Goal: Task Accomplishment & Management: Use online tool/utility

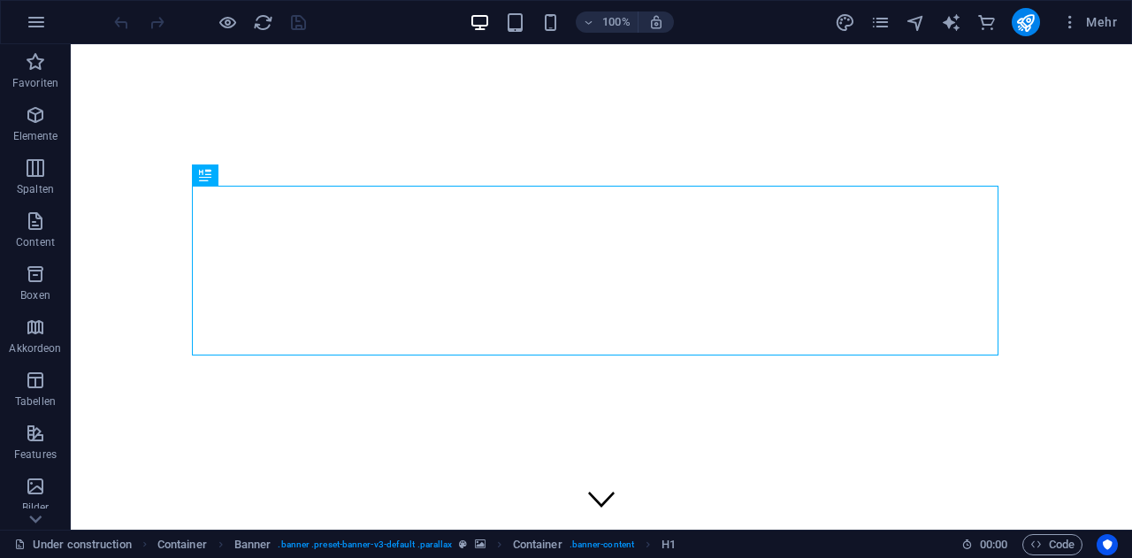
click at [892, 25] on div "Mehr" at bounding box center [979, 22] width 289 height 28
click at [882, 25] on icon "pages" at bounding box center [880, 22] width 20 height 20
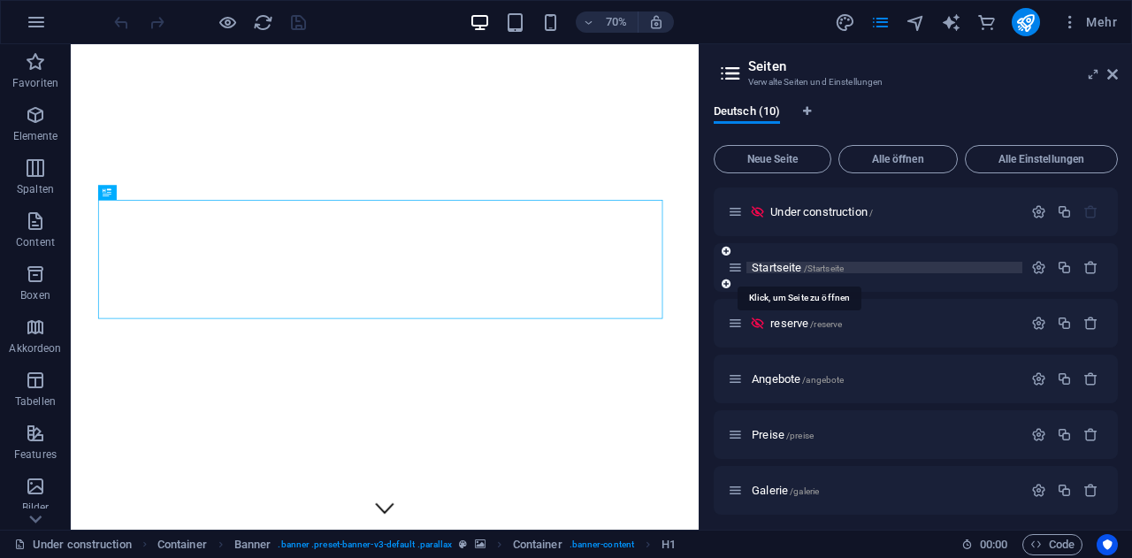
click at [806, 265] on span "/Startseite" at bounding box center [824, 268] width 41 height 10
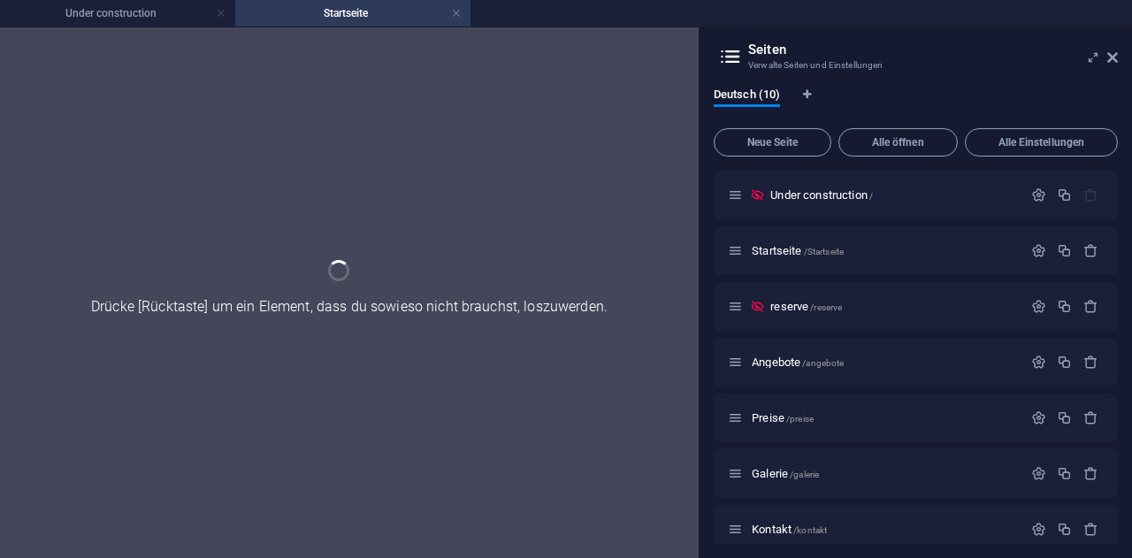
click at [1119, 57] on aside "Seiten Verwalte Seiten und Einstellungen Deutsch (10) Neue Seite Alle öffnen Al…" at bounding box center [915, 292] width 433 height 531
click at [1111, 53] on icon at bounding box center [1112, 57] width 11 height 14
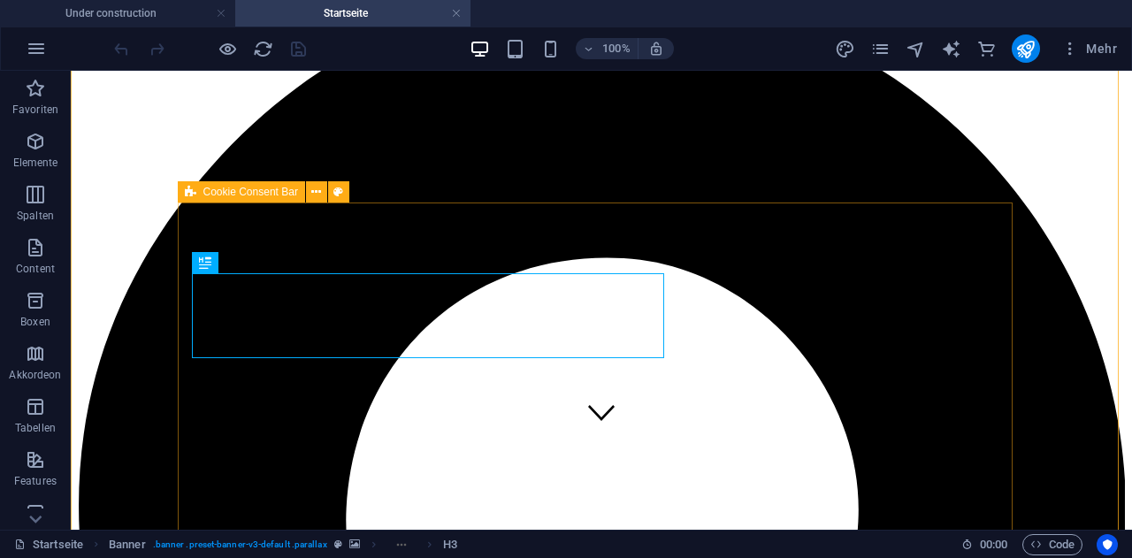
scroll to position [88, 0]
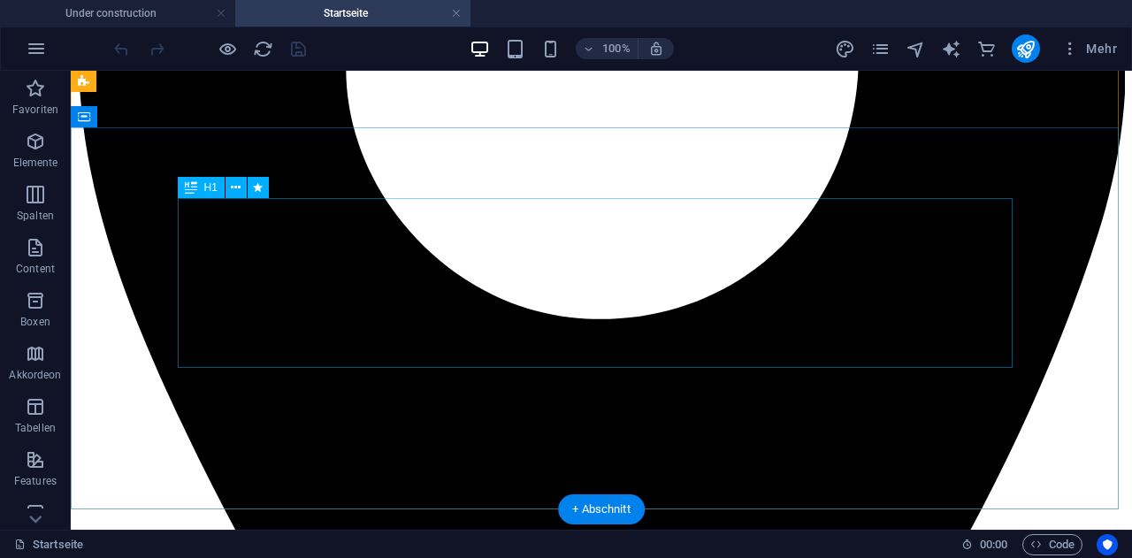
scroll to position [531, 0]
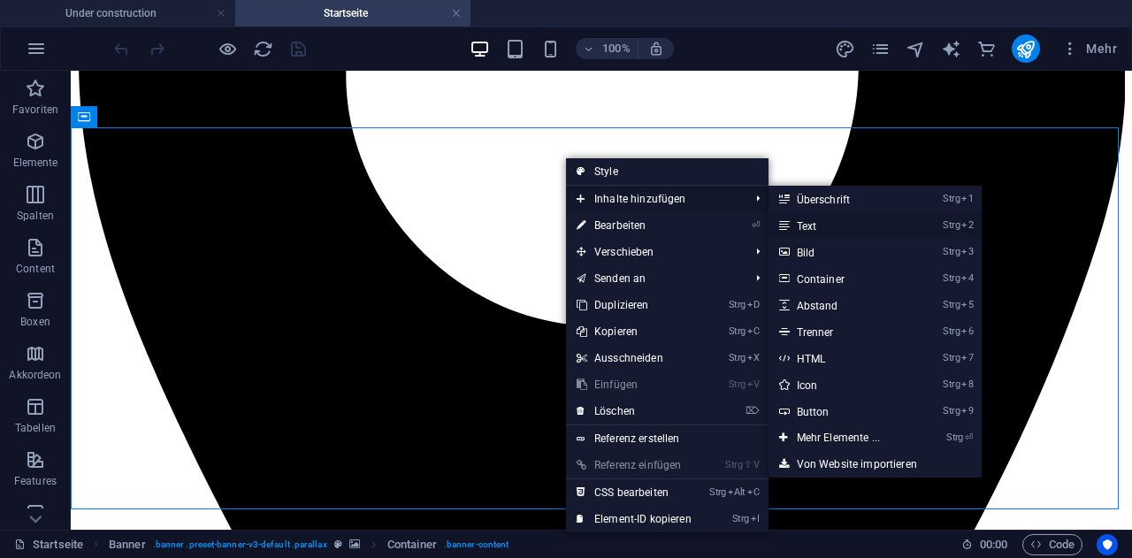
click at [832, 225] on link "Strg 2 Text" at bounding box center [841, 225] width 147 height 27
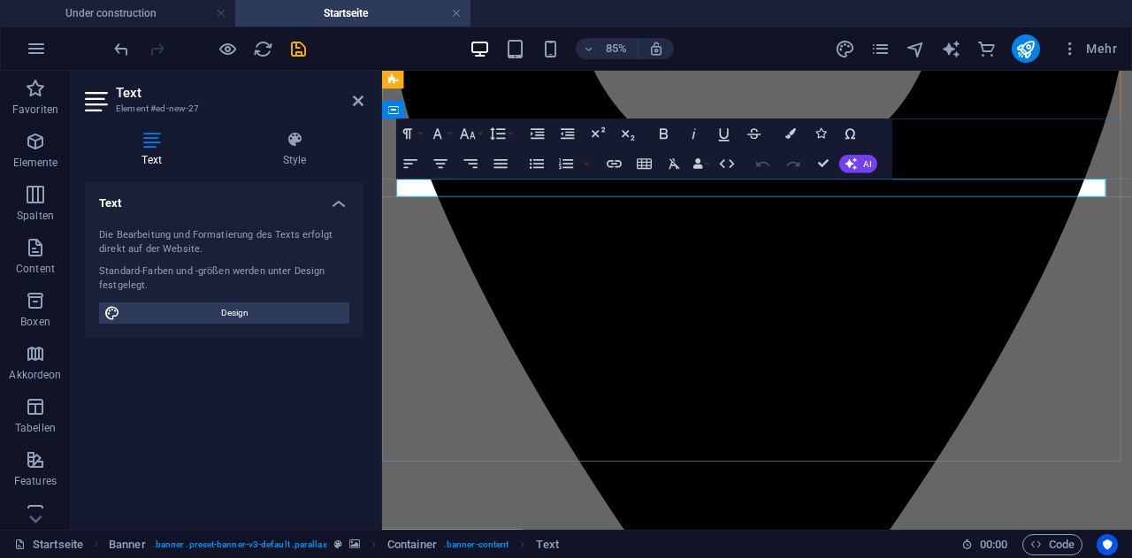
drag, startPoint x: 908, startPoint y: 208, endPoint x: 668, endPoint y: 220, distance: 239.9
drag, startPoint x: 676, startPoint y: 210, endPoint x: 1027, endPoint y: 186, distance: 351.0
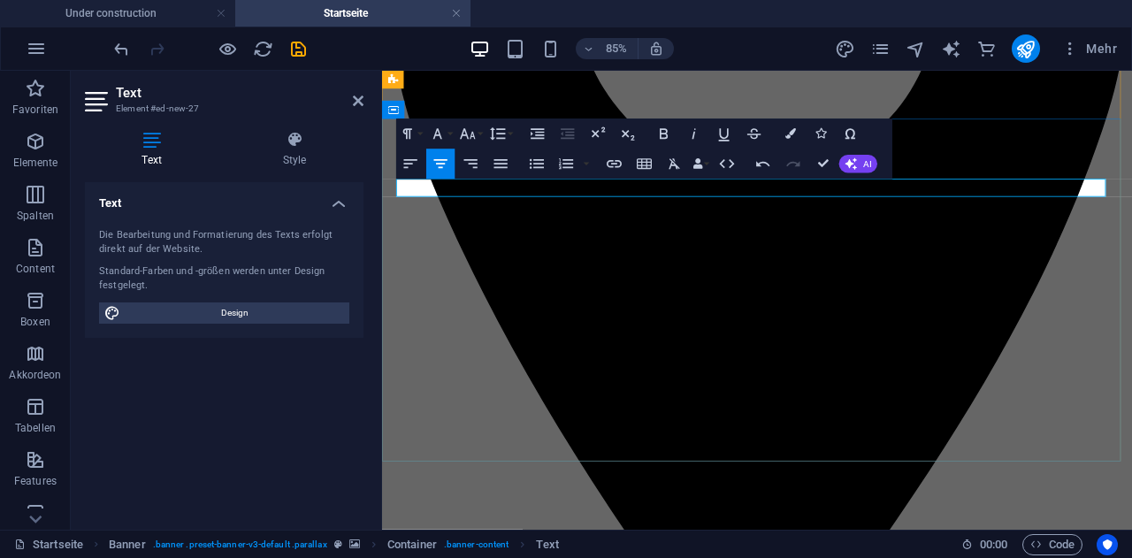
drag, startPoint x: 755, startPoint y: 210, endPoint x: 622, endPoint y: 212, distance: 132.6
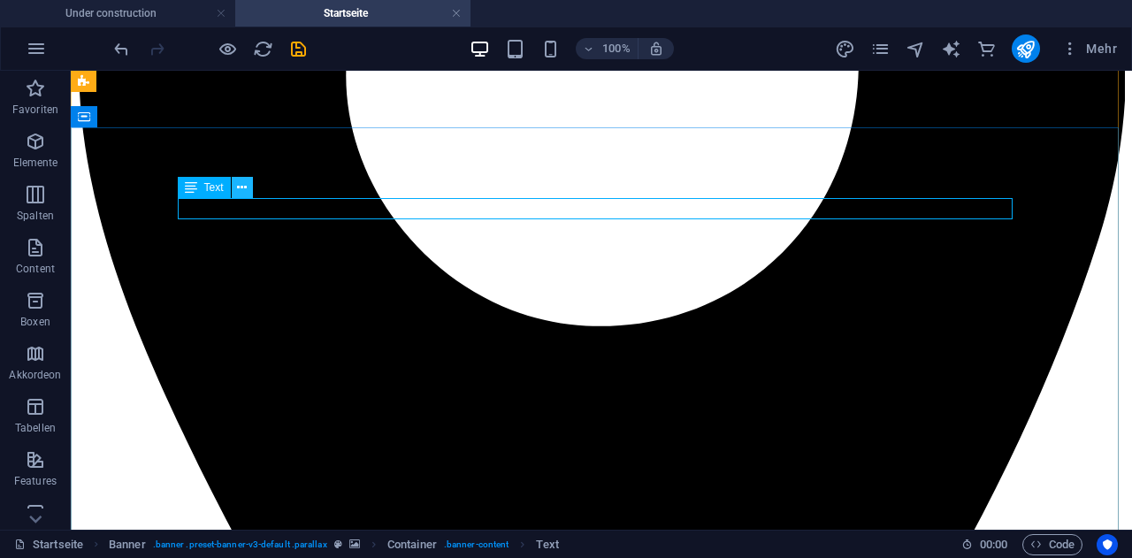
click at [241, 194] on icon at bounding box center [242, 188] width 10 height 19
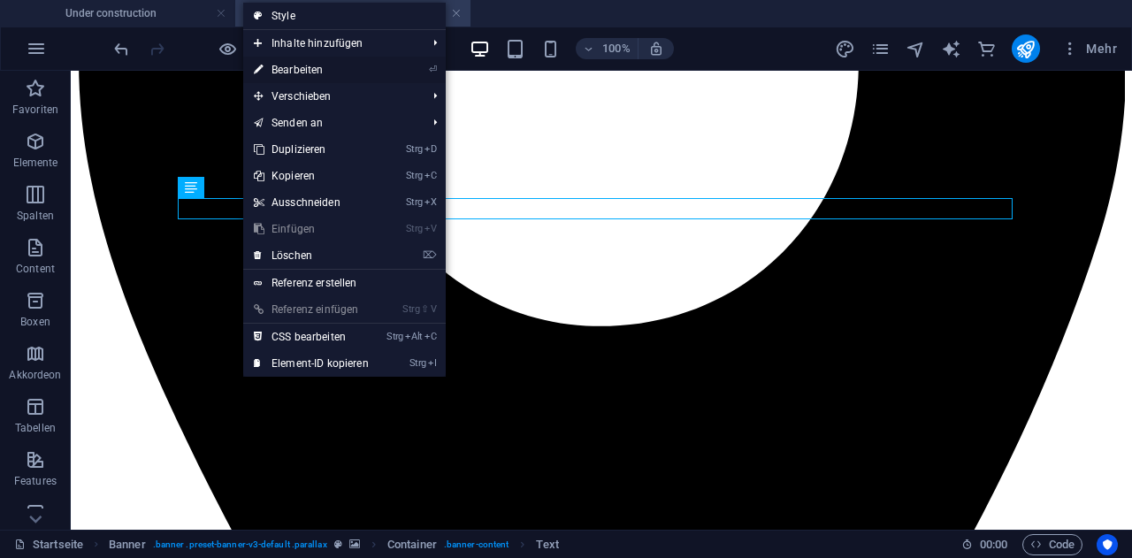
click at [346, 70] on link "⏎ Bearbeiten" at bounding box center [311, 70] width 136 height 27
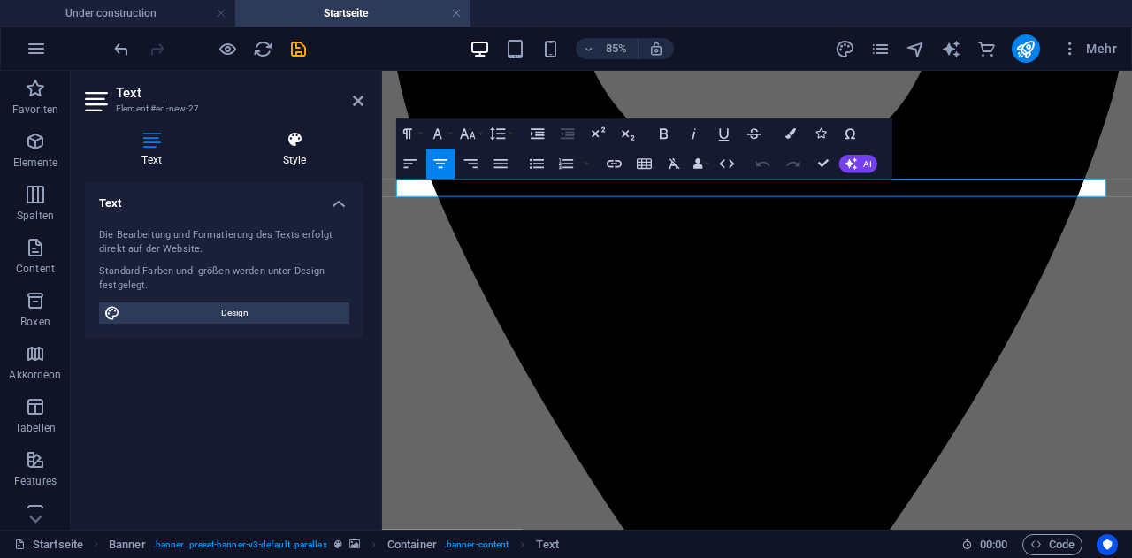
click at [307, 145] on icon at bounding box center [294, 140] width 138 height 18
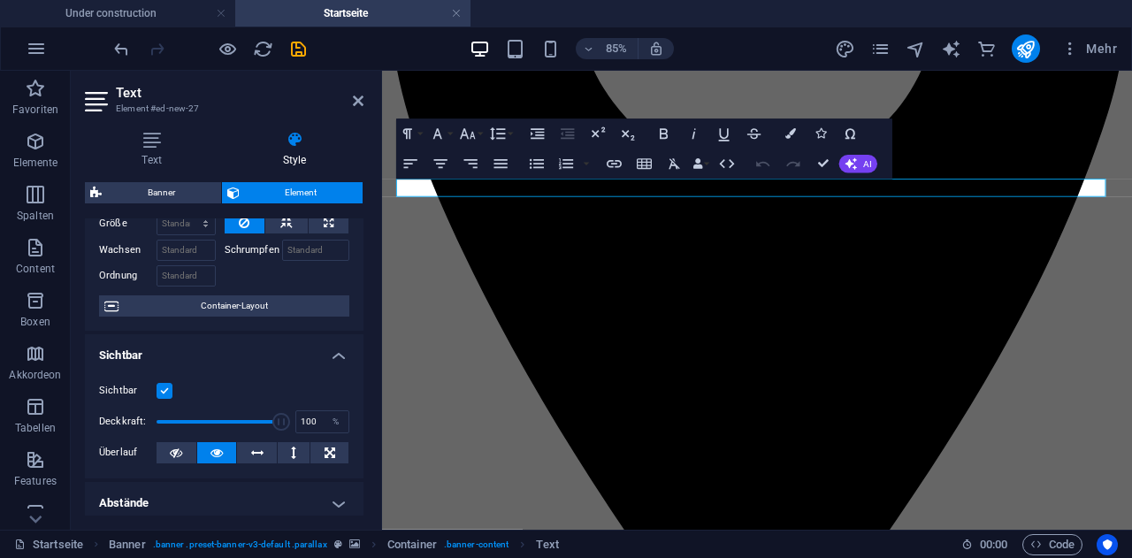
scroll to position [0, 0]
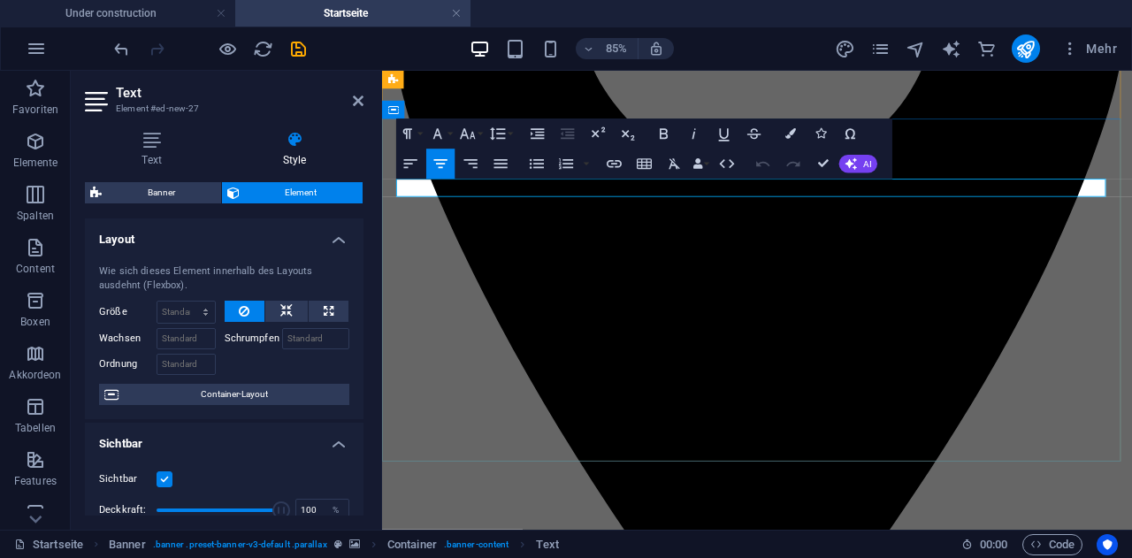
drag, startPoint x: 974, startPoint y: 203, endPoint x: 603, endPoint y: 215, distance: 370.7
click at [477, 131] on icon "button" at bounding box center [468, 134] width 18 height 18
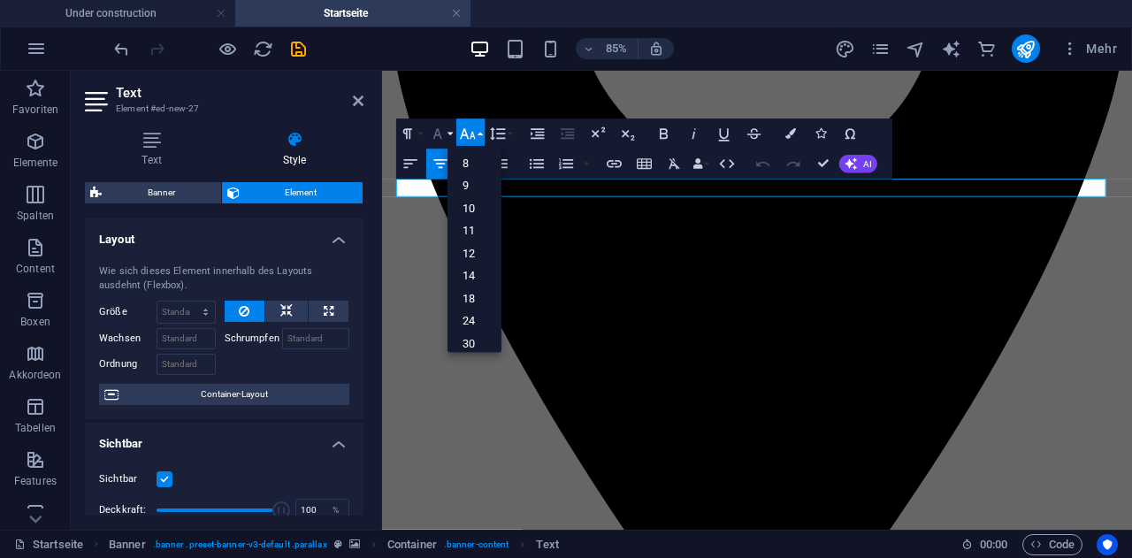
click at [446, 130] on icon "button" at bounding box center [438, 134] width 18 height 18
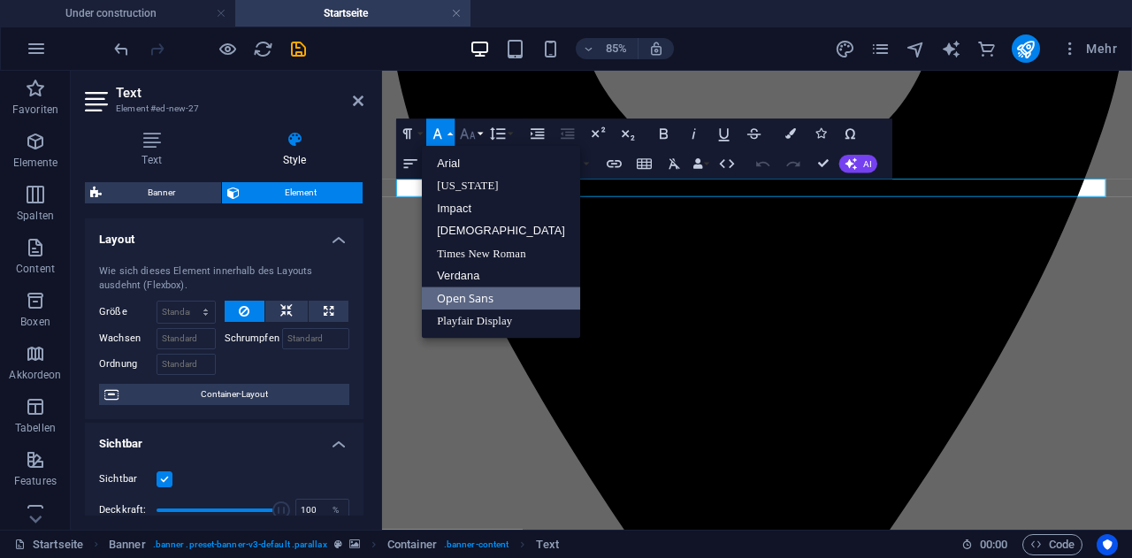
click at [473, 130] on icon "button" at bounding box center [468, 134] width 18 height 18
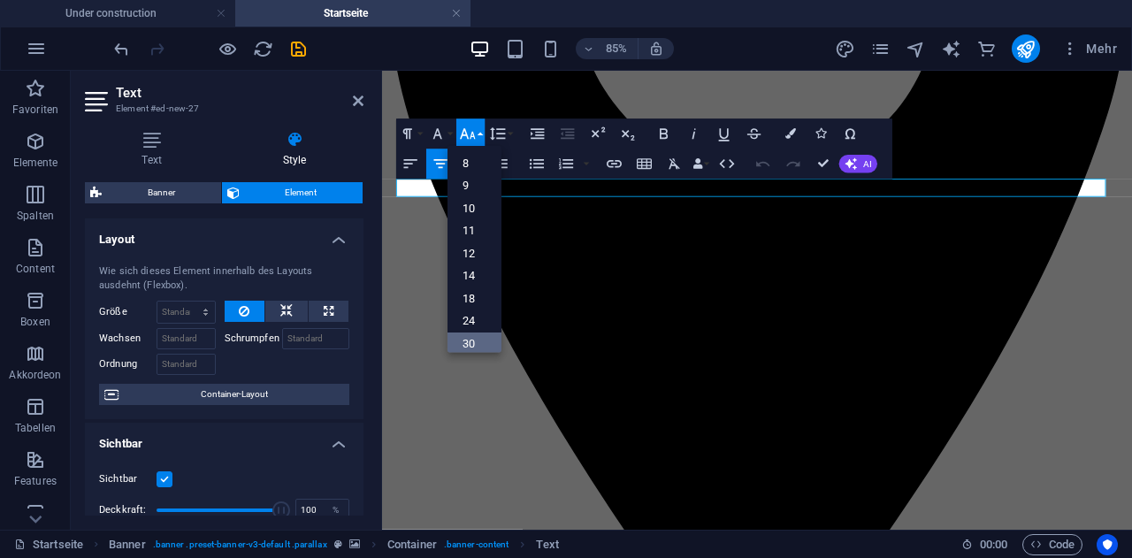
click at [471, 340] on link "30" at bounding box center [474, 343] width 54 height 23
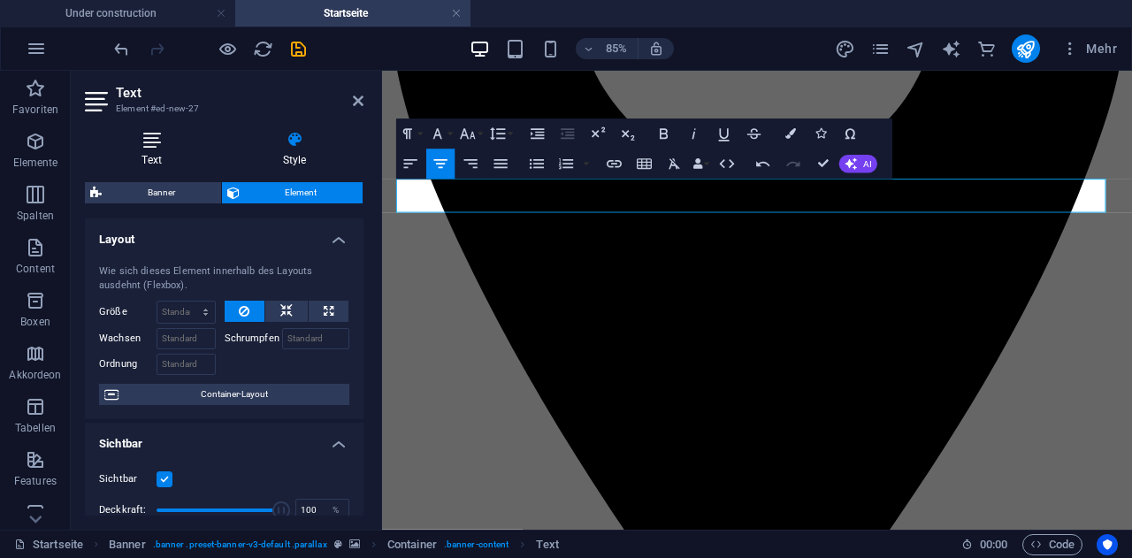
click at [149, 159] on h4 "Text" at bounding box center [155, 149] width 141 height 37
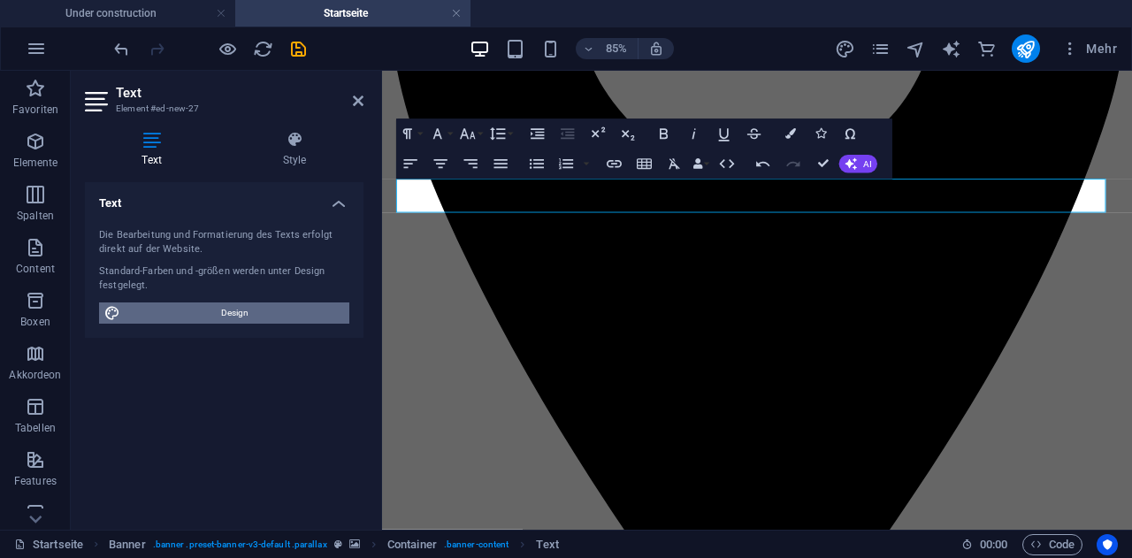
click at [271, 304] on span "Design" at bounding box center [235, 312] width 218 height 21
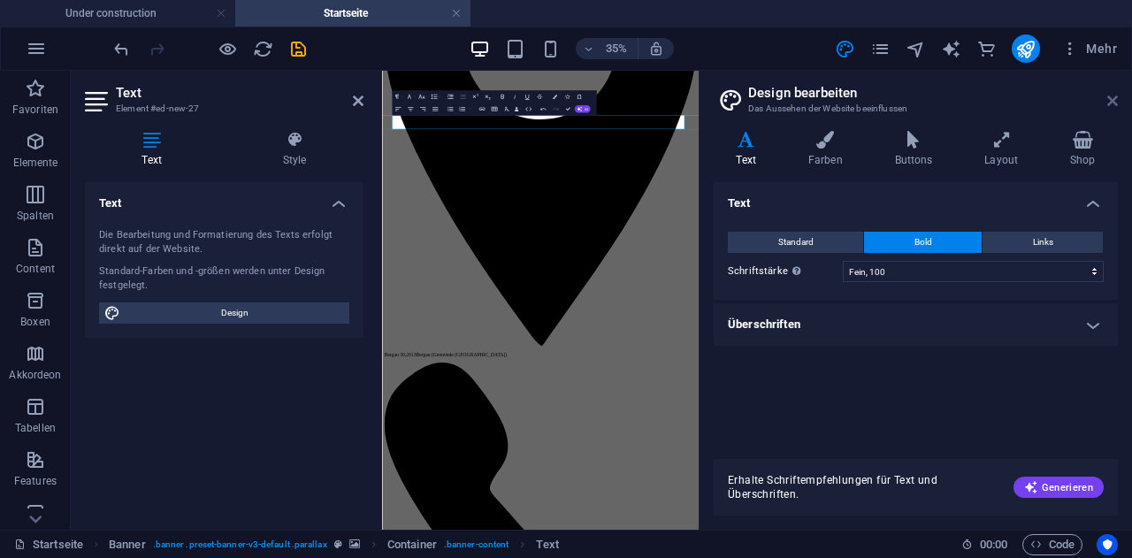
click at [1117, 99] on icon at bounding box center [1112, 101] width 11 height 14
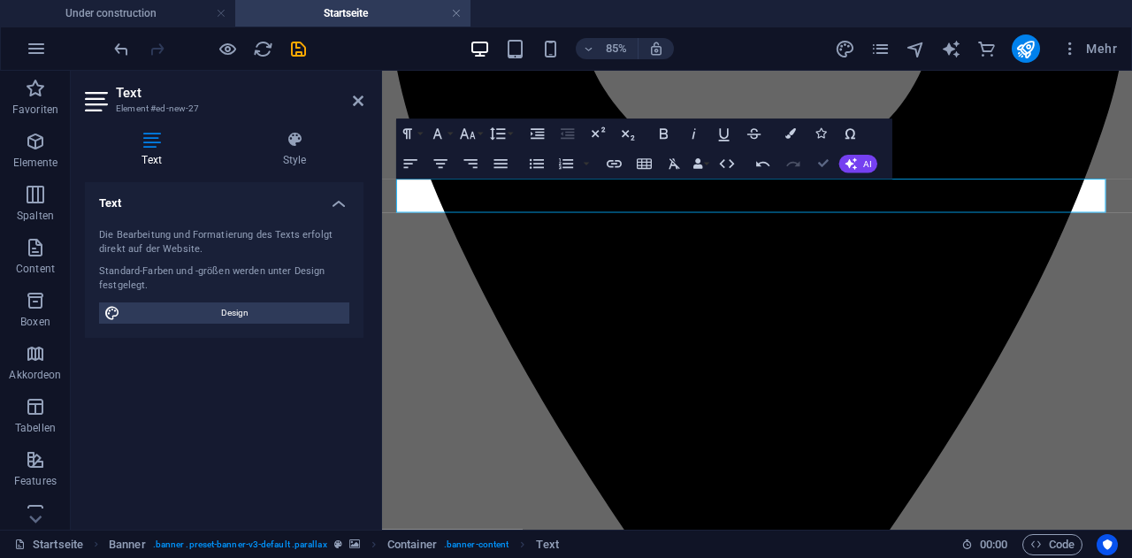
drag, startPoint x: 827, startPoint y: 165, endPoint x: 777, endPoint y: 143, distance: 54.2
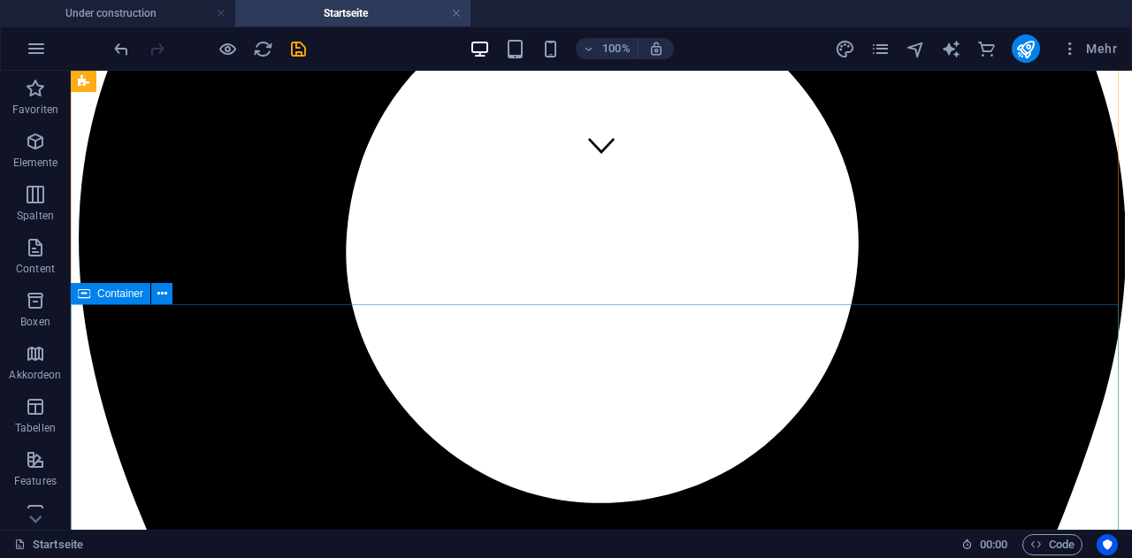
scroll to position [442, 0]
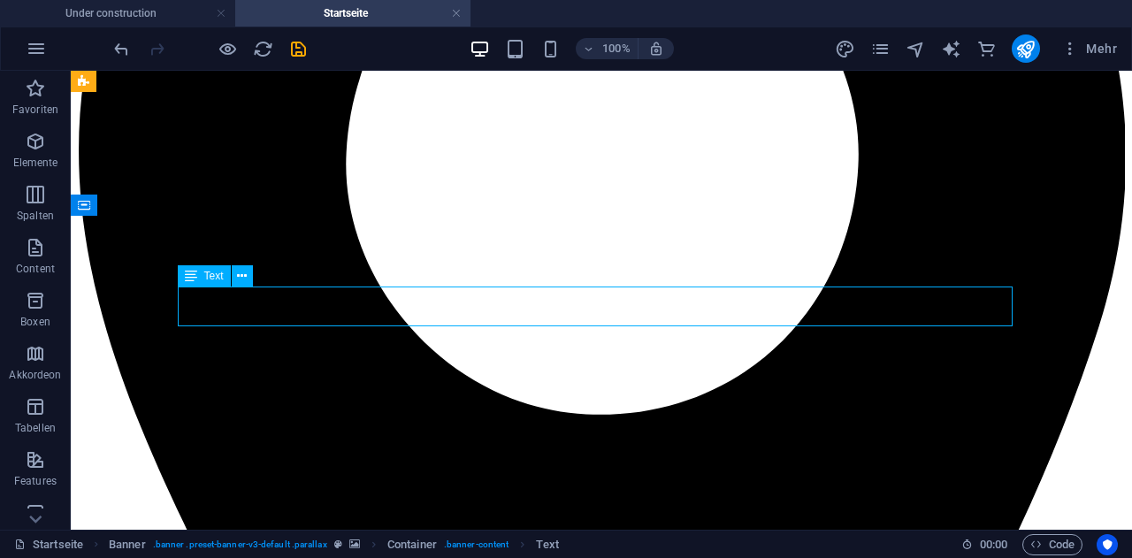
click at [240, 278] on icon at bounding box center [242, 276] width 10 height 19
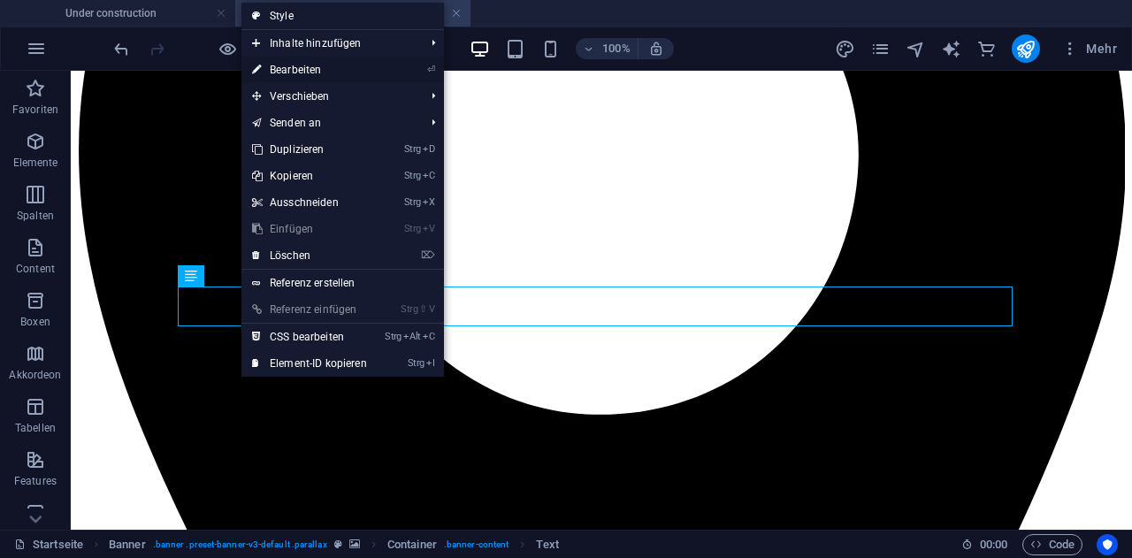
click at [319, 73] on link "⏎ Bearbeiten" at bounding box center [309, 70] width 136 height 27
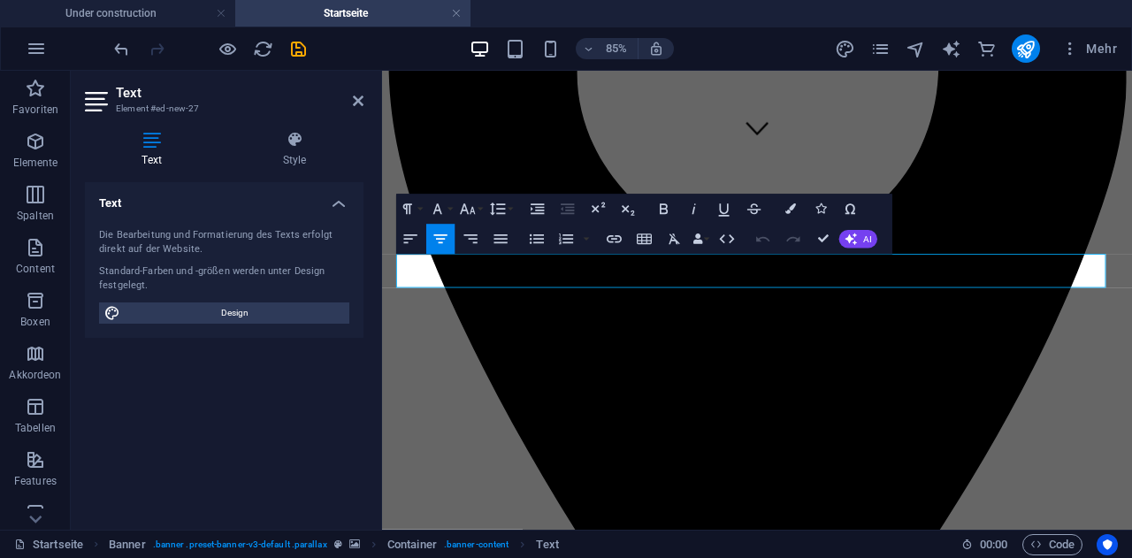
drag, startPoint x: 1090, startPoint y: 304, endPoint x: 736, endPoint y: 364, distance: 359.6
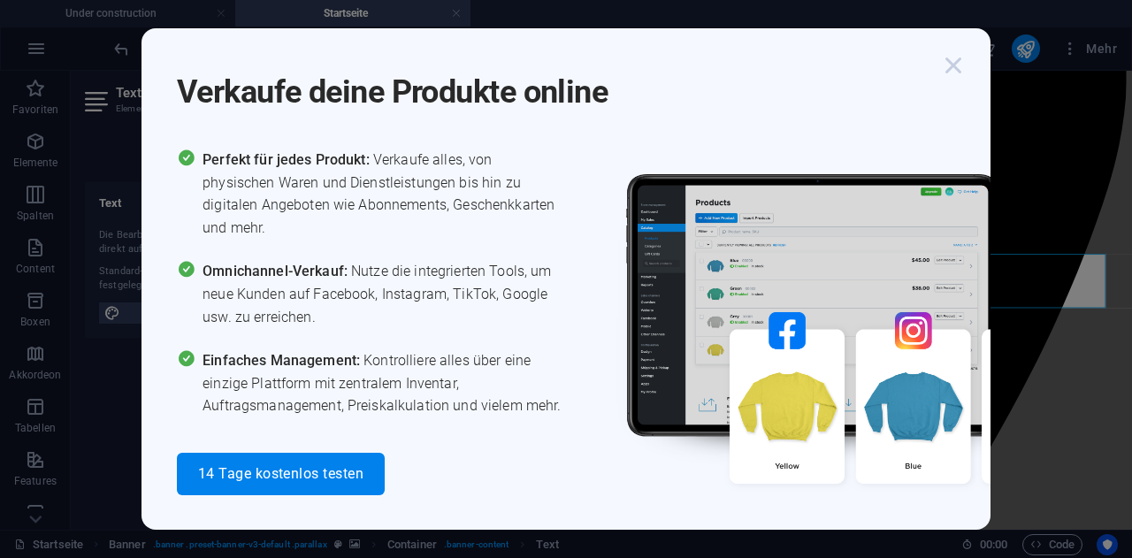
click at [956, 70] on icon "button" at bounding box center [953, 66] width 32 height 32
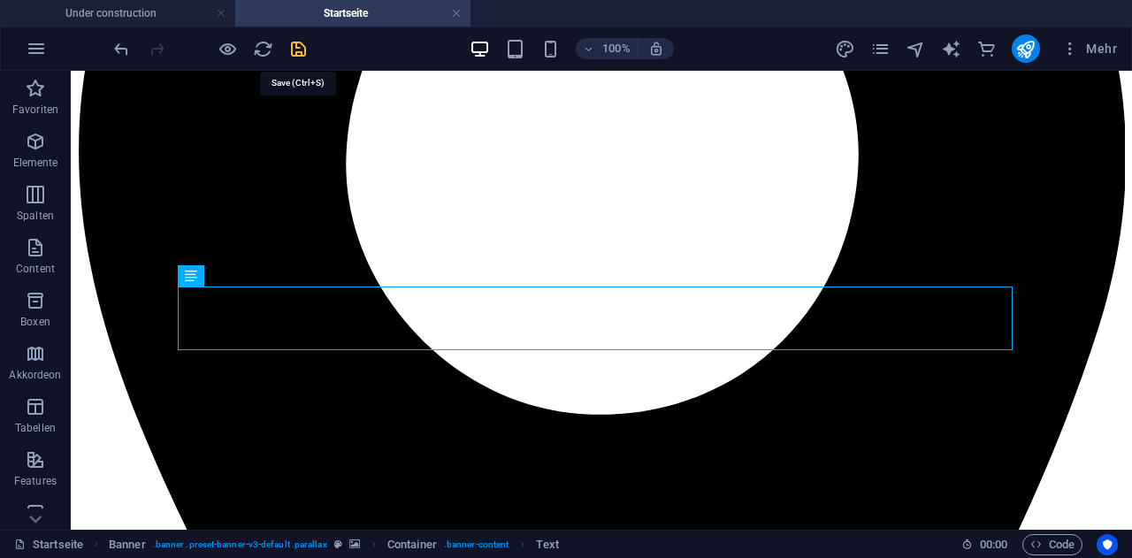
click at [291, 51] on icon "save" at bounding box center [298, 49] width 20 height 20
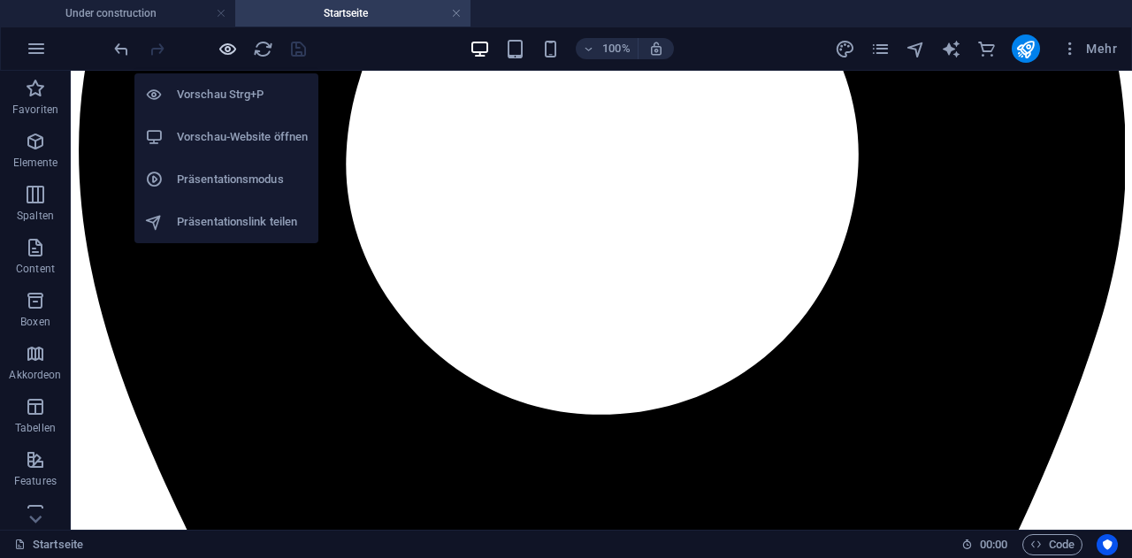
click at [225, 48] on icon "button" at bounding box center [228, 49] width 20 height 20
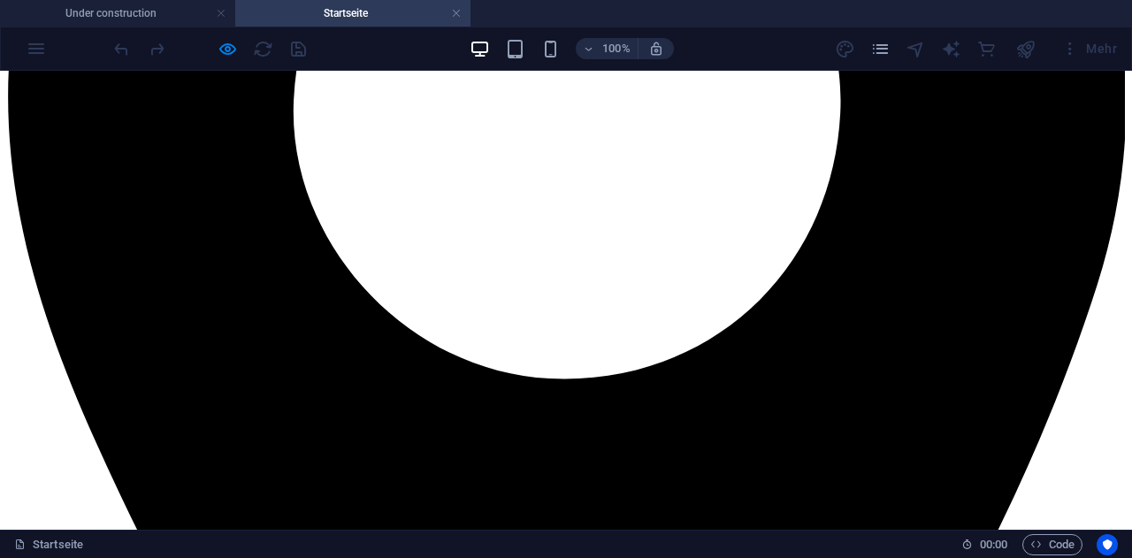
scroll to position [177, 0]
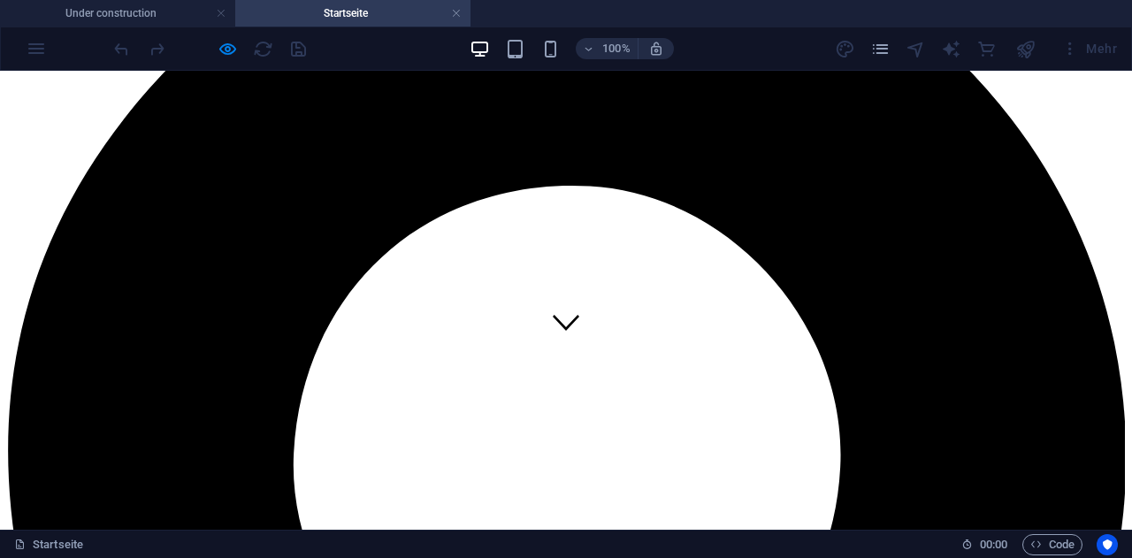
click at [241, 39] on div at bounding box center [210, 48] width 198 height 28
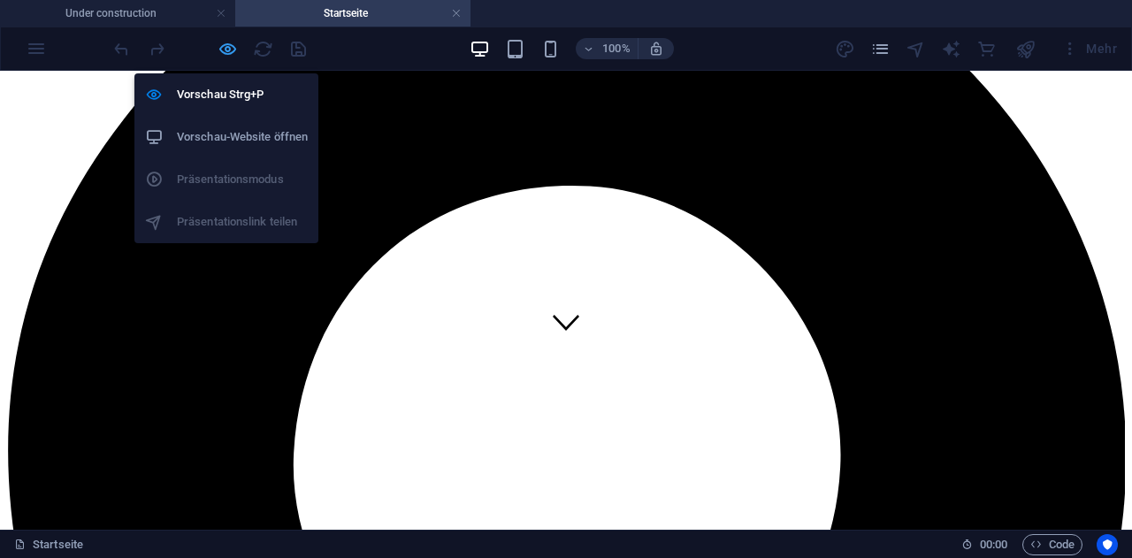
click at [230, 46] on icon "button" at bounding box center [228, 49] width 20 height 20
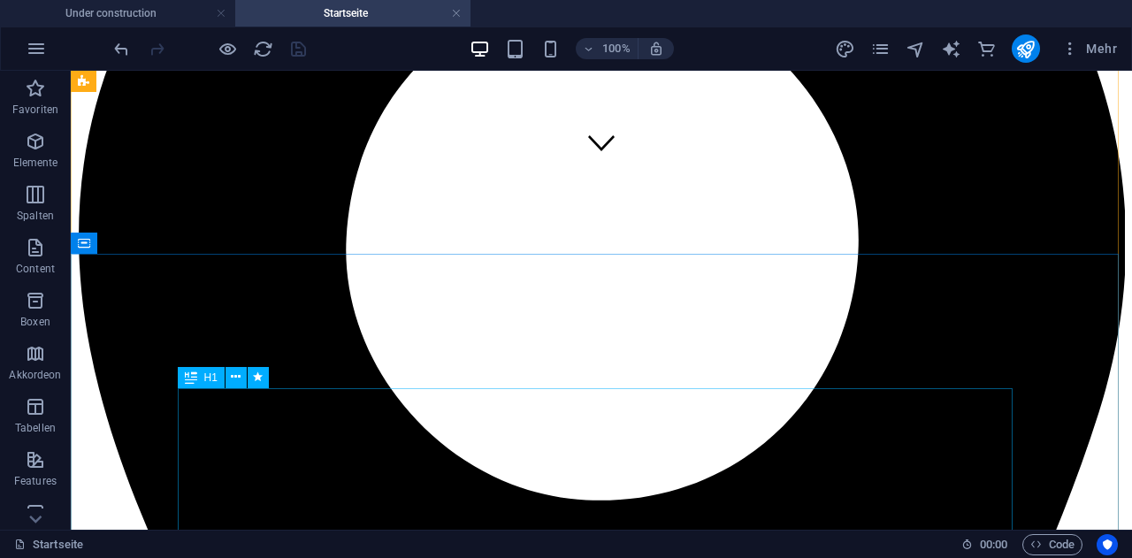
scroll to position [442, 0]
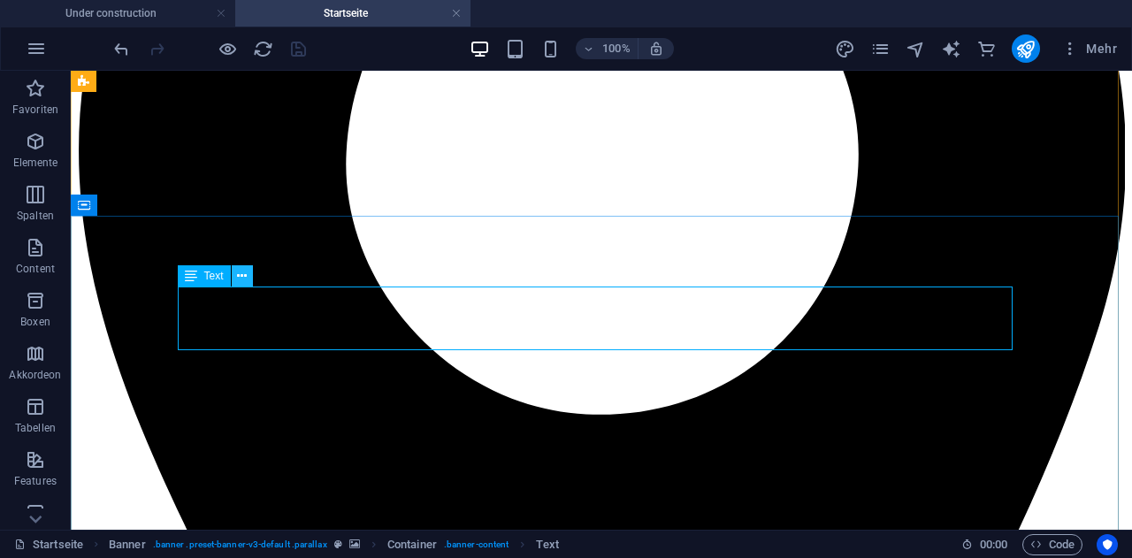
click at [244, 275] on icon at bounding box center [242, 276] width 10 height 19
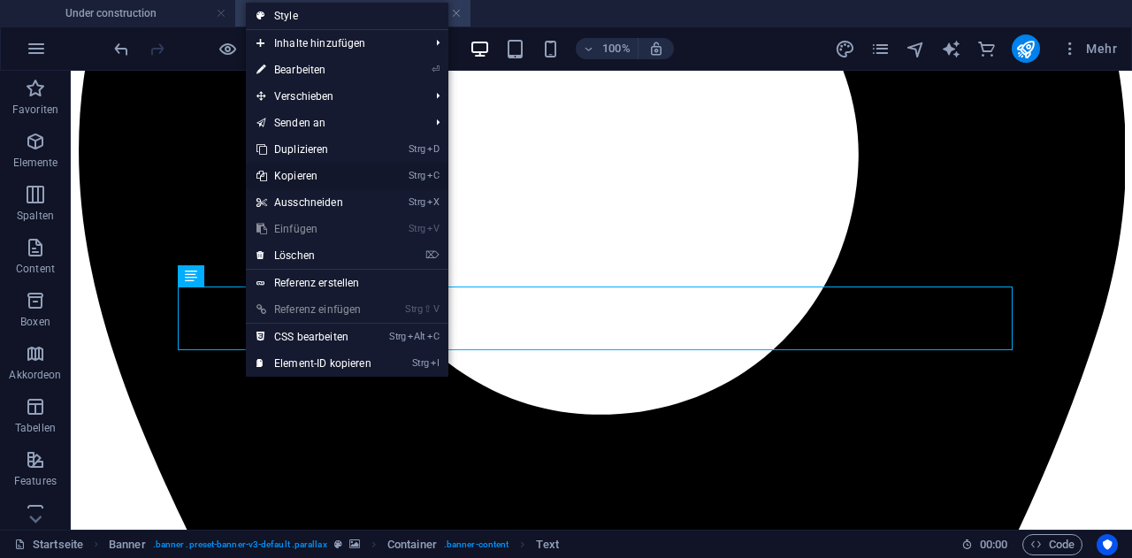
click at [307, 173] on link "Strg C Kopieren" at bounding box center [314, 176] width 136 height 27
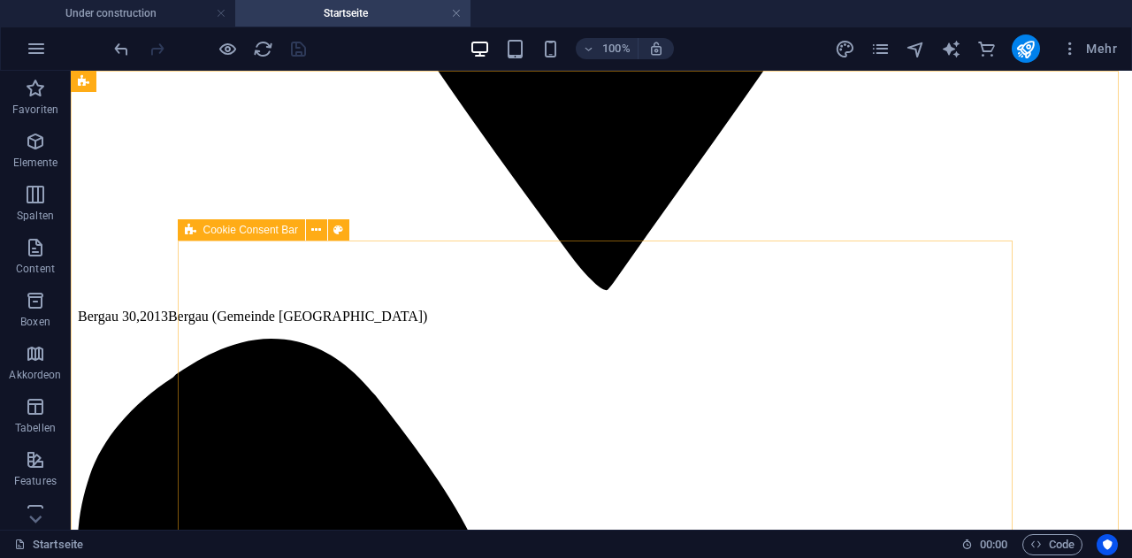
scroll to position [1503, 0]
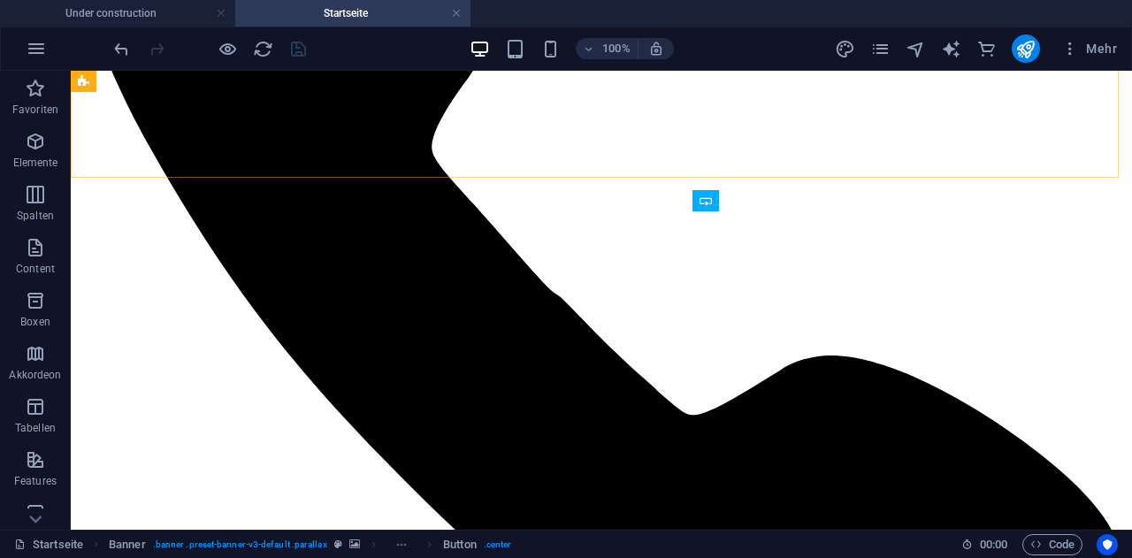
scroll to position [1945, 0]
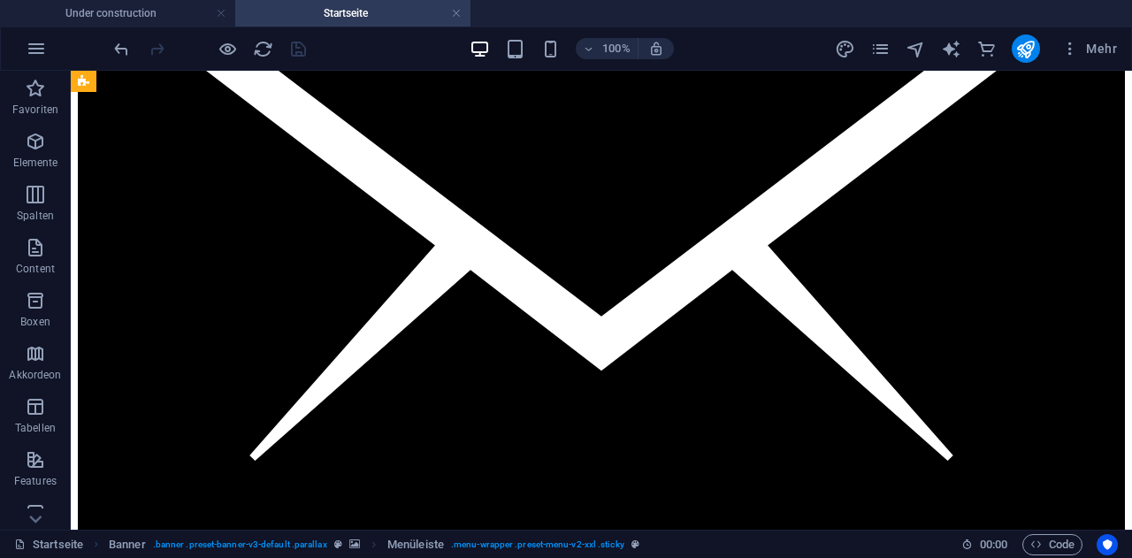
scroll to position [2829, 0]
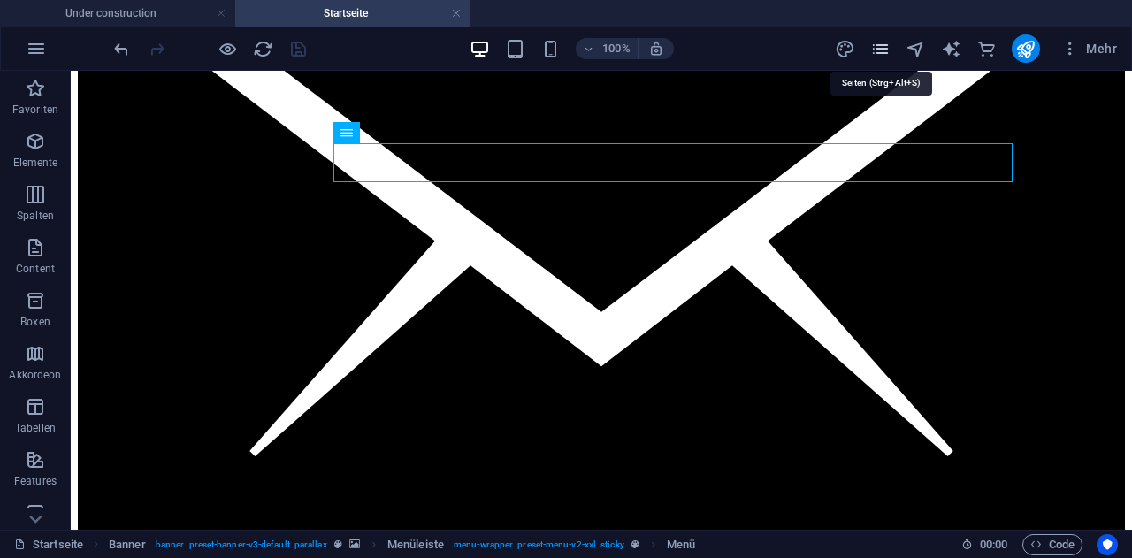
click at [875, 46] on icon "pages" at bounding box center [880, 49] width 20 height 20
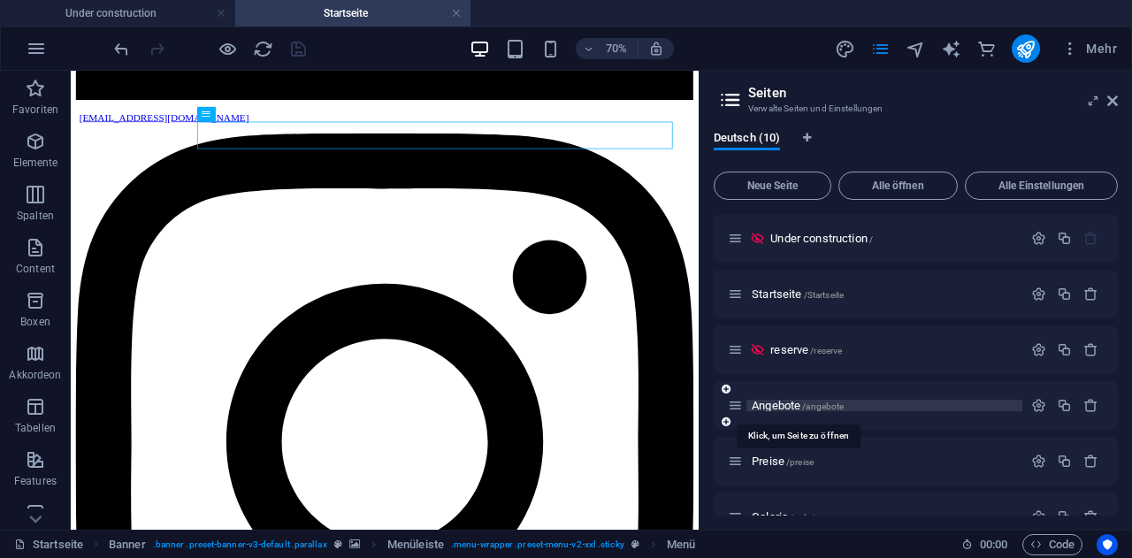
click at [783, 402] on span "Angebote /angebote" at bounding box center [798, 405] width 92 height 13
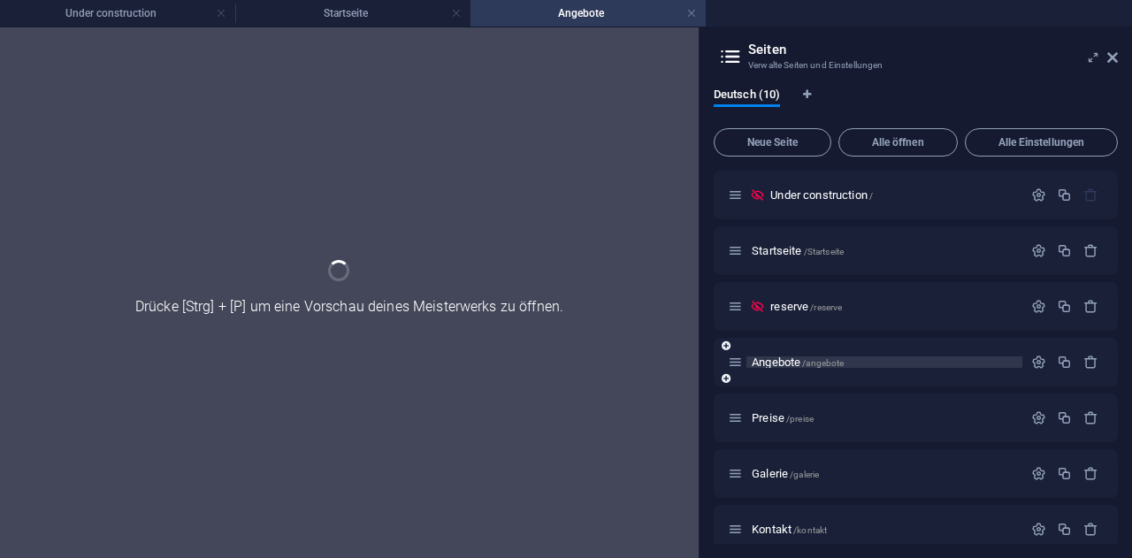
scroll to position [0, 0]
click at [1113, 53] on icon at bounding box center [1112, 57] width 11 height 14
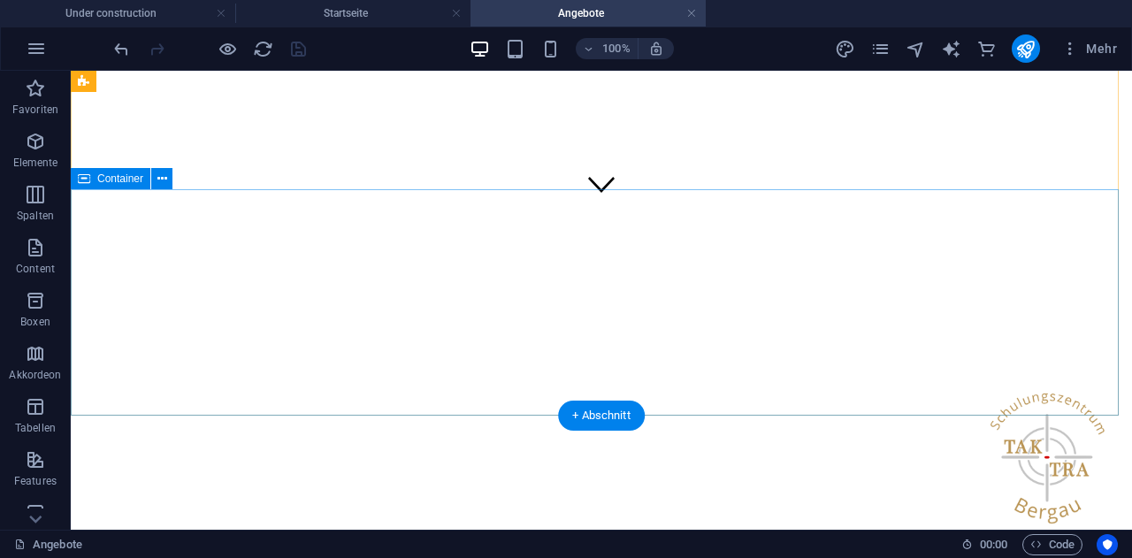
scroll to position [251, 0]
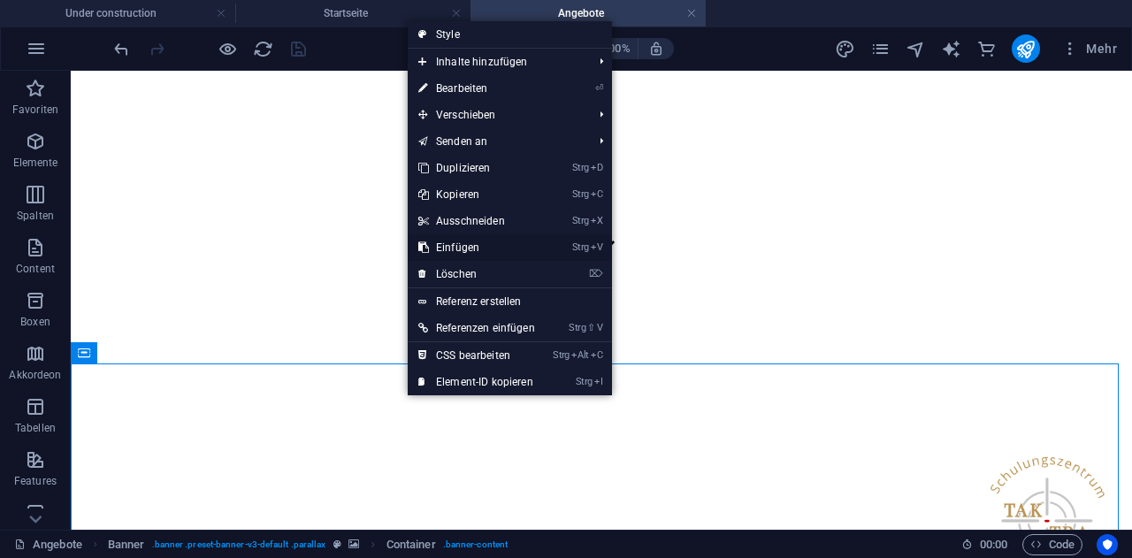
click at [488, 241] on link "Strg V Einfügen" at bounding box center [477, 247] width 138 height 27
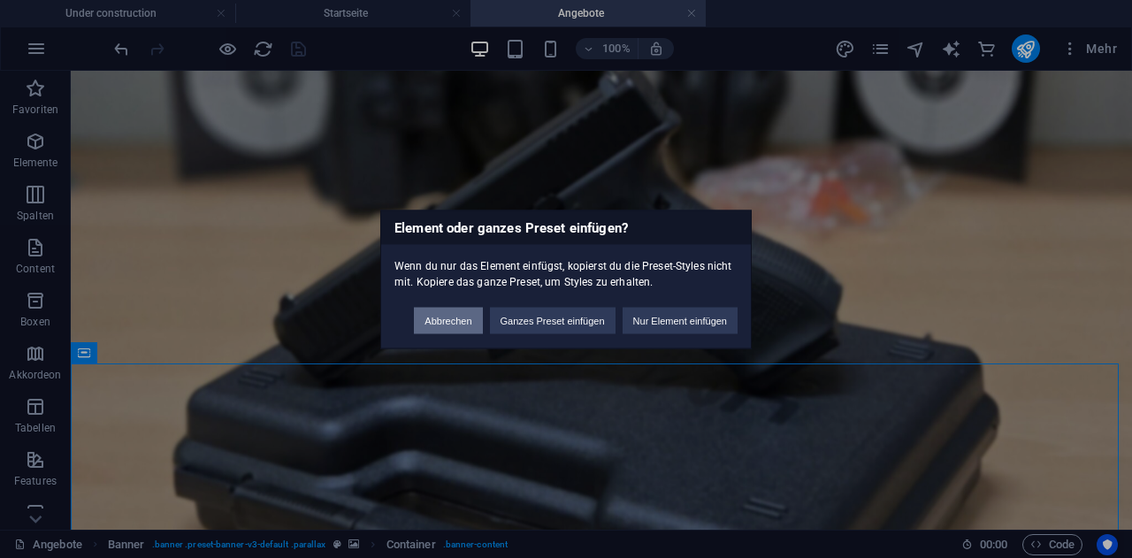
click at [460, 314] on button "Abbrechen" at bounding box center [448, 320] width 68 height 27
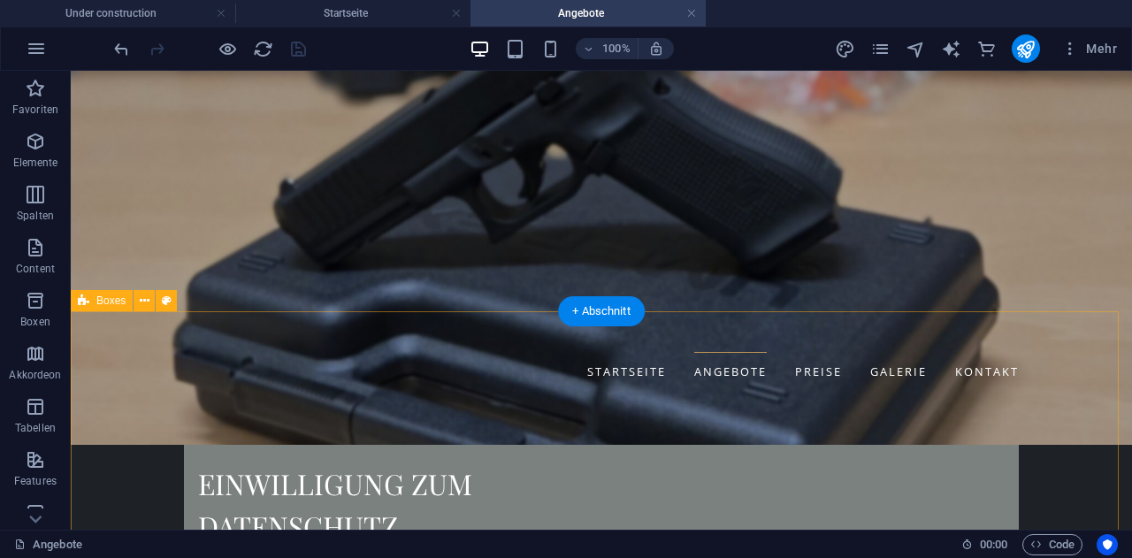
scroll to position [531, 0]
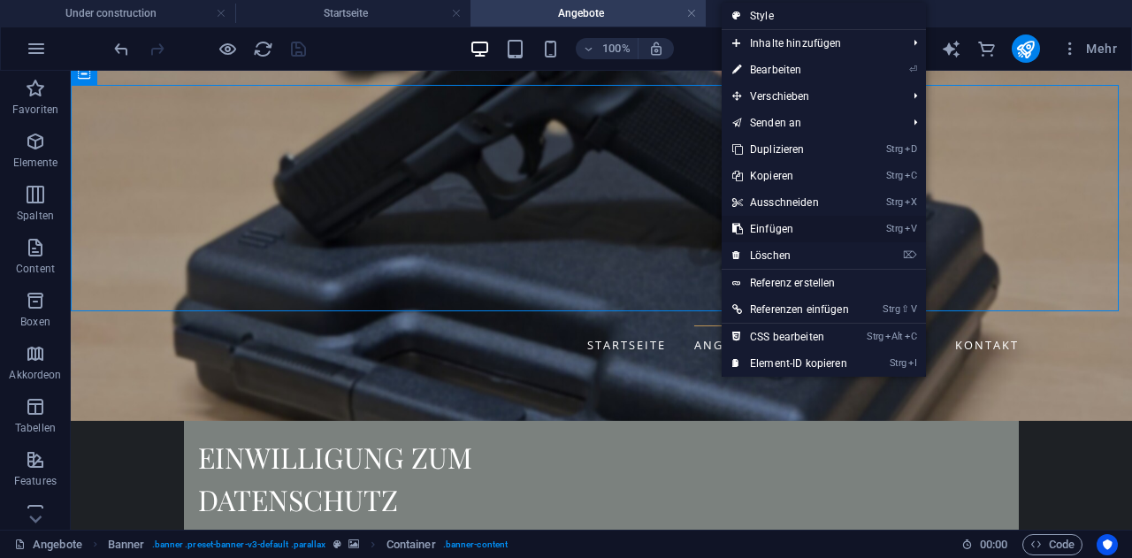
click at [784, 220] on link "Strg V Einfügen" at bounding box center [791, 229] width 138 height 27
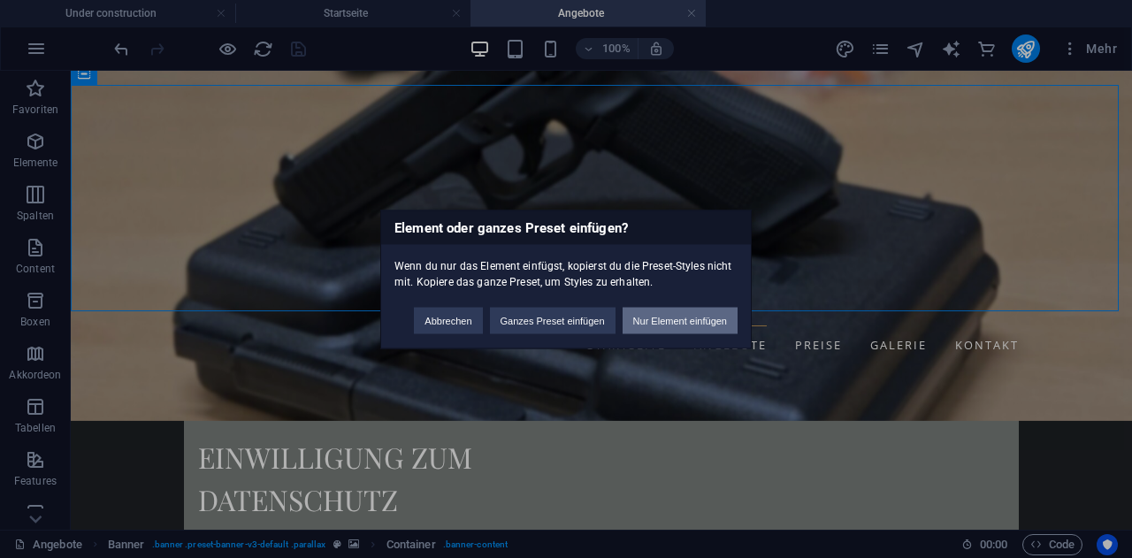
click at [682, 317] on button "Nur Element einfügen" at bounding box center [679, 320] width 115 height 27
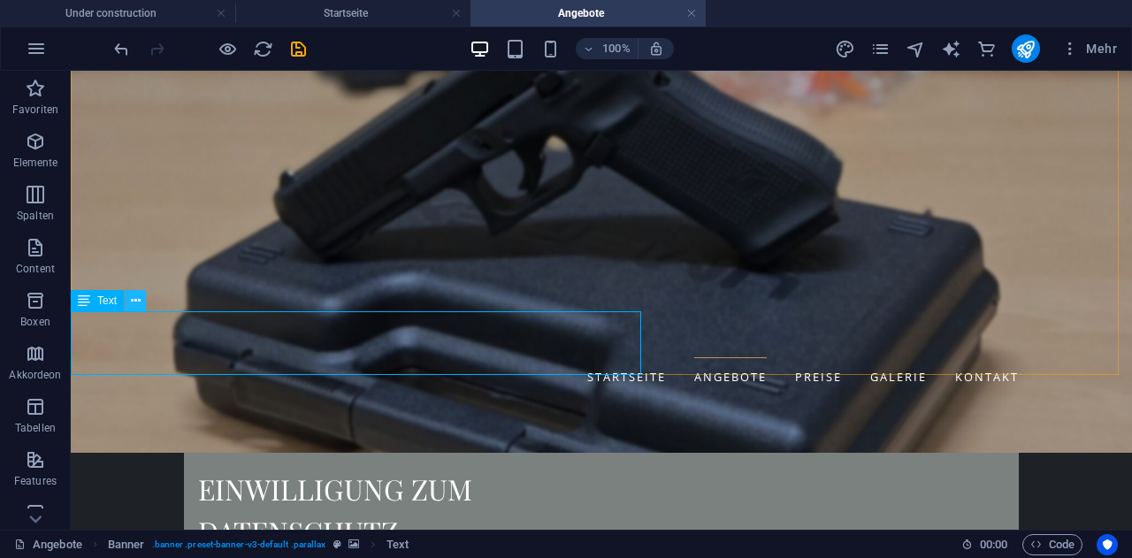
click at [138, 300] on icon at bounding box center [136, 301] width 10 height 19
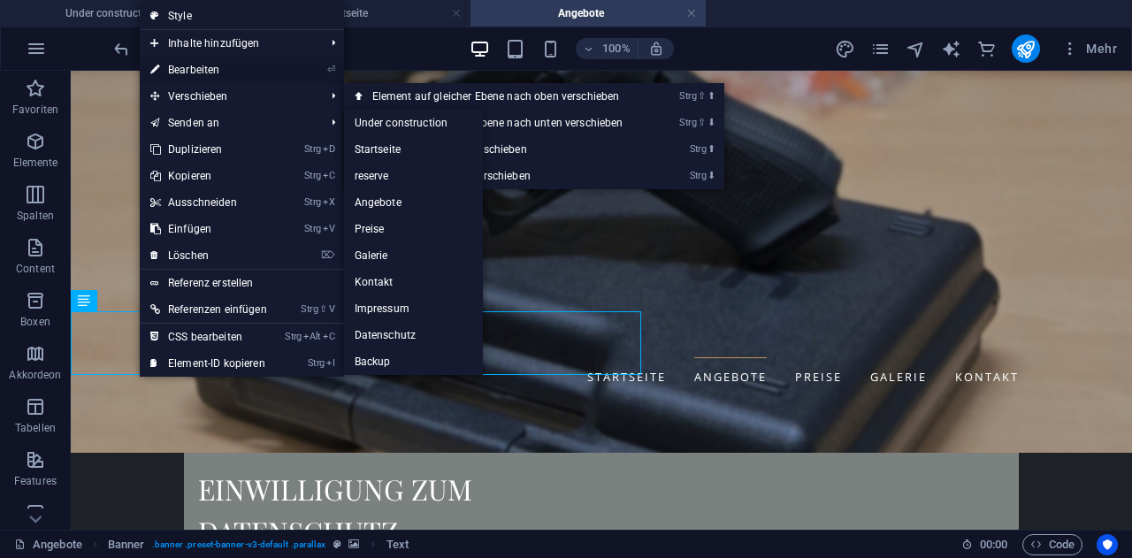
click at [219, 67] on link "⏎ Bearbeiten" at bounding box center [209, 70] width 138 height 27
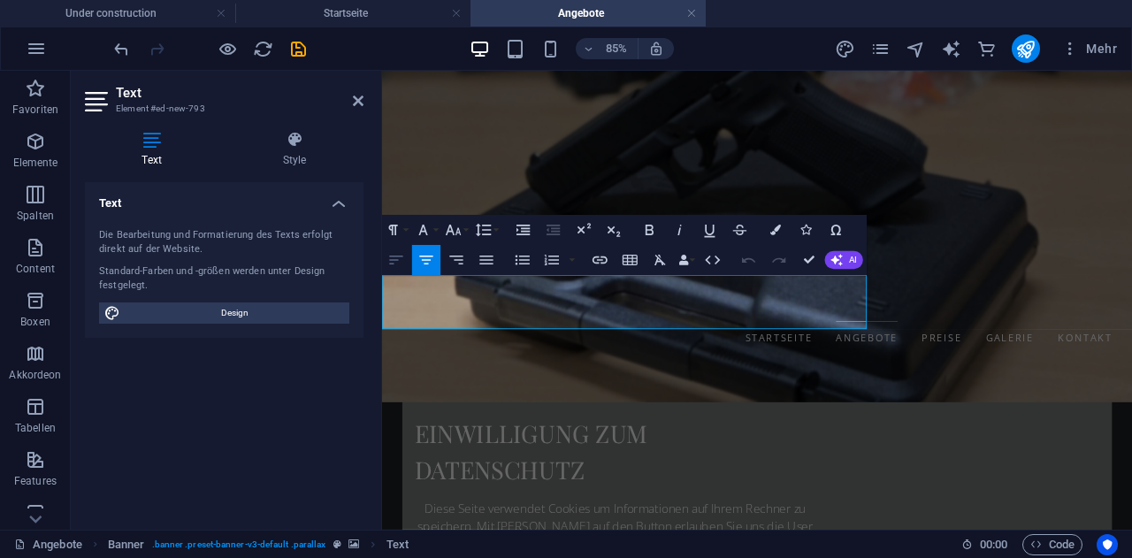
click at [406, 260] on button "Align Left" at bounding box center [396, 260] width 28 height 30
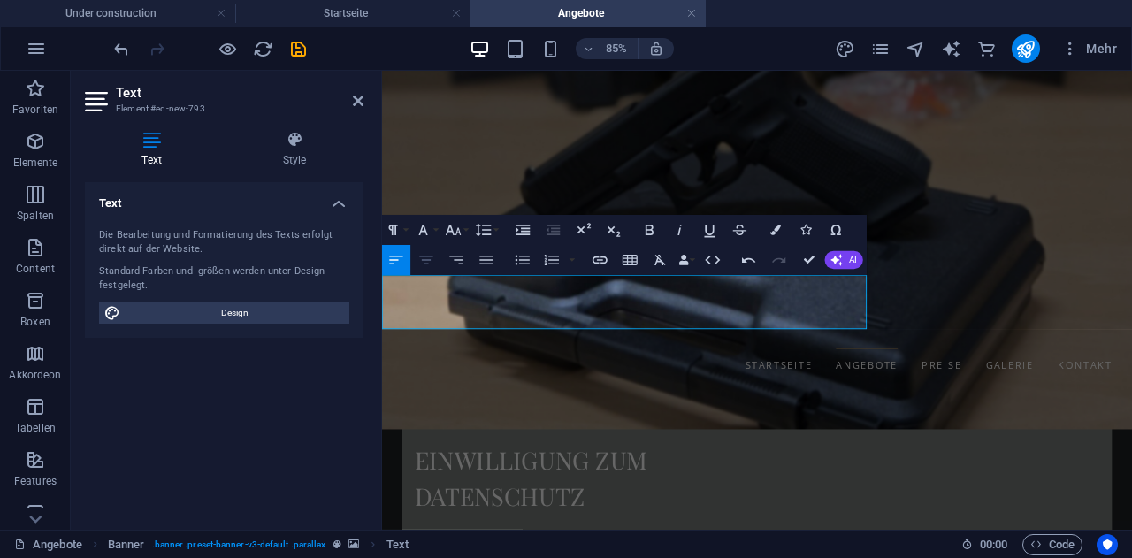
click at [423, 259] on icon "button" at bounding box center [426, 260] width 18 height 18
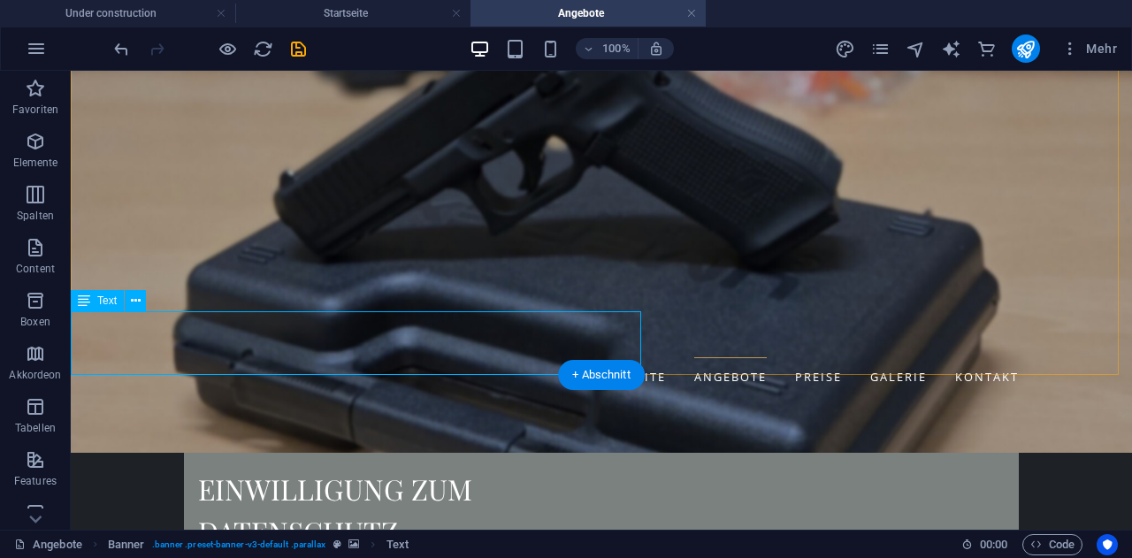
drag, startPoint x: 160, startPoint y: 314, endPoint x: 153, endPoint y: 323, distance: 11.3
drag, startPoint x: 168, startPoint y: 378, endPoint x: 515, endPoint y: 309, distance: 354.1
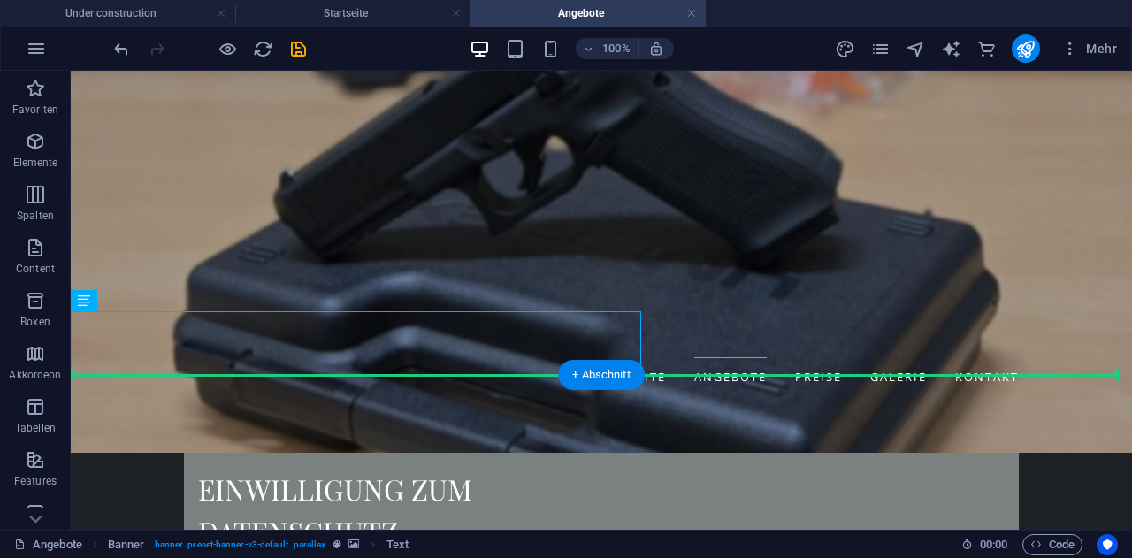
drag, startPoint x: 160, startPoint y: 372, endPoint x: 973, endPoint y: 316, distance: 814.6
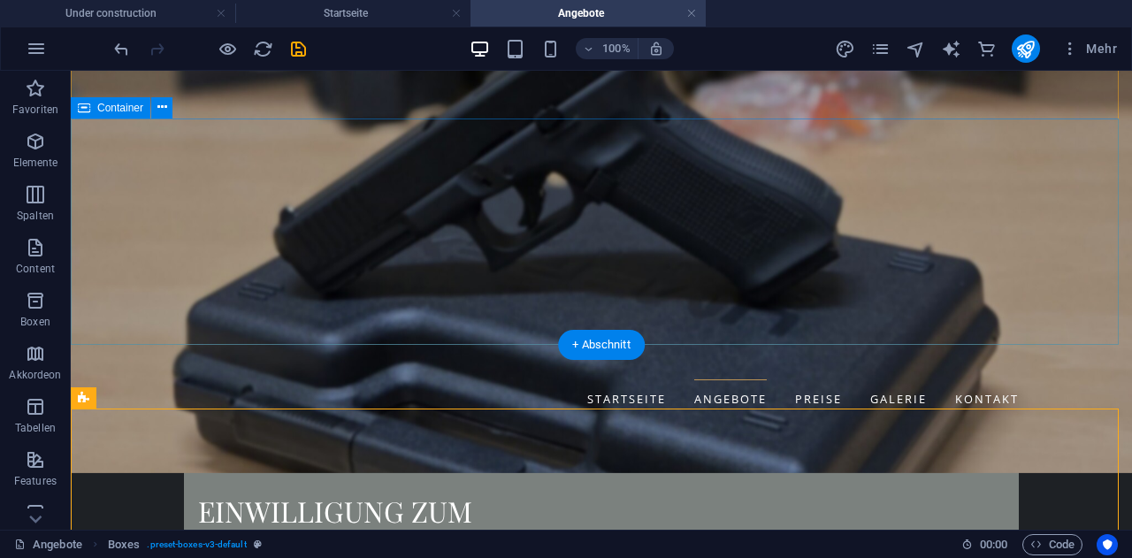
scroll to position [354, 0]
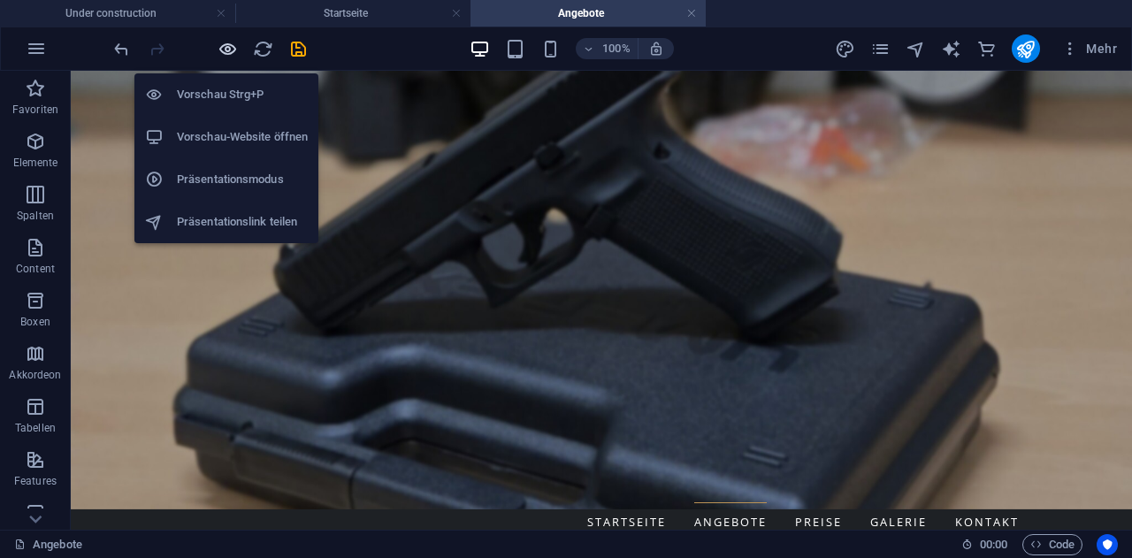
click at [229, 46] on icon "button" at bounding box center [228, 49] width 20 height 20
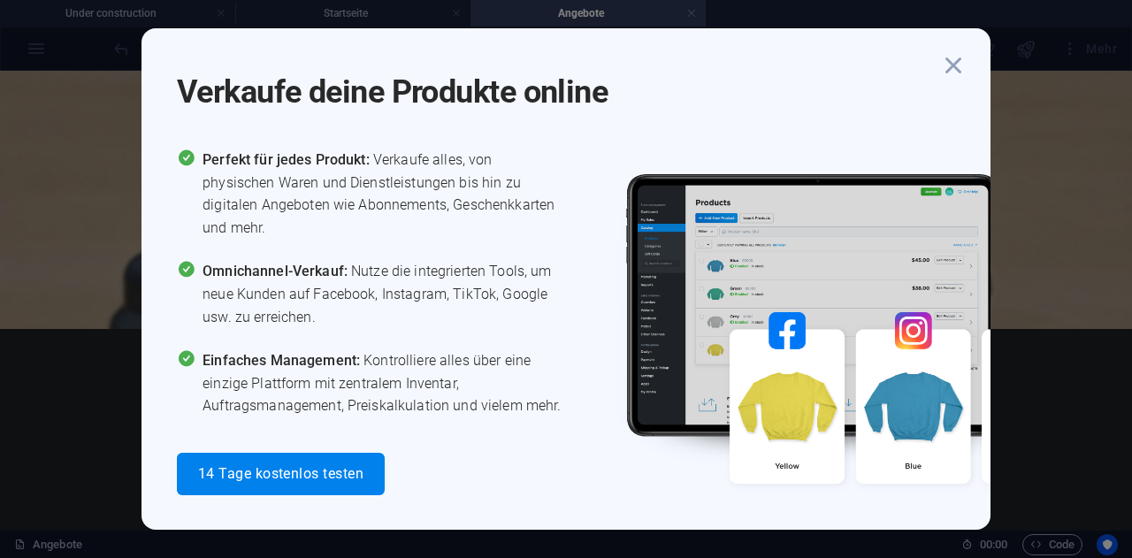
click at [970, 59] on div "Verkaufe deine Produkte online" at bounding box center [583, 82] width 813 height 64
click at [958, 62] on icon "button" at bounding box center [953, 66] width 32 height 32
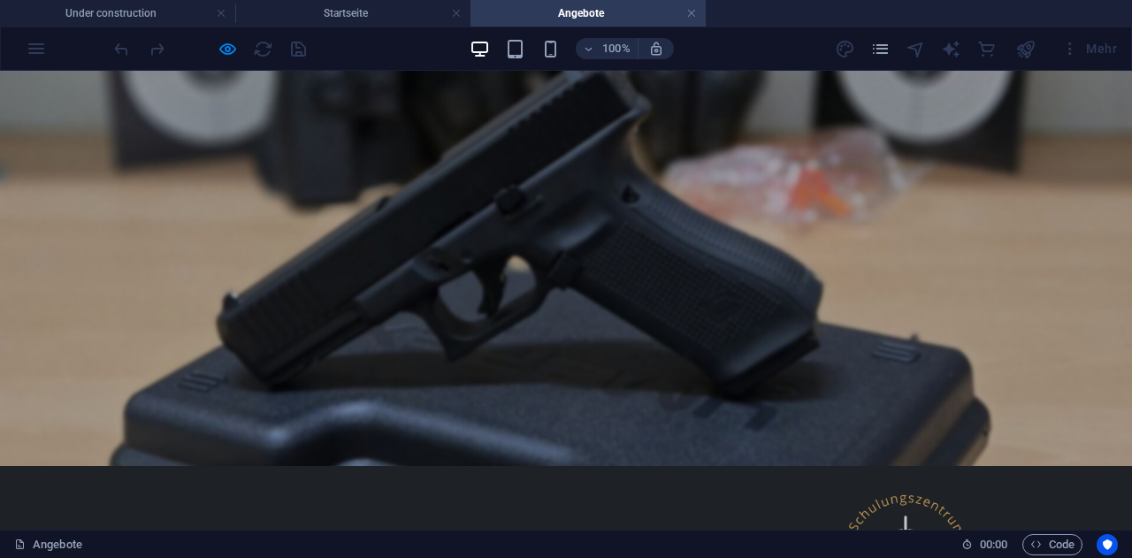
scroll to position [0, 0]
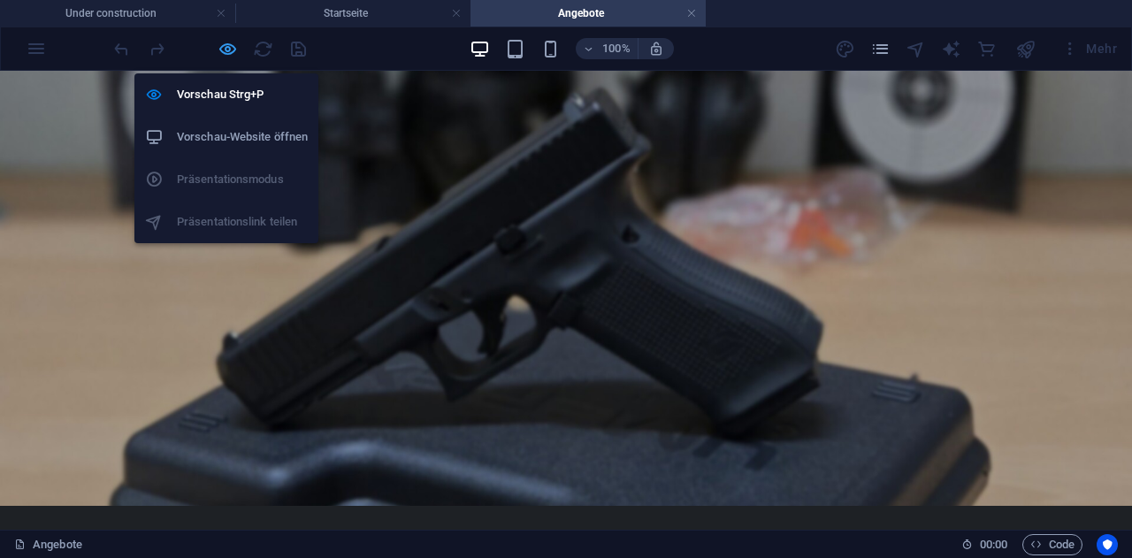
click at [226, 44] on icon "button" at bounding box center [228, 49] width 20 height 20
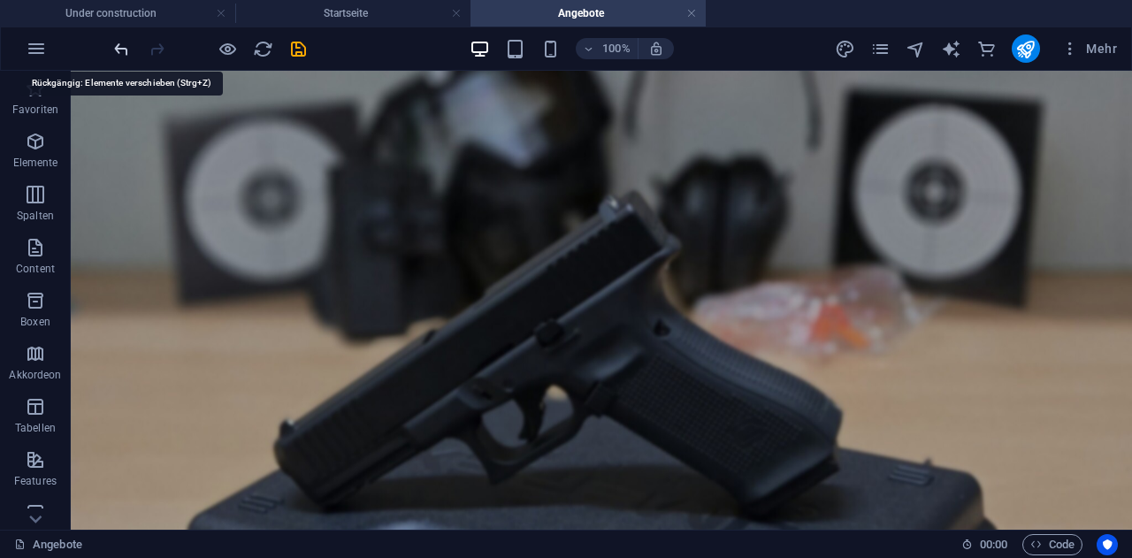
click at [122, 41] on icon "undo" at bounding box center [121, 49] width 20 height 20
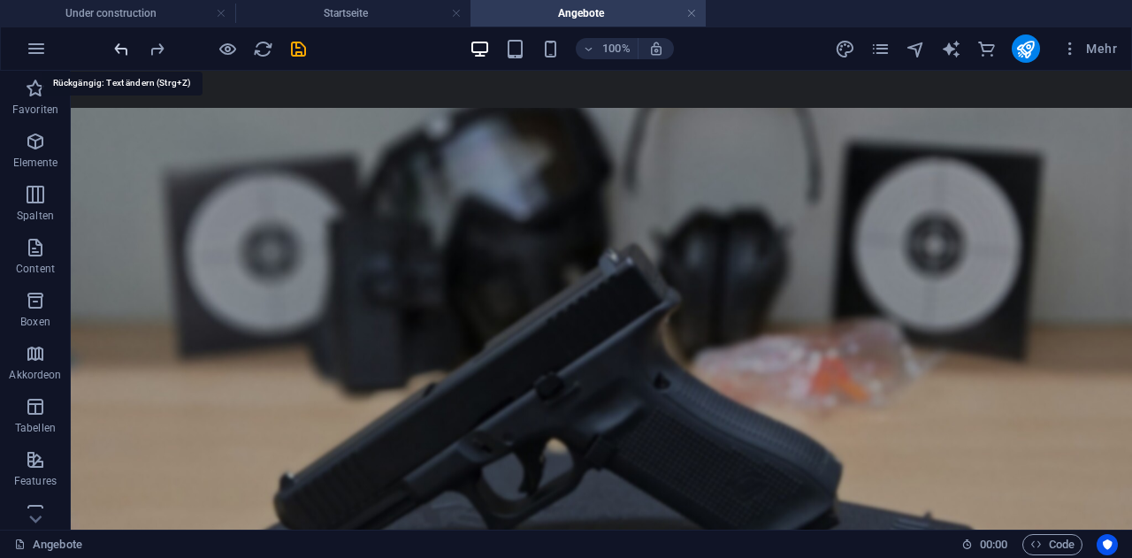
scroll to position [573, 0]
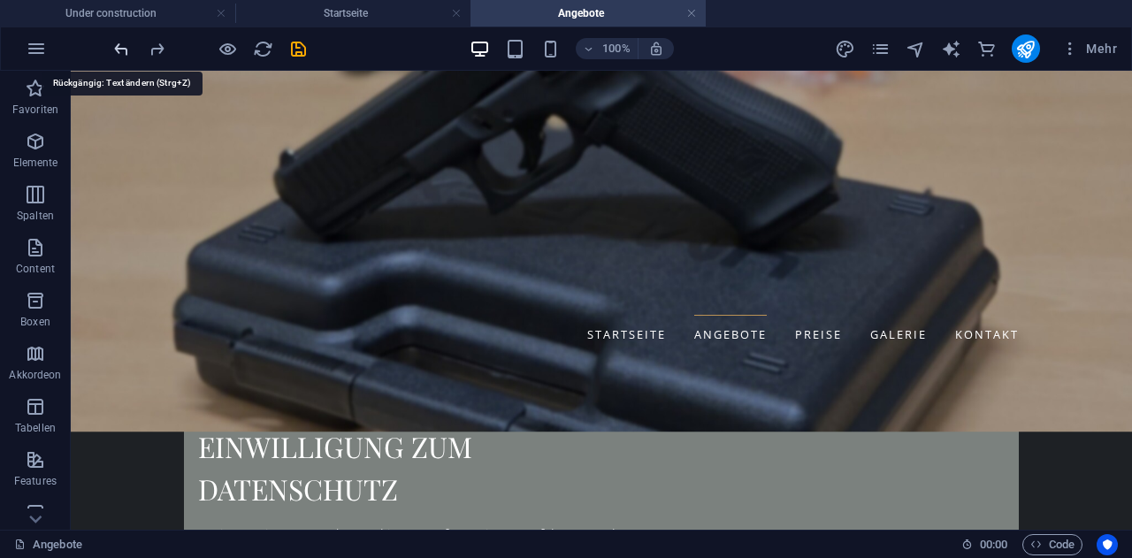
click at [122, 41] on icon "undo" at bounding box center [121, 49] width 20 height 20
click at [122, 42] on icon "undo" at bounding box center [121, 49] width 20 height 20
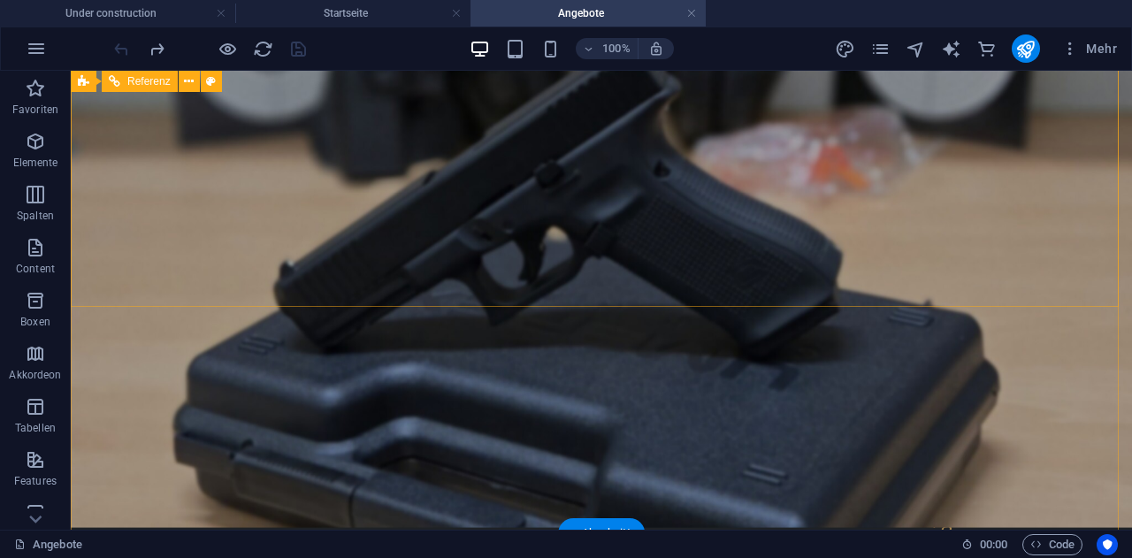
scroll to position [308, 0]
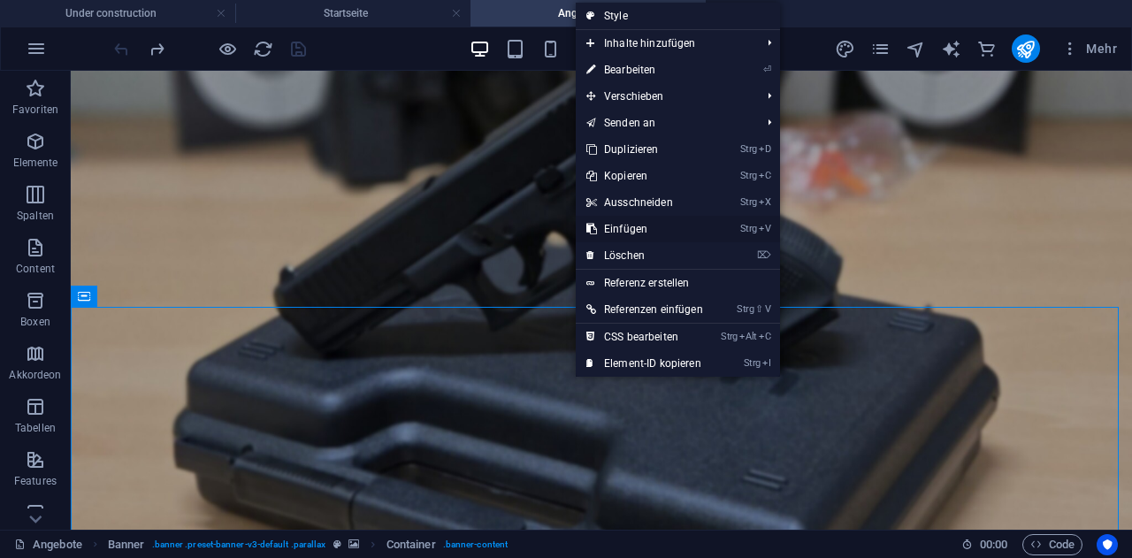
click at [641, 222] on link "Strg V Einfügen" at bounding box center [645, 229] width 138 height 27
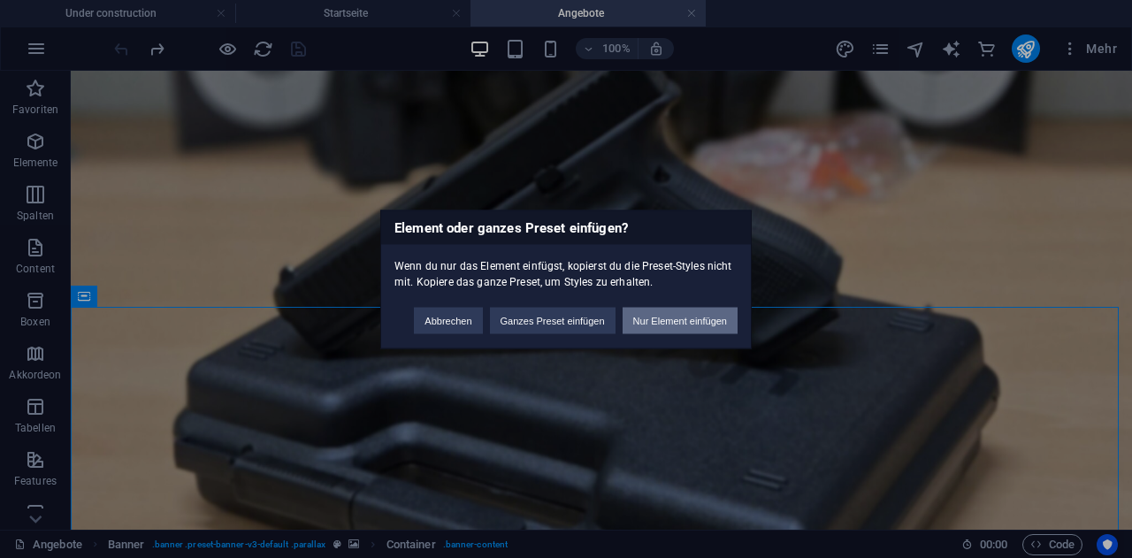
click at [669, 311] on button "Nur Element einfügen" at bounding box center [679, 320] width 115 height 27
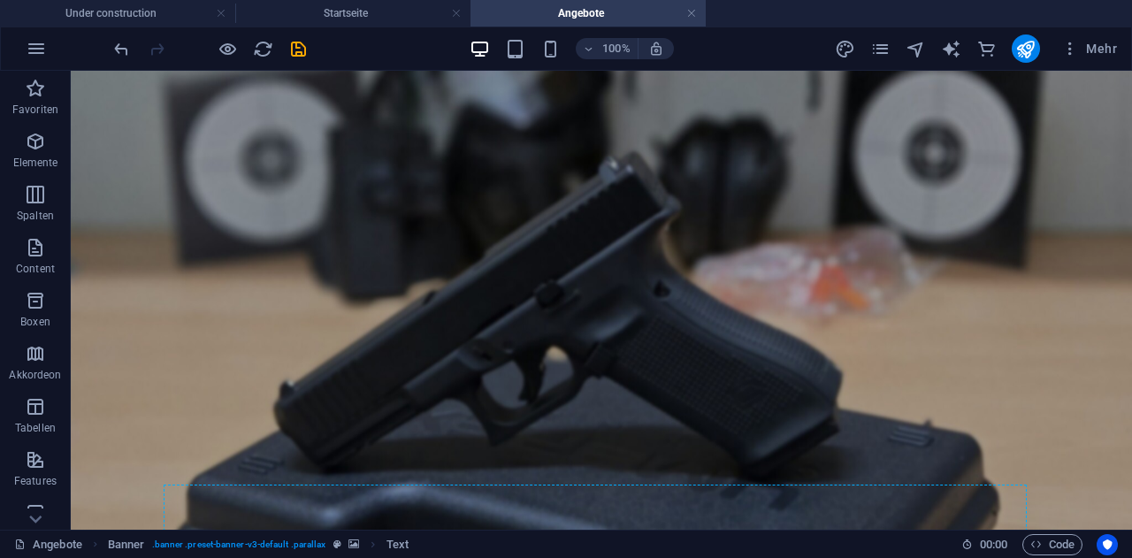
scroll to position [0, 0]
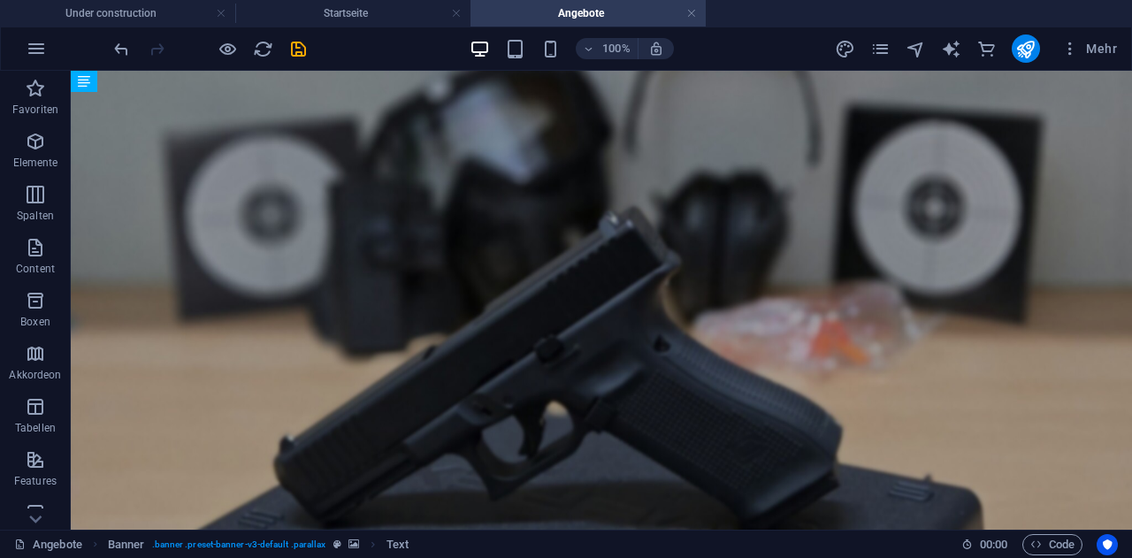
drag, startPoint x: 106, startPoint y: 257, endPoint x: 106, endPoint y: 555, distance: 298.0
click at [120, 557] on html "Taktisches Training Bergau Under construction Startseite Angebote Favoriten Ele…" at bounding box center [566, 279] width 1132 height 558
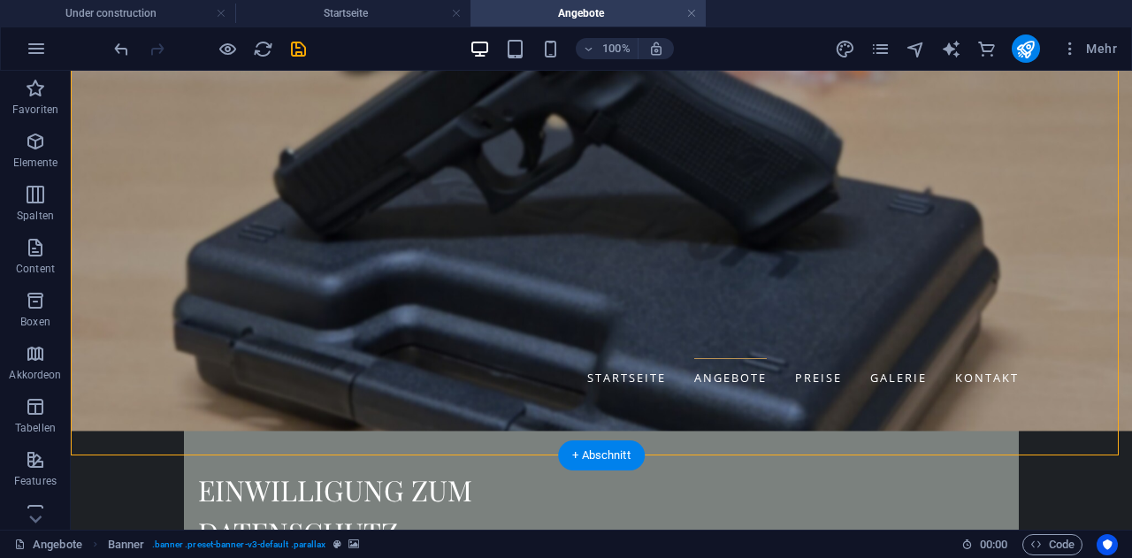
scroll to position [431, 0]
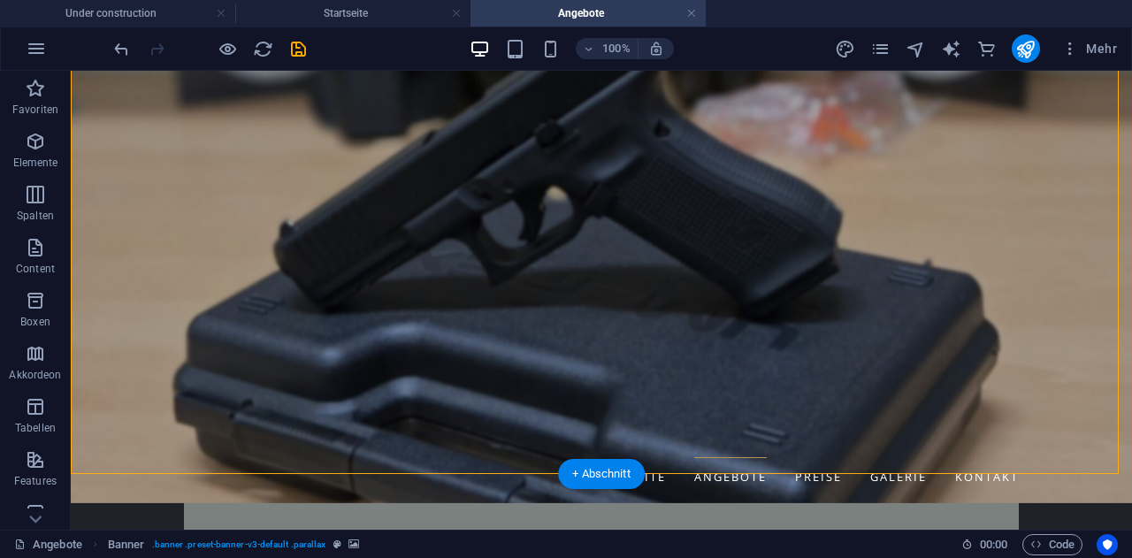
drag, startPoint x: 363, startPoint y: 255, endPoint x: 444, endPoint y: 260, distance: 81.5
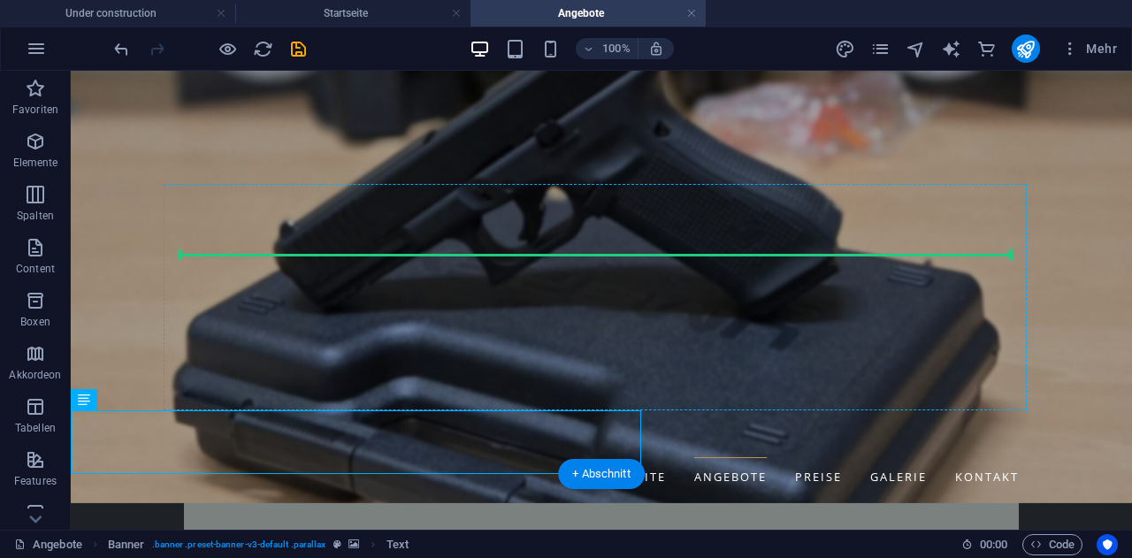
drag, startPoint x: 140, startPoint y: 379, endPoint x: 293, endPoint y: 281, distance: 181.7
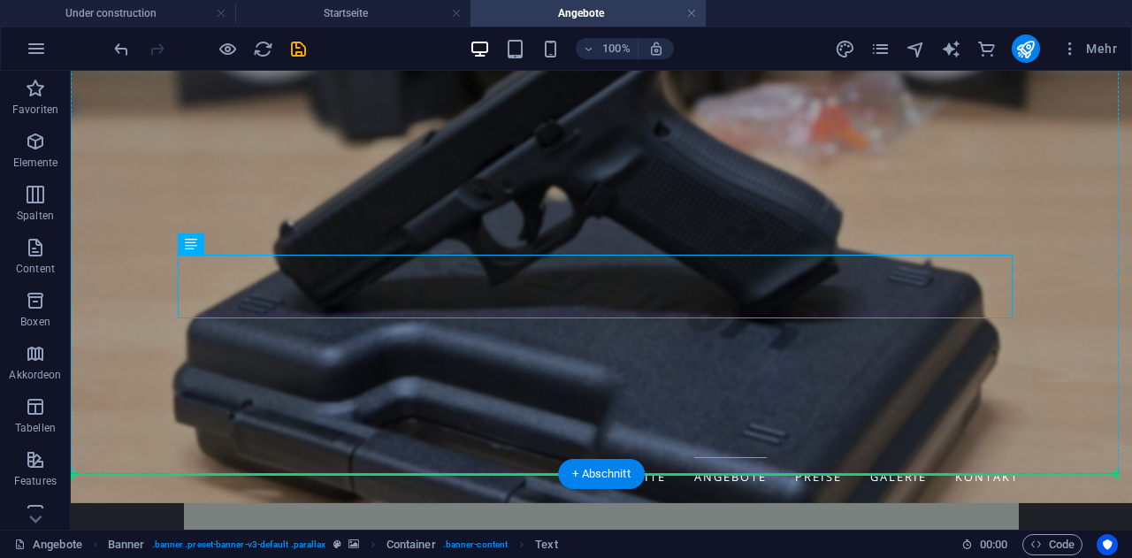
drag, startPoint x: 279, startPoint y: 313, endPoint x: 244, endPoint y: 253, distance: 69.3
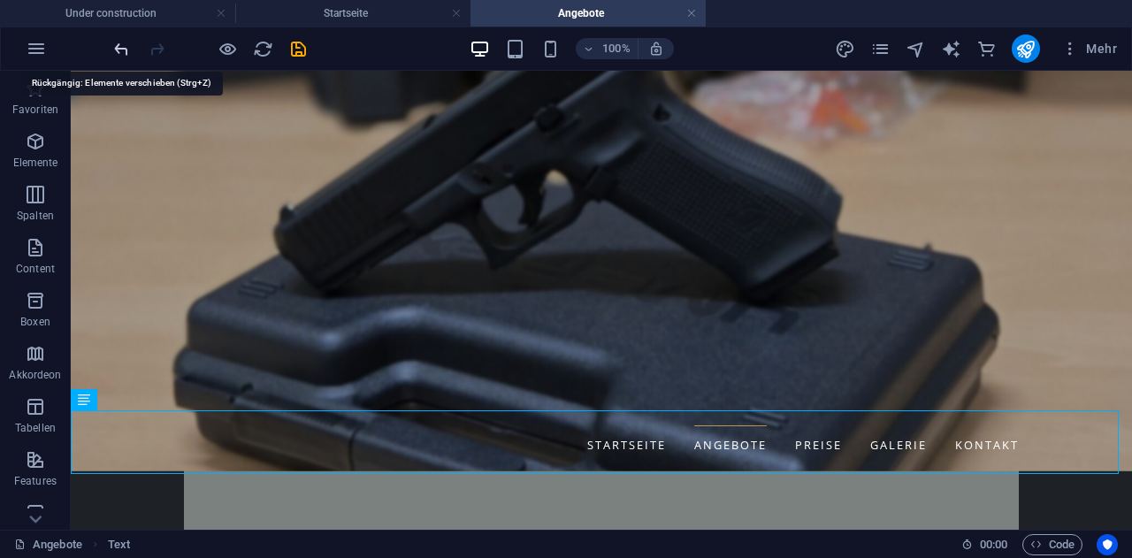
click at [123, 56] on icon "undo" at bounding box center [121, 49] width 20 height 20
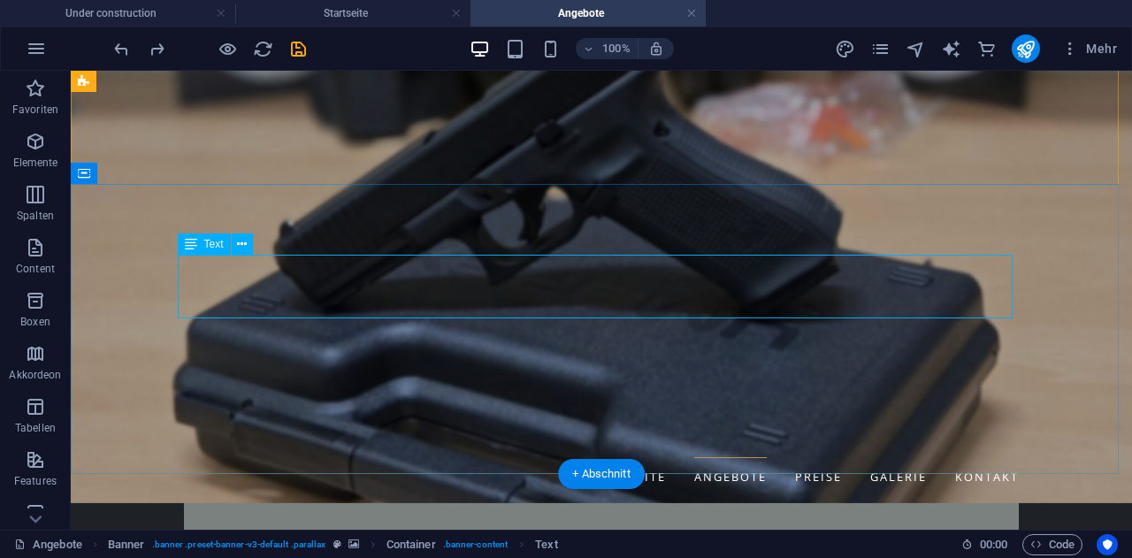
click at [248, 246] on button at bounding box center [242, 243] width 21 height 21
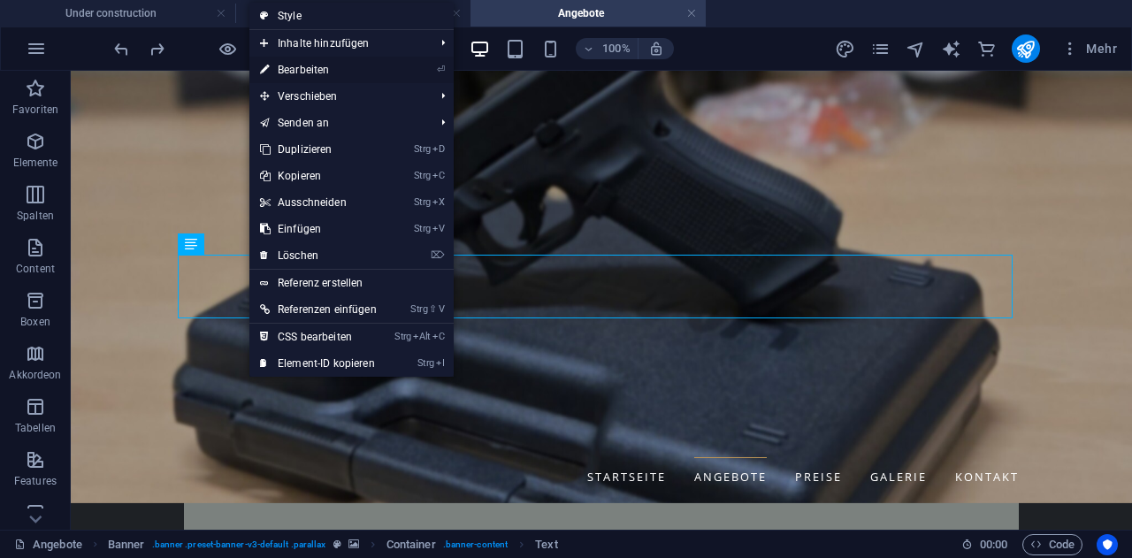
click at [326, 61] on link "⏎ Bearbeiten" at bounding box center [318, 70] width 138 height 27
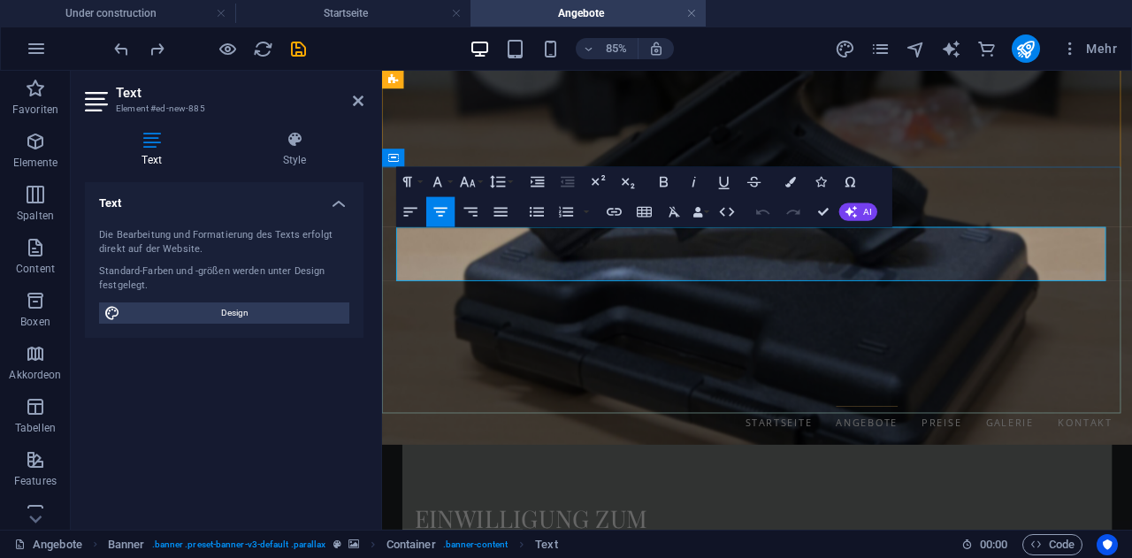
drag, startPoint x: 638, startPoint y: 272, endPoint x: 1200, endPoint y: 315, distance: 564.0
click at [439, 179] on icon "button" at bounding box center [437, 182] width 9 height 11
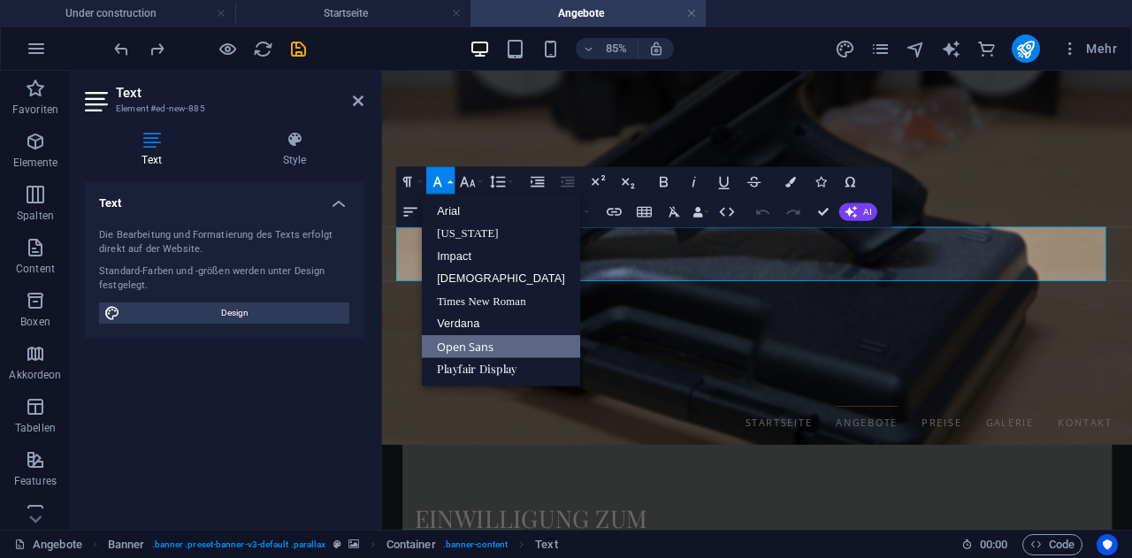
scroll to position [0, 0]
click at [477, 185] on icon "button" at bounding box center [468, 182] width 18 height 18
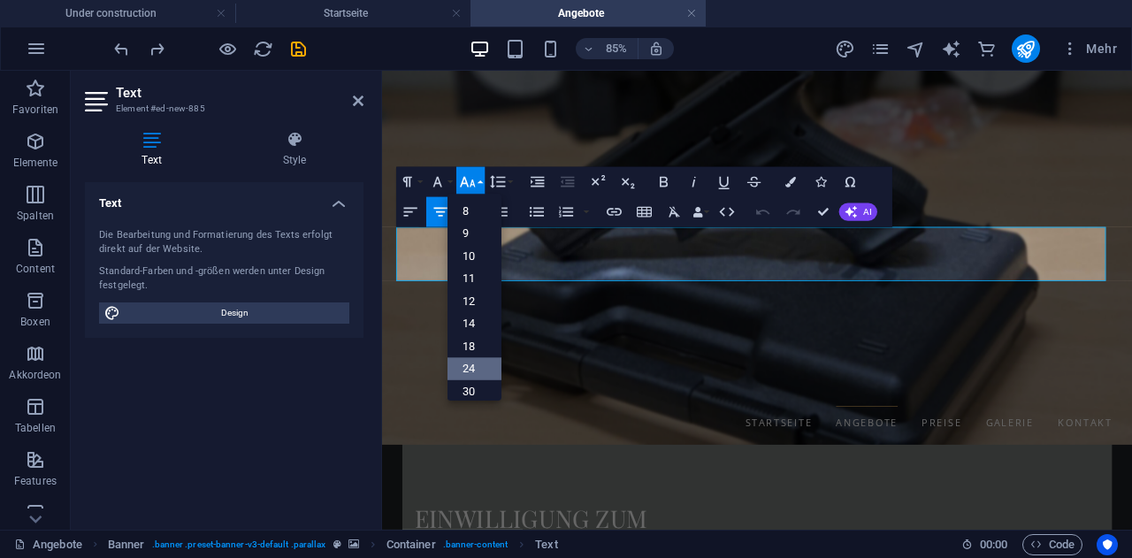
click at [478, 370] on link "24" at bounding box center [474, 369] width 54 height 23
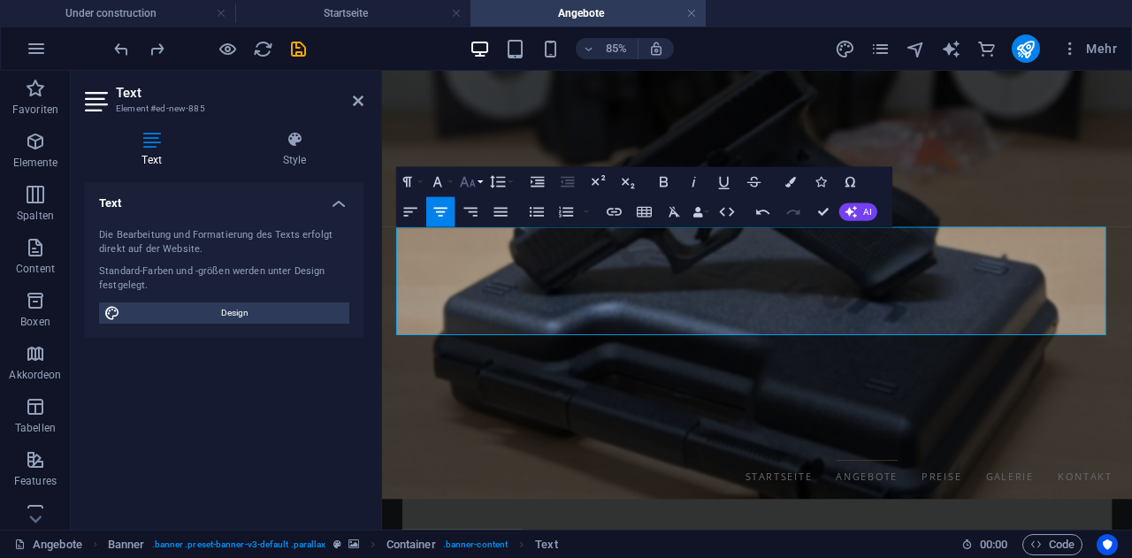
click at [465, 179] on icon "button" at bounding box center [467, 182] width 15 height 11
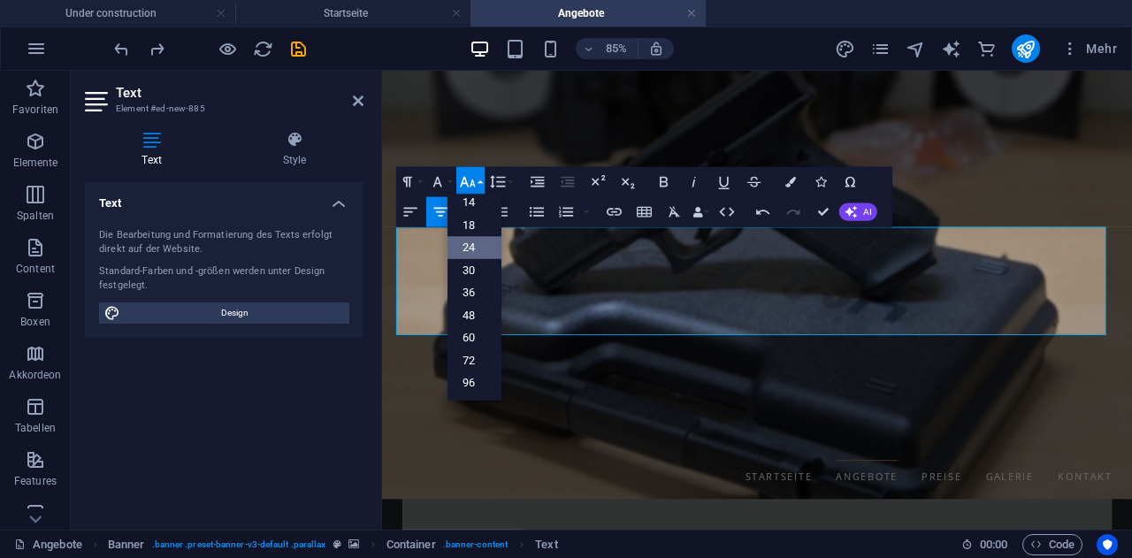
scroll to position [142, 0]
click at [477, 232] on link "18" at bounding box center [474, 226] width 54 height 22
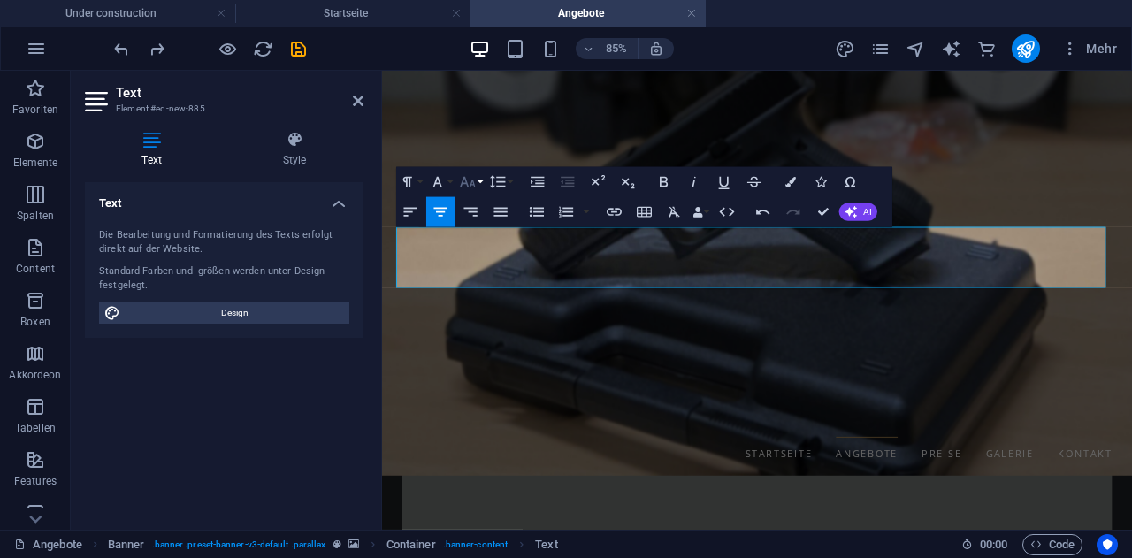
click at [468, 187] on icon "button" at bounding box center [467, 182] width 15 height 11
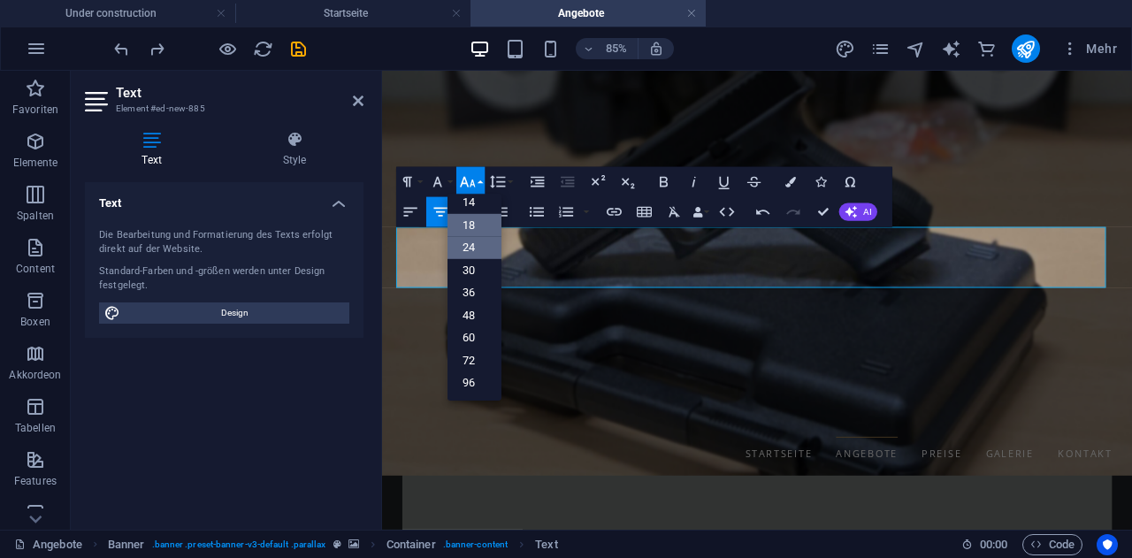
click at [472, 257] on link "24" at bounding box center [474, 248] width 54 height 23
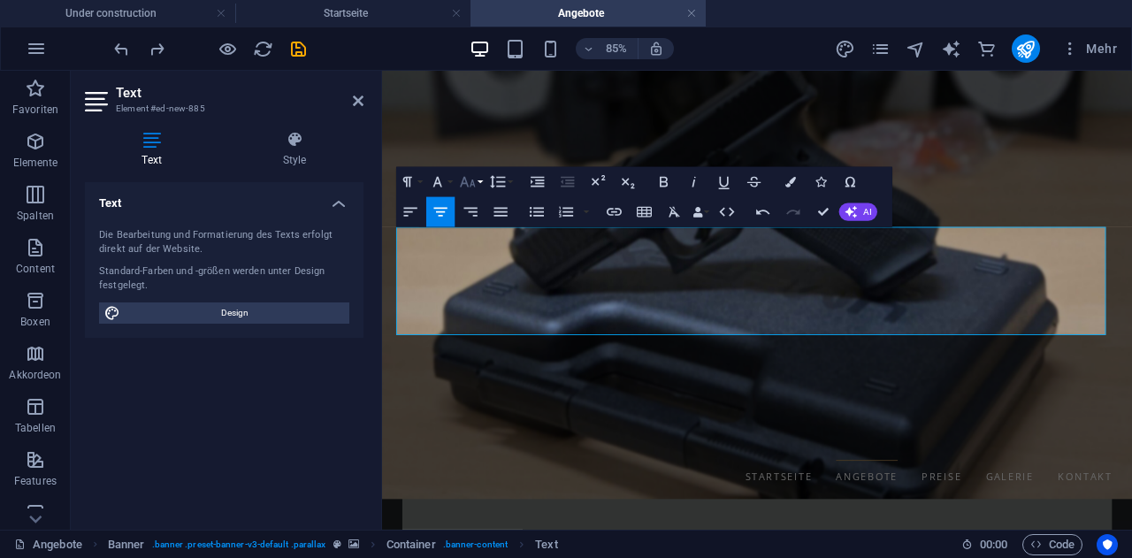
click at [465, 186] on icon "button" at bounding box center [468, 182] width 18 height 18
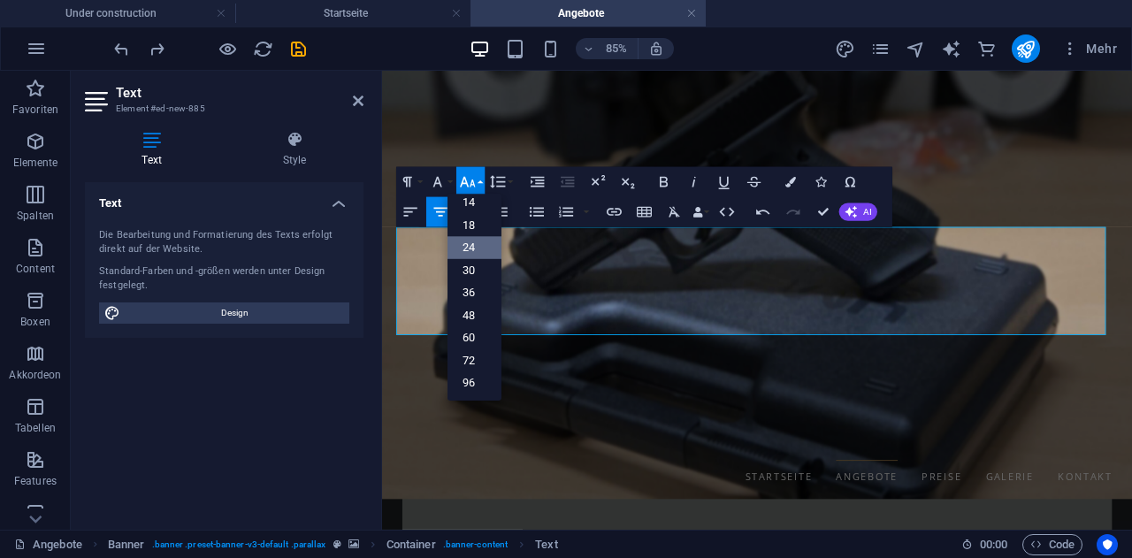
click at [481, 242] on link "24" at bounding box center [474, 248] width 54 height 23
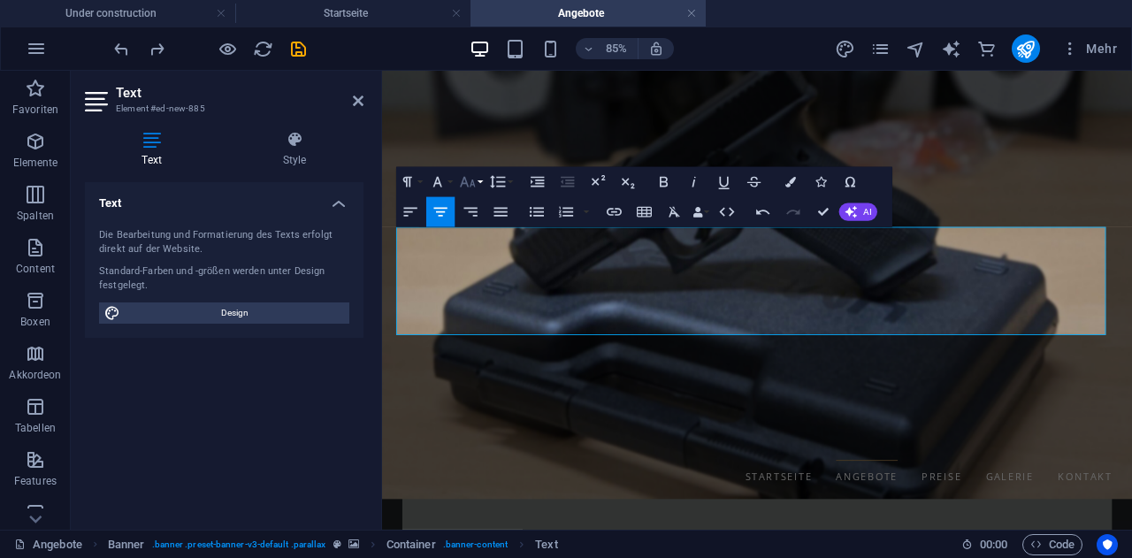
click at [478, 186] on button "Font Size" at bounding box center [470, 182] width 28 height 30
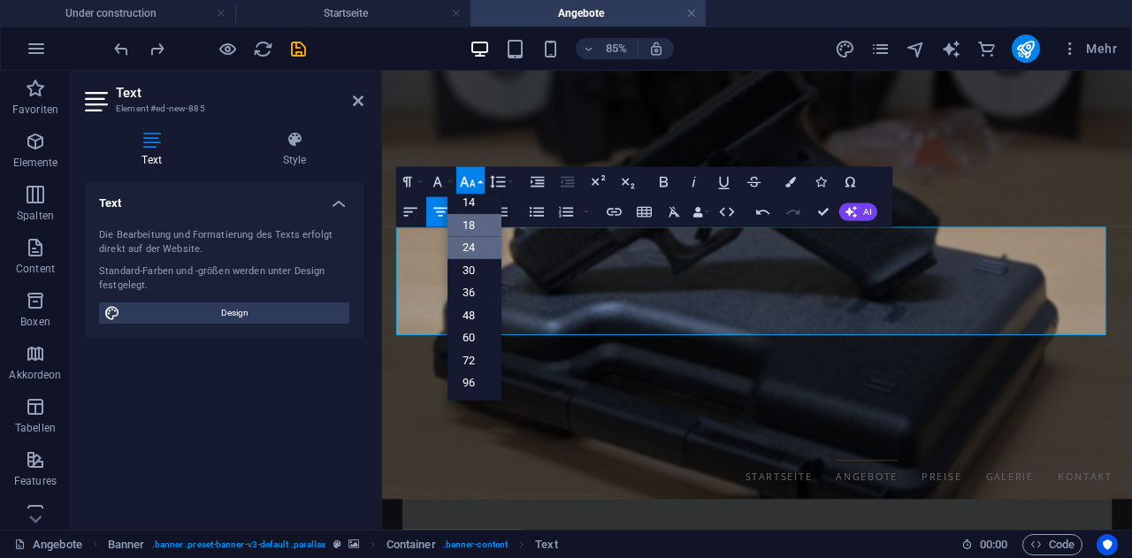
click at [476, 227] on link "18" at bounding box center [474, 226] width 54 height 22
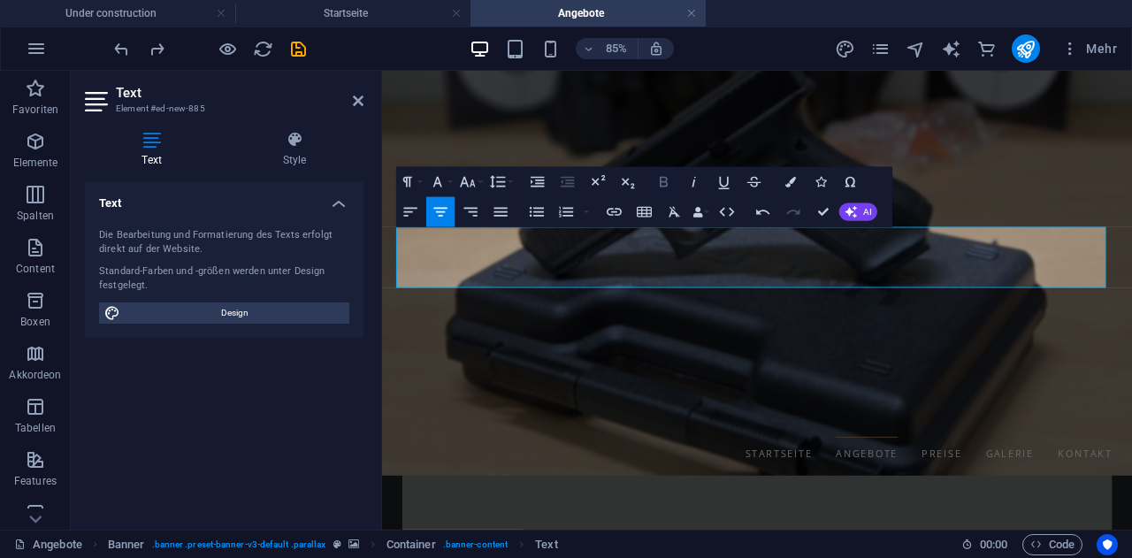
click at [664, 181] on icon "button" at bounding box center [664, 182] width 8 height 11
click at [724, 176] on icon "button" at bounding box center [724, 182] width 18 height 18
click at [719, 177] on icon "button" at bounding box center [724, 182] width 18 height 18
click at [668, 182] on icon "button" at bounding box center [664, 182] width 18 height 18
click at [783, 179] on button "Colors" at bounding box center [790, 182] width 28 height 30
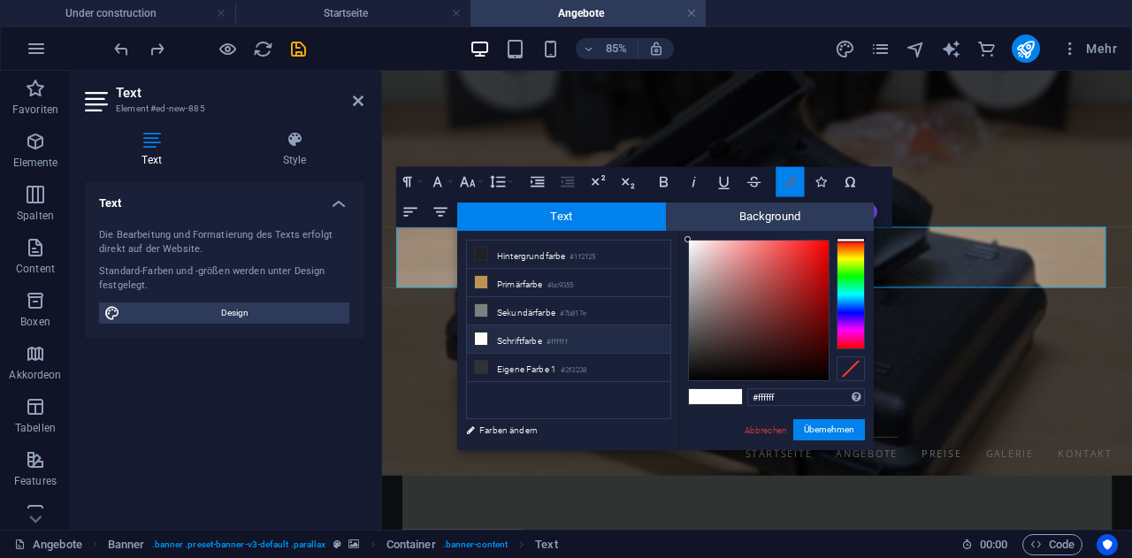
click at [789, 179] on icon "button" at bounding box center [790, 182] width 11 height 11
drag, startPoint x: 755, startPoint y: 423, endPoint x: 436, endPoint y: 415, distance: 319.3
click at [755, 424] on link "Abbrechen" at bounding box center [766, 430] width 46 height 13
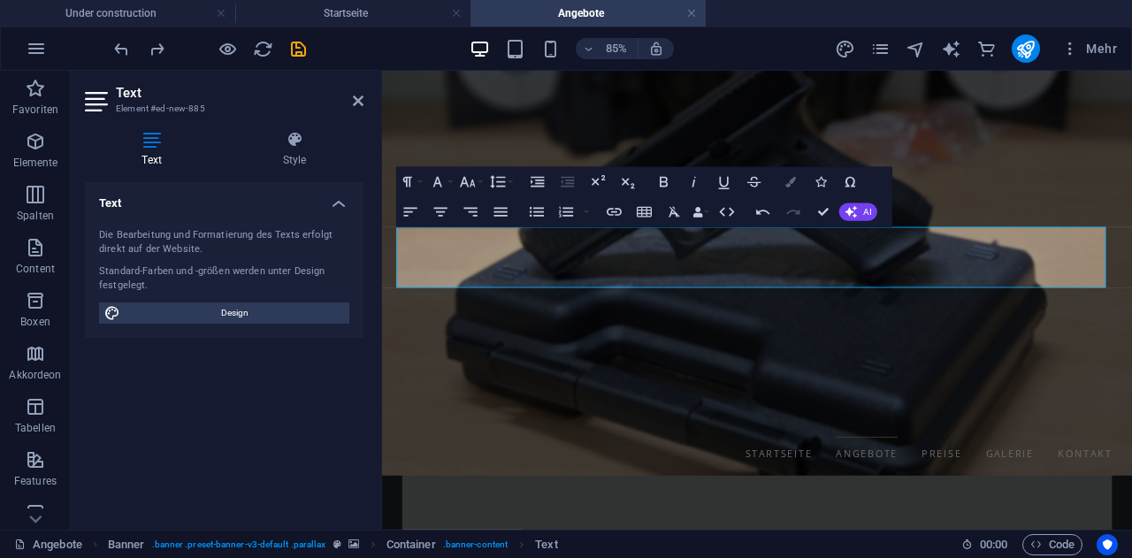
click at [790, 183] on icon "button" at bounding box center [790, 182] width 11 height 11
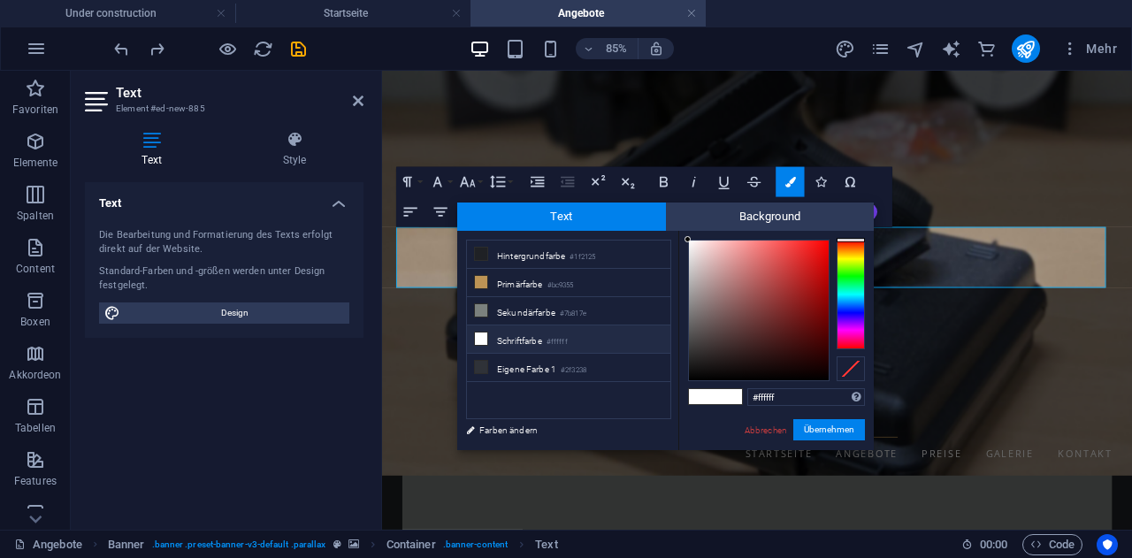
click at [522, 346] on li "Schriftfarbe #ffffff" at bounding box center [568, 339] width 203 height 28
click at [827, 431] on button "Übernehmen" at bounding box center [829, 429] width 72 height 21
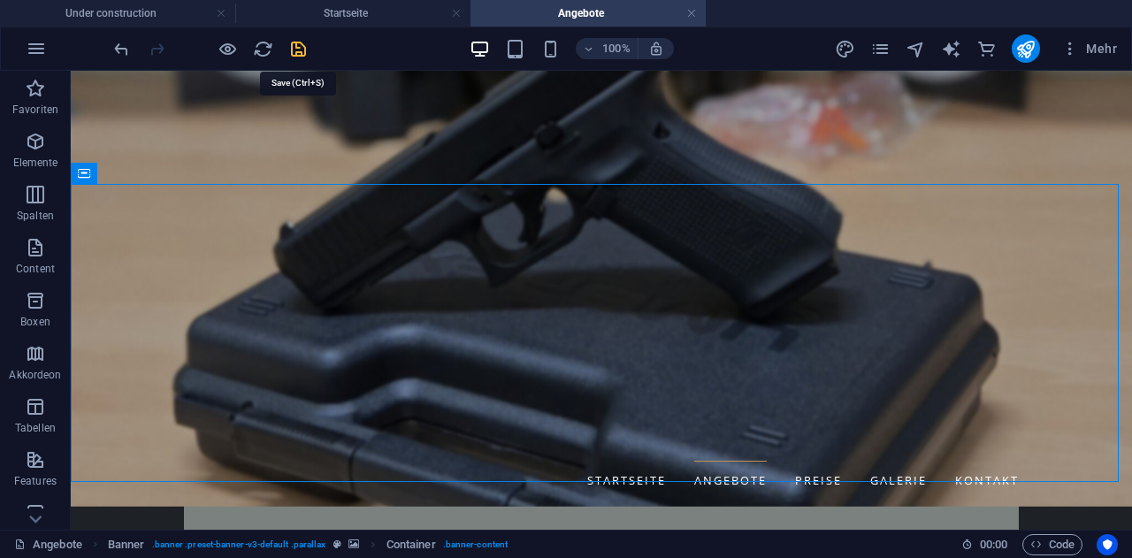
click at [299, 48] on icon "save" at bounding box center [298, 49] width 20 height 20
checkbox input "false"
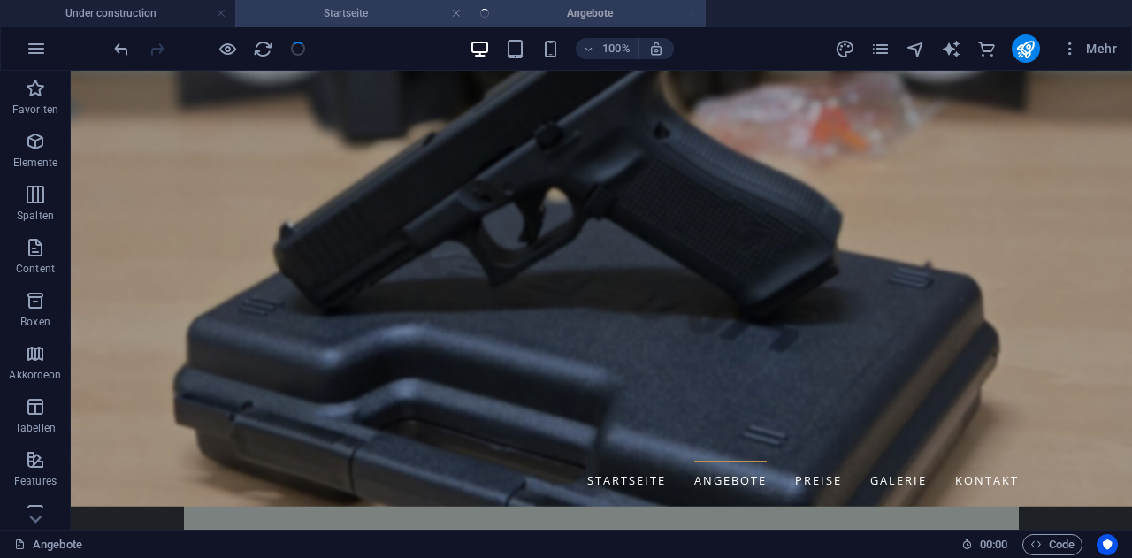
click at [371, 9] on h4 "Startseite" at bounding box center [352, 13] width 235 height 19
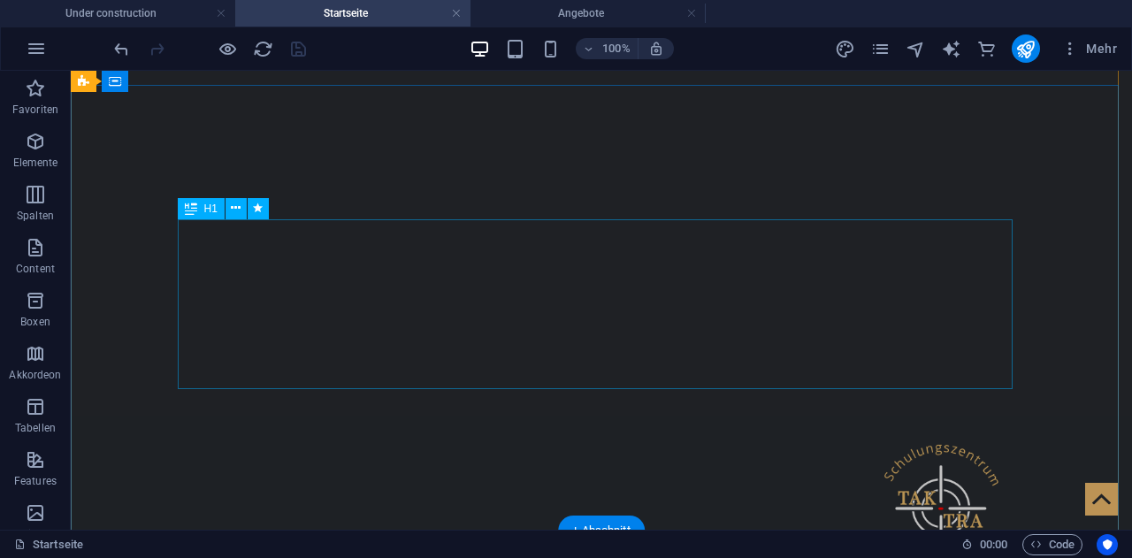
scroll to position [354, 0]
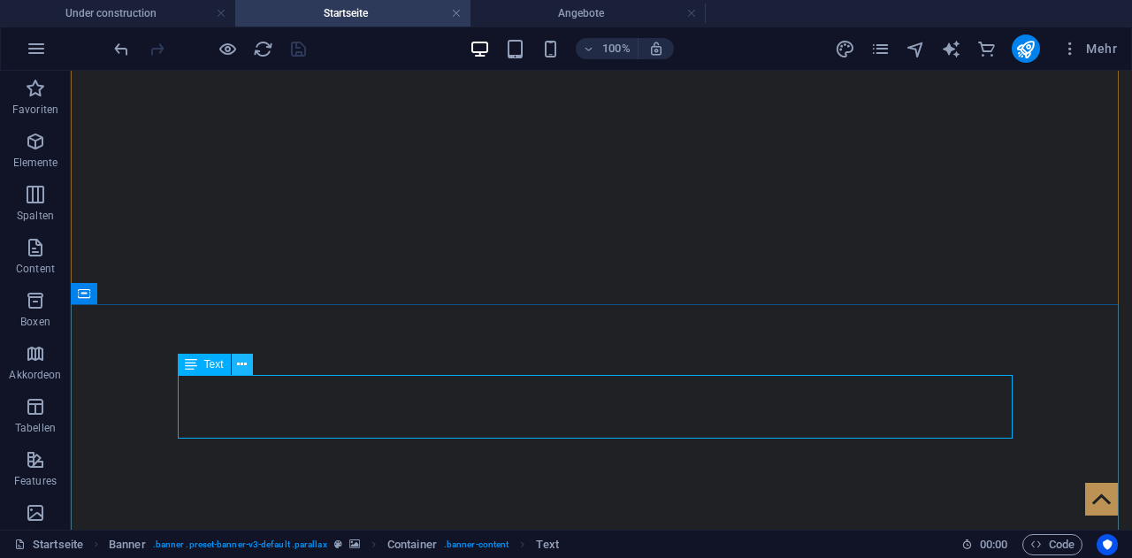
click at [237, 363] on icon at bounding box center [242, 364] width 10 height 19
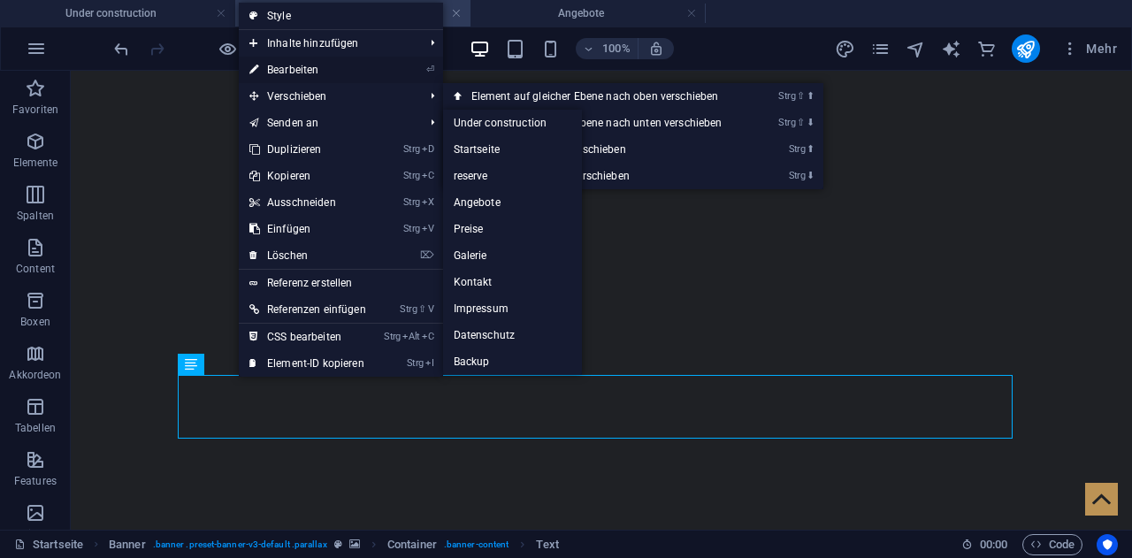
click at [315, 66] on link "⏎ Bearbeiten" at bounding box center [308, 70] width 138 height 27
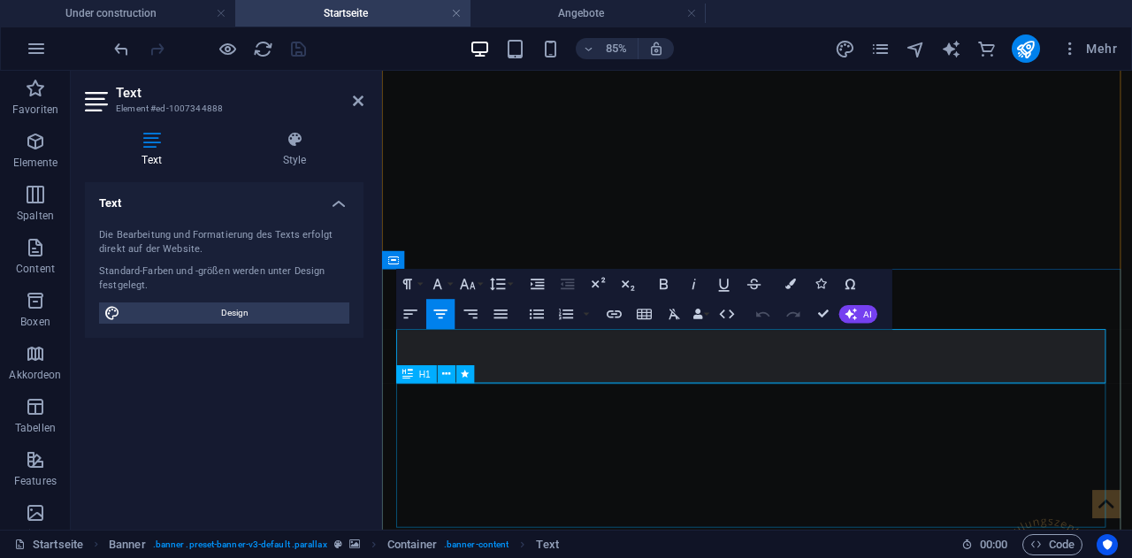
drag, startPoint x: 656, startPoint y: 389, endPoint x: 1196, endPoint y: 441, distance: 542.8
click at [471, 285] on icon "button" at bounding box center [467, 284] width 15 height 11
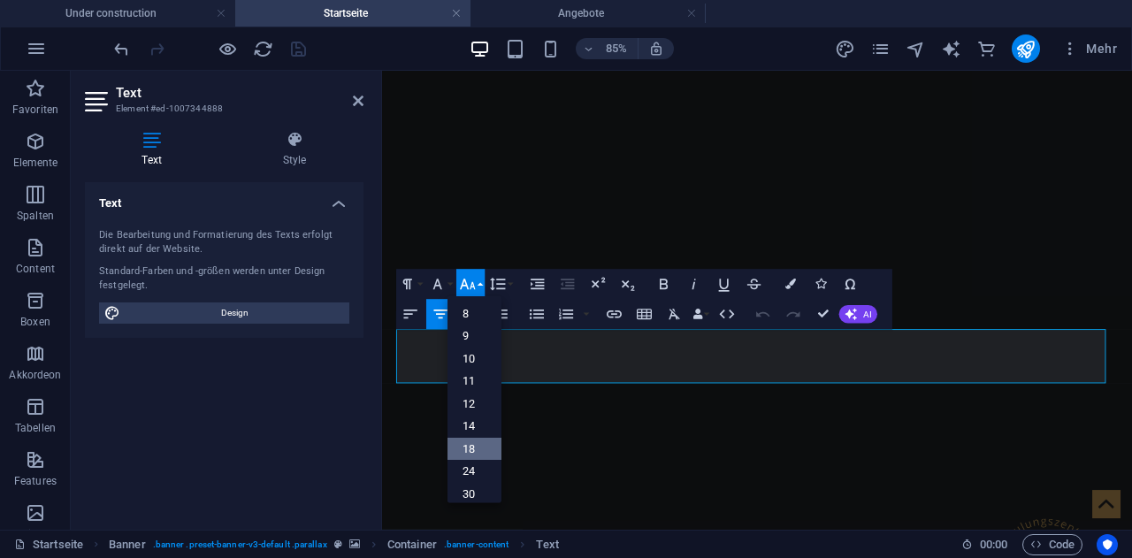
click at [479, 439] on link "18" at bounding box center [474, 449] width 54 height 23
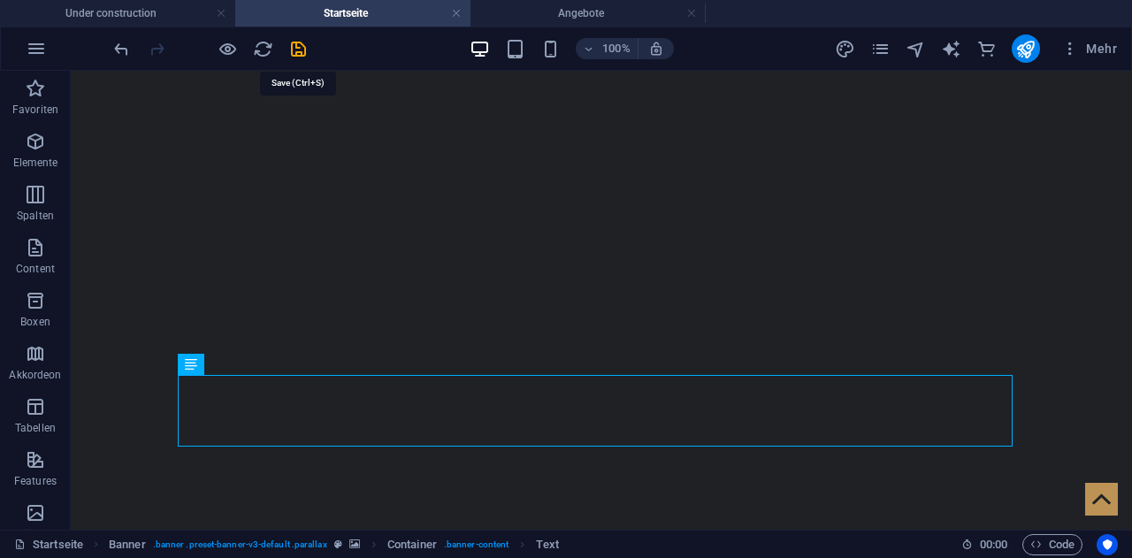
click at [300, 49] on icon "save" at bounding box center [298, 49] width 20 height 20
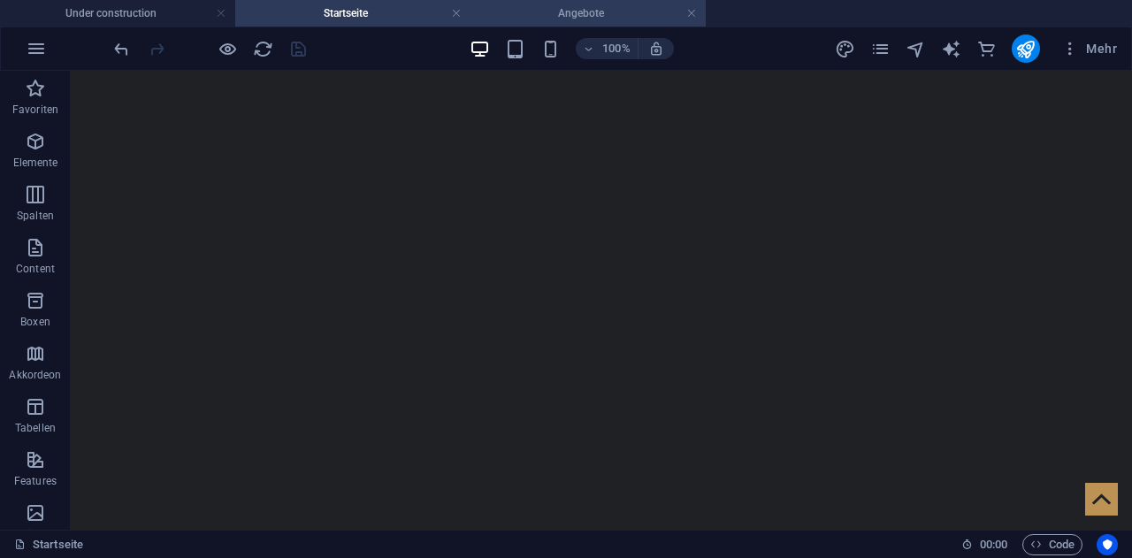
click at [568, 9] on h4 "Angebote" at bounding box center [587, 13] width 235 height 19
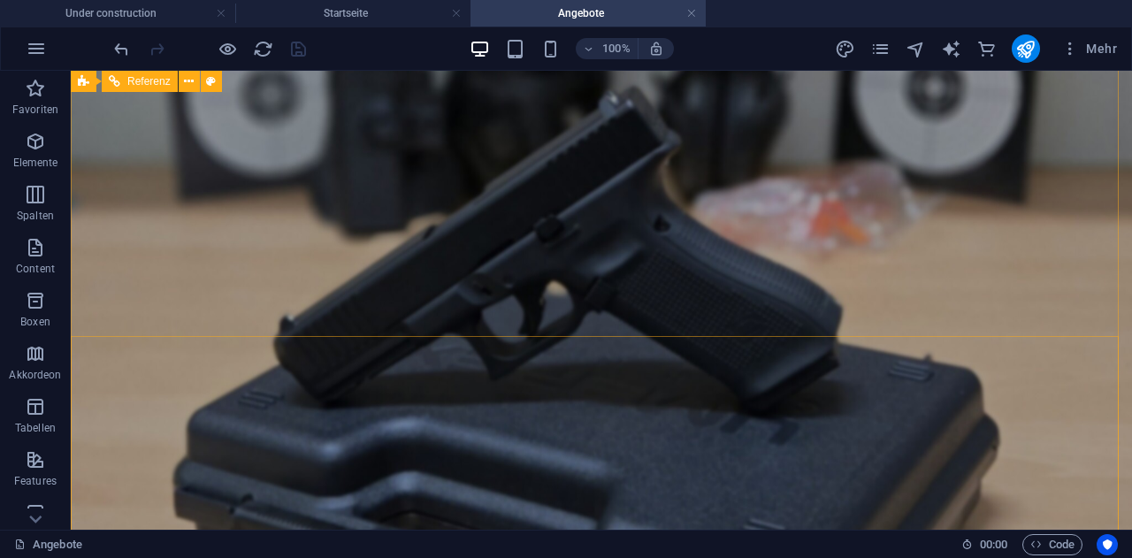
scroll to position [265, 0]
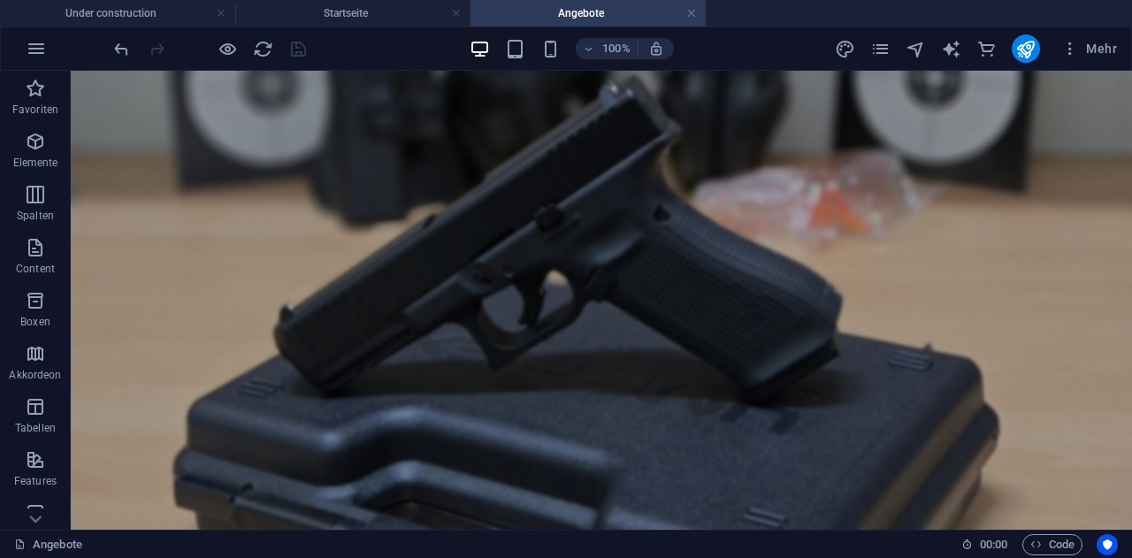
drag, startPoint x: 693, startPoint y: 11, endPoint x: 694, endPoint y: 21, distance: 10.6
click at [693, 11] on link at bounding box center [691, 13] width 11 height 17
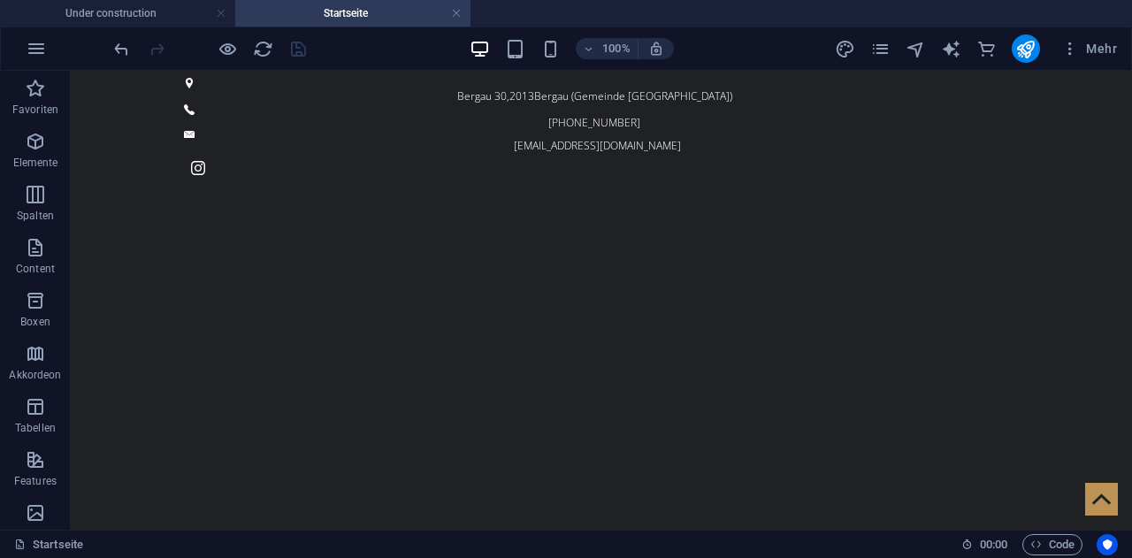
scroll to position [354, 0]
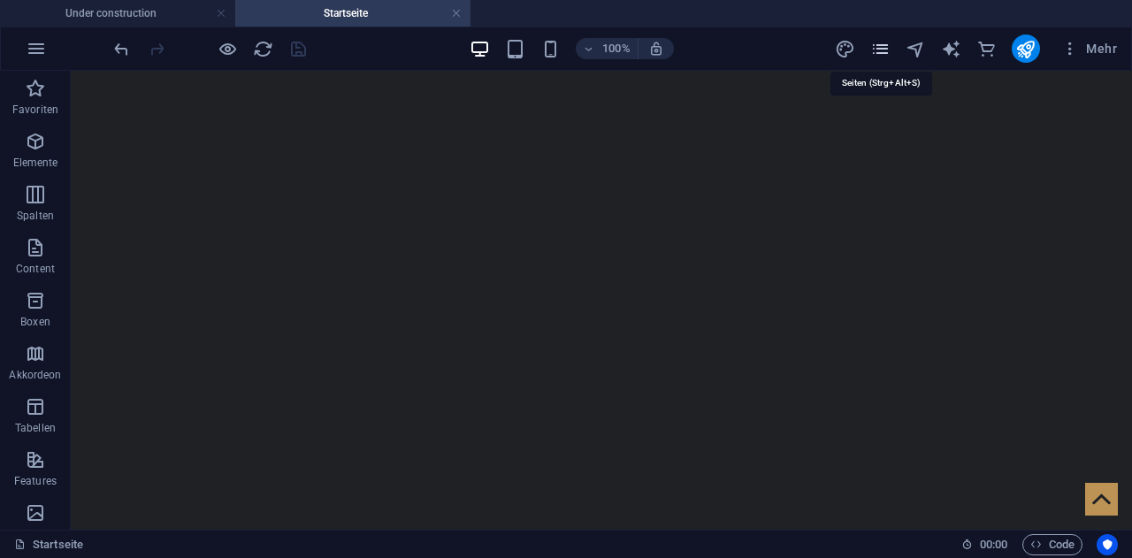
click at [875, 50] on icon "pages" at bounding box center [880, 49] width 20 height 20
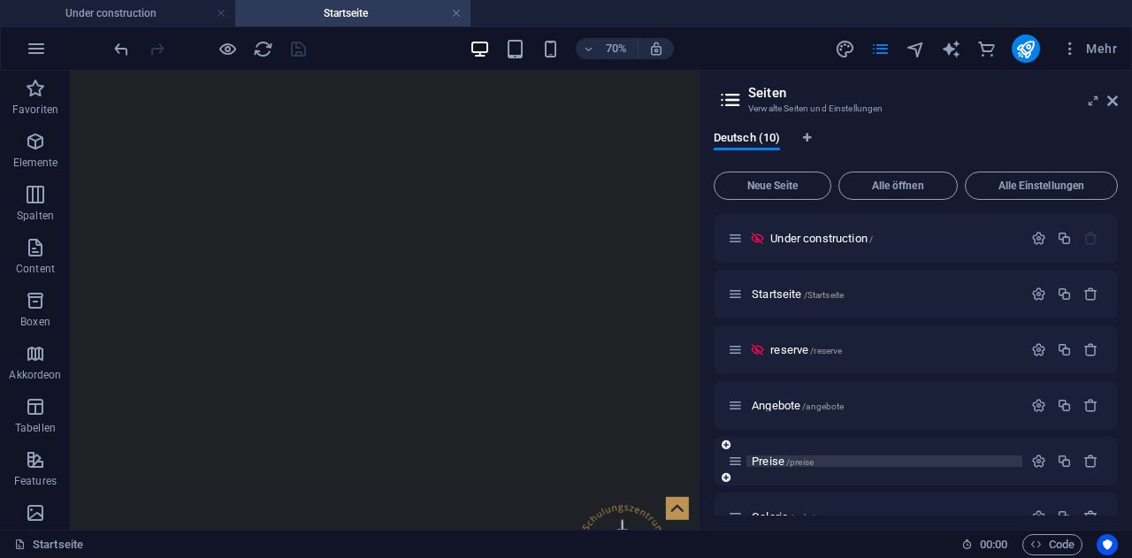
click at [774, 459] on span "Preise /preise" at bounding box center [783, 460] width 62 height 13
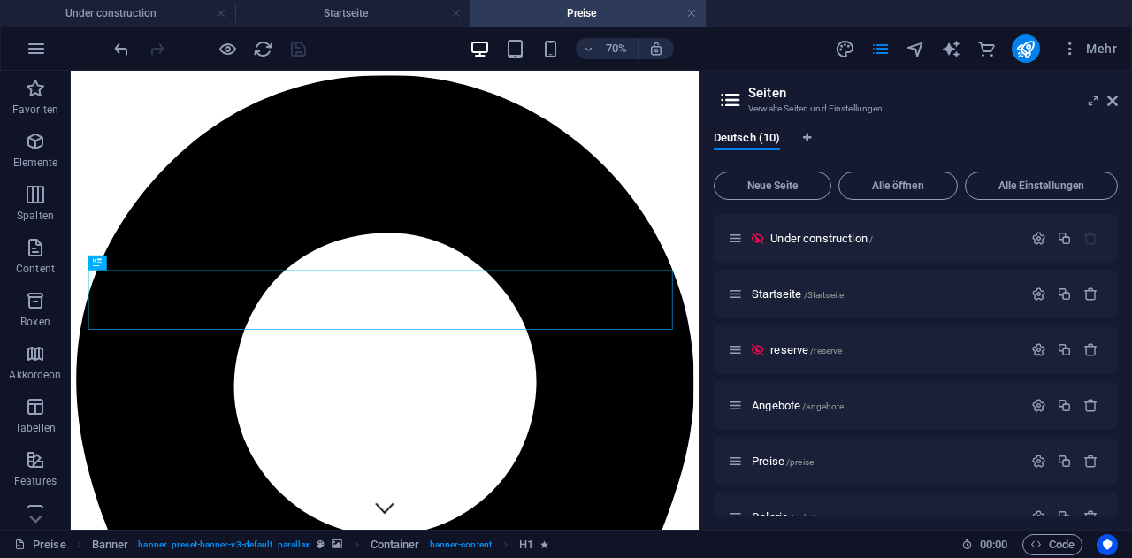
scroll to position [372, 0]
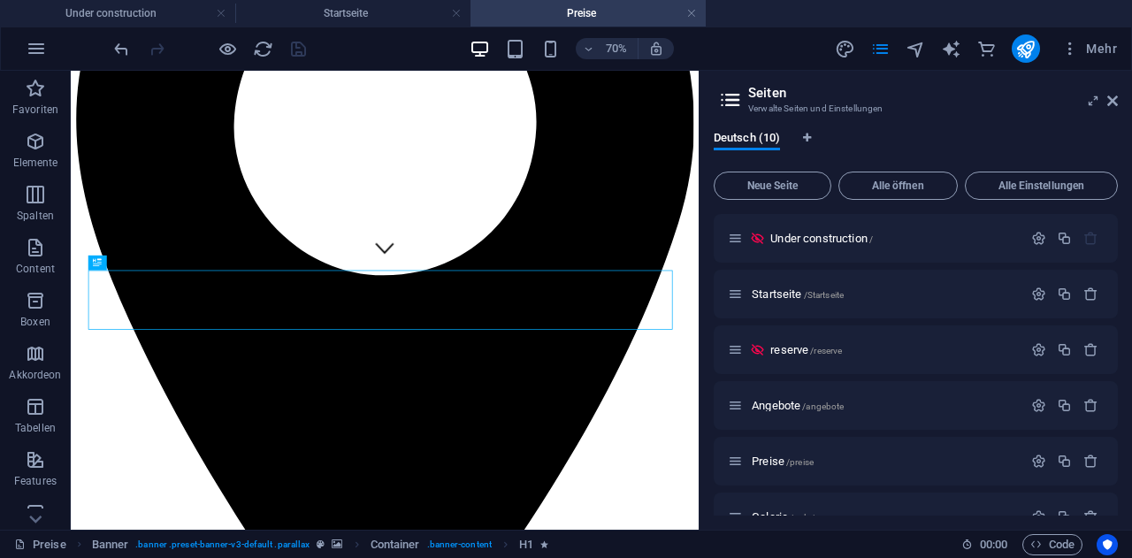
click at [1119, 96] on aside "Seiten Verwalte Seiten und Einstellungen Deutsch (10) Neue Seite Alle öffnen Al…" at bounding box center [915, 300] width 433 height 459
click at [1118, 100] on aside "Seiten Verwalte Seiten und Einstellungen Deutsch (10) Neue Seite Alle öffnen Al…" at bounding box center [915, 300] width 433 height 459
click at [1111, 101] on icon at bounding box center [1112, 101] width 11 height 14
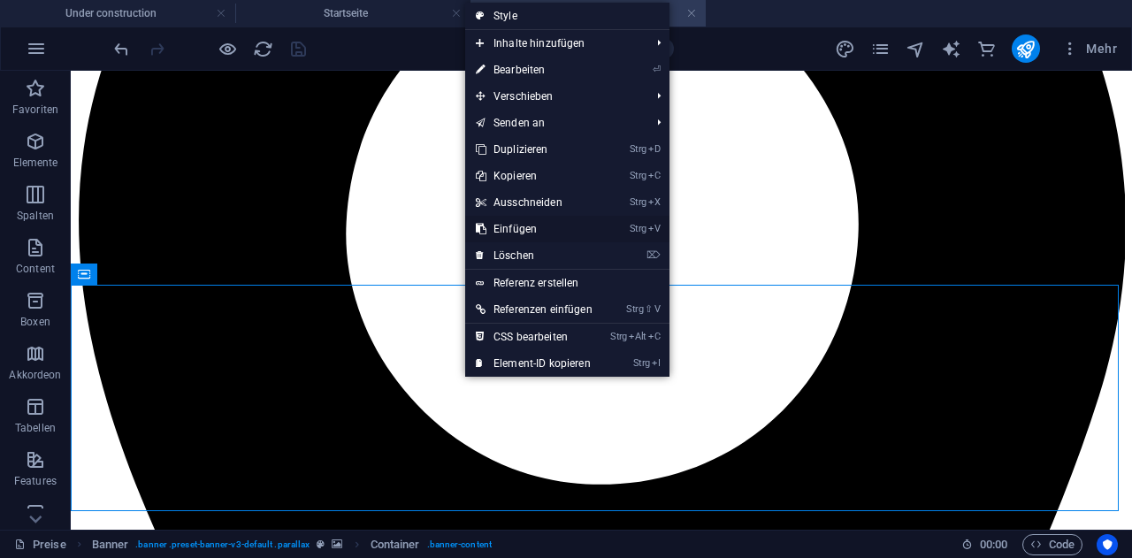
click at [520, 228] on link "Strg V Einfügen" at bounding box center [534, 229] width 138 height 27
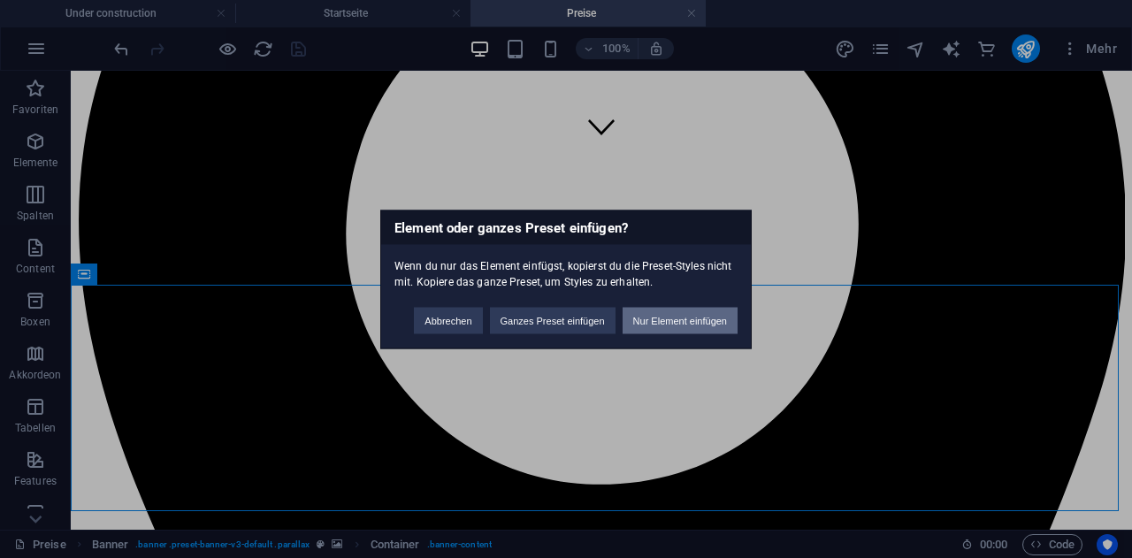
click at [678, 317] on button "Nur Element einfügen" at bounding box center [679, 320] width 115 height 27
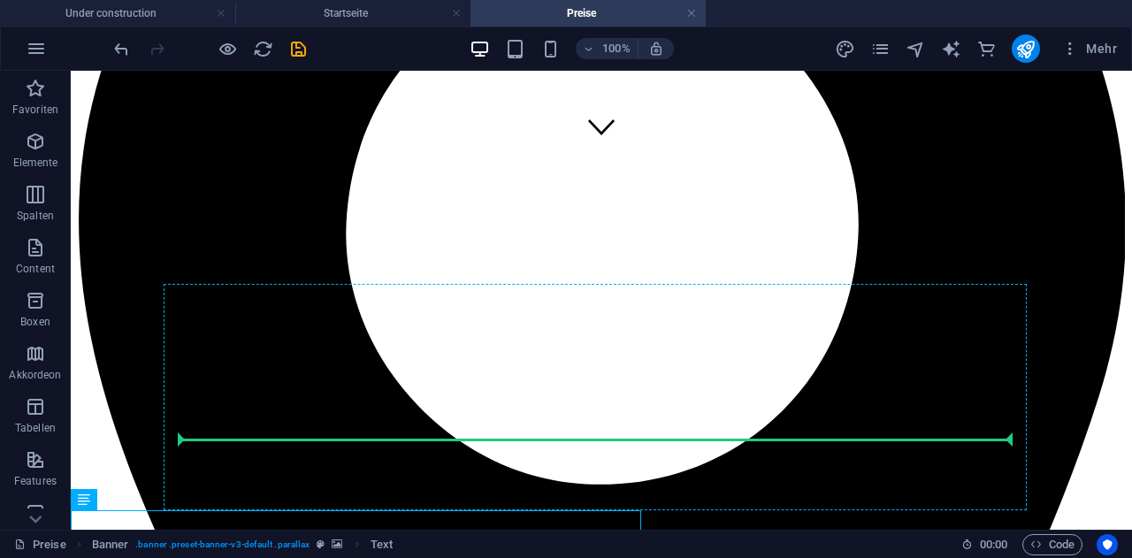
scroll to position [373, 0]
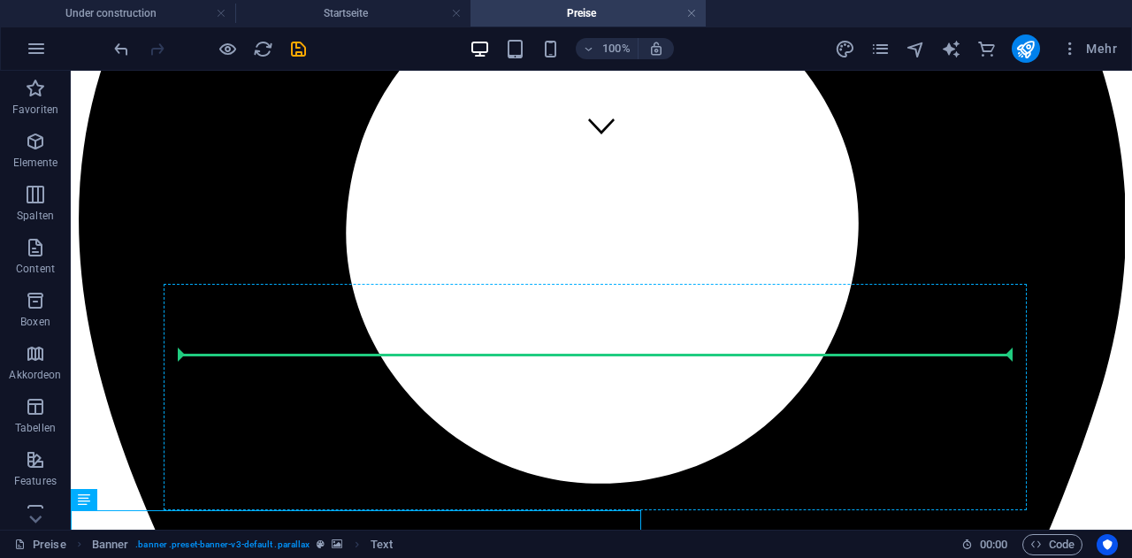
drag, startPoint x: 165, startPoint y: 570, endPoint x: 268, endPoint y: 382, distance: 214.5
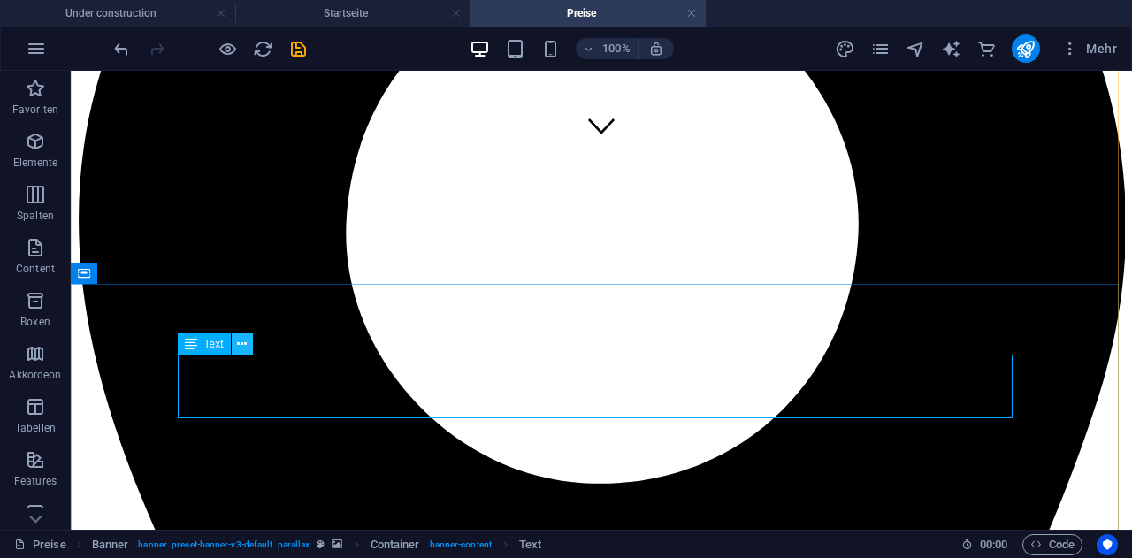
click at [243, 347] on icon at bounding box center [242, 344] width 10 height 19
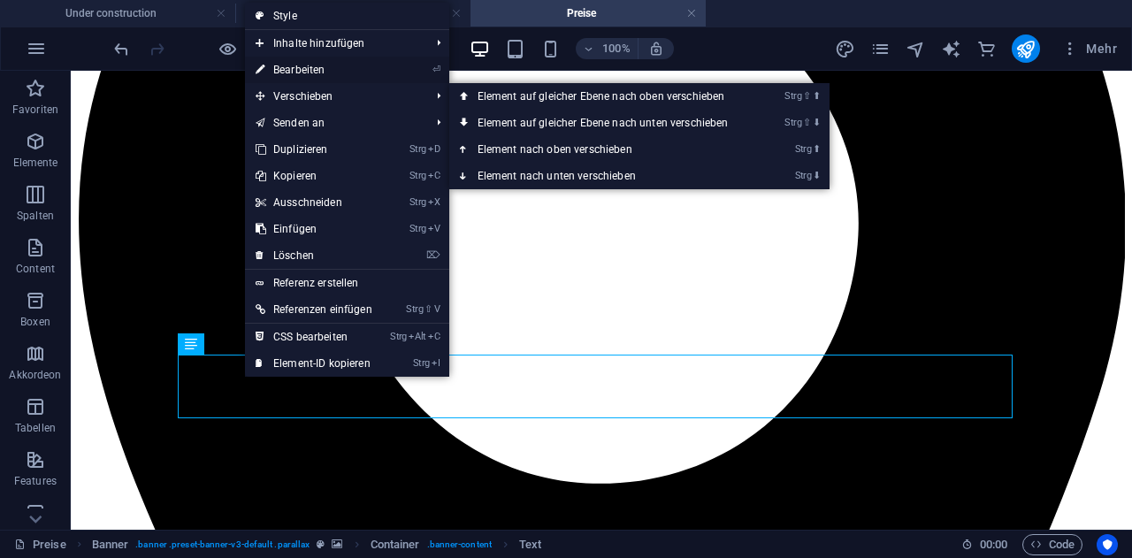
click at [314, 73] on link "⏎ Bearbeiten" at bounding box center [314, 70] width 138 height 27
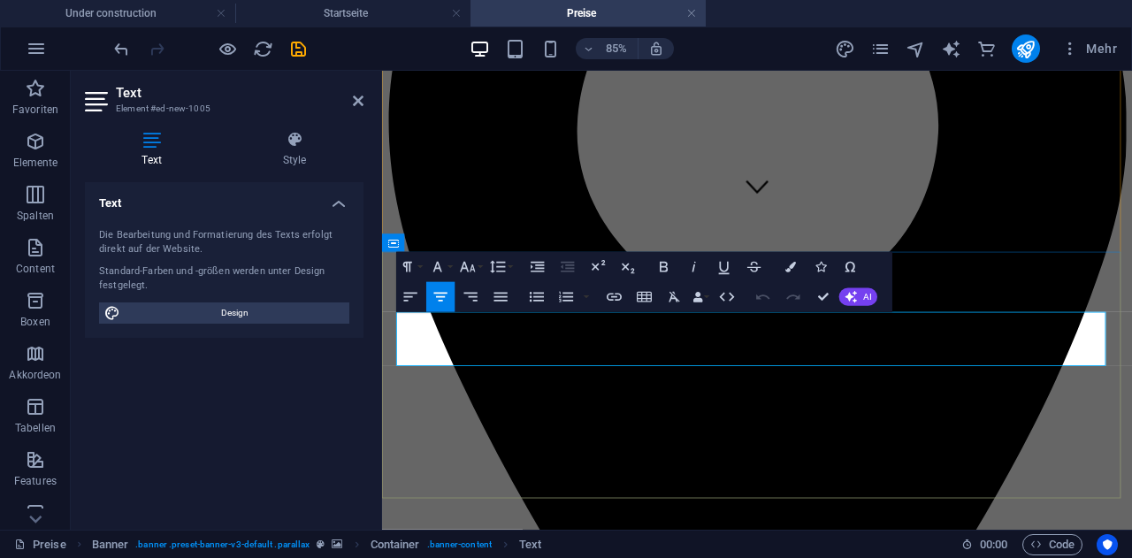
drag, startPoint x: 652, startPoint y: 360, endPoint x: 1134, endPoint y: 405, distance: 484.9
click at [476, 270] on icon "button" at bounding box center [468, 267] width 18 height 18
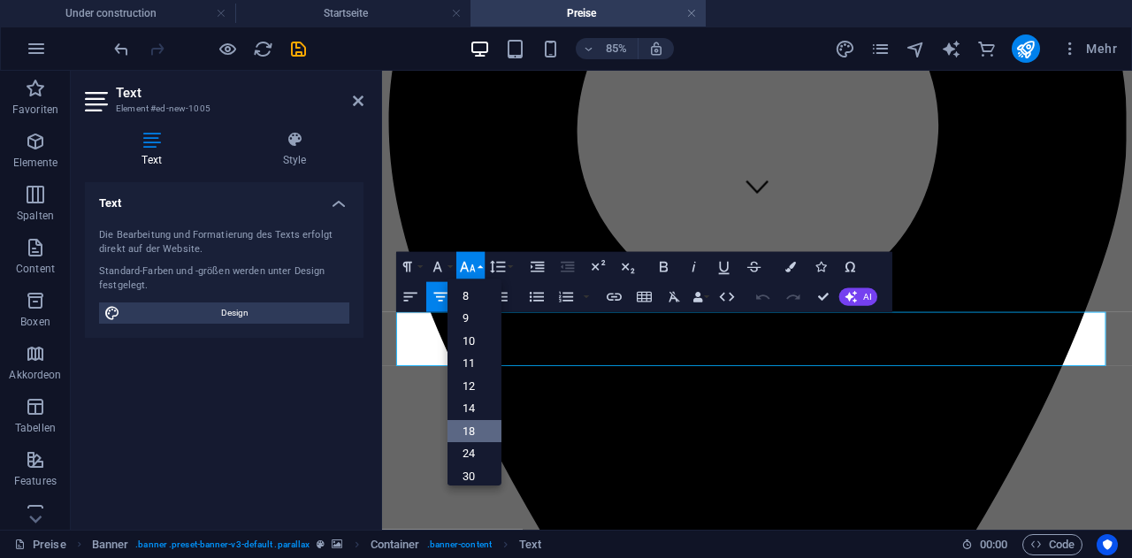
click at [471, 430] on link "18" at bounding box center [474, 432] width 54 height 23
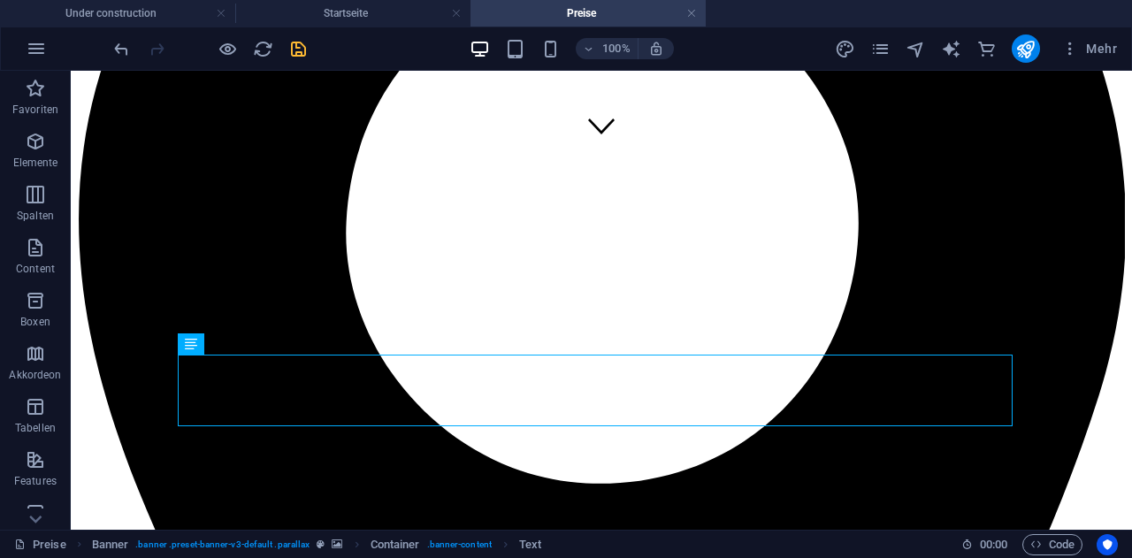
click at [297, 51] on icon "save" at bounding box center [298, 49] width 20 height 20
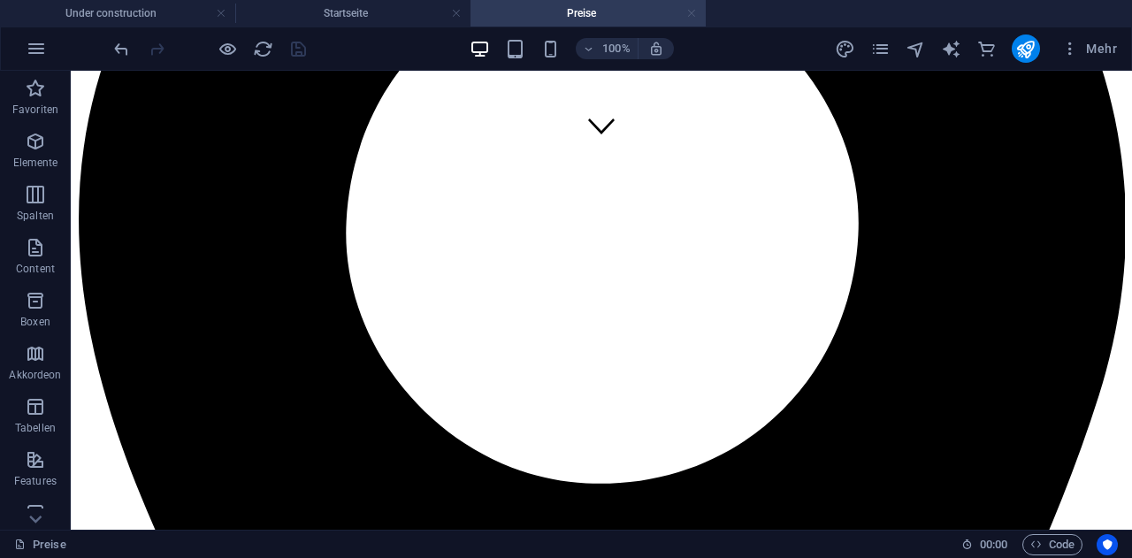
click at [690, 15] on link at bounding box center [691, 13] width 11 height 17
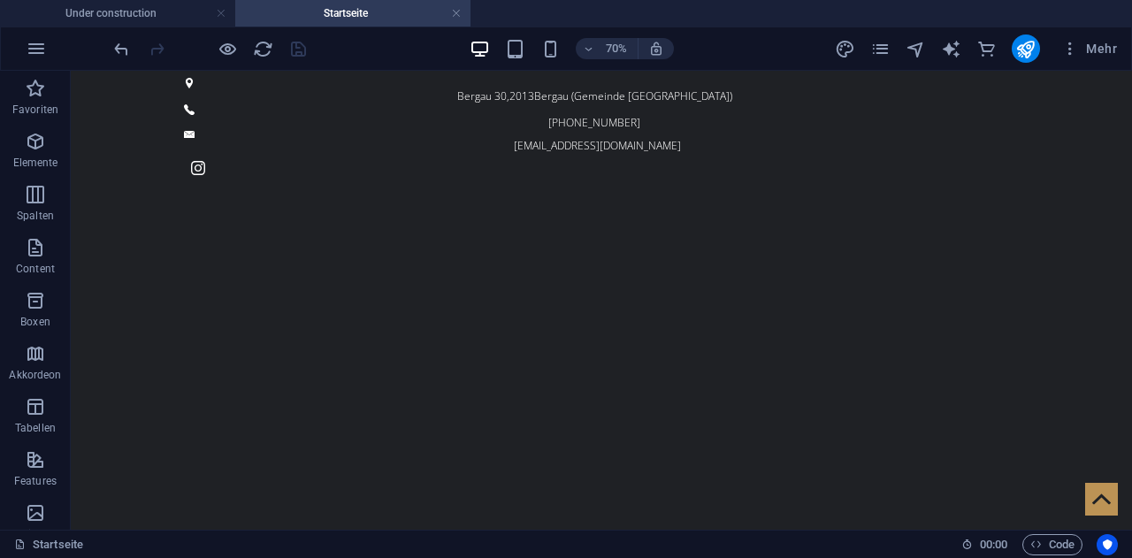
scroll to position [354, 0]
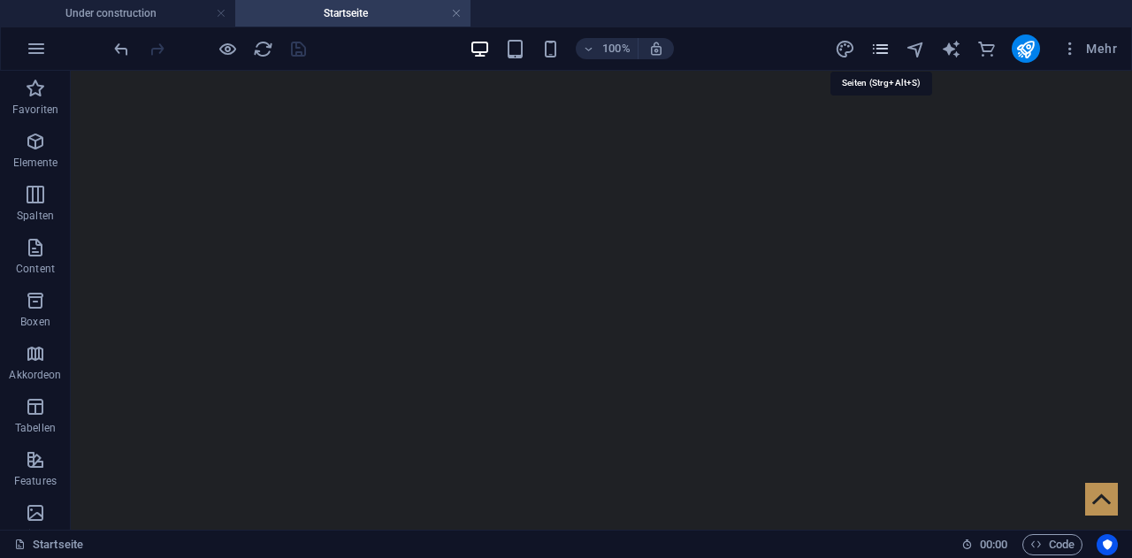
click at [882, 51] on icon "pages" at bounding box center [880, 49] width 20 height 20
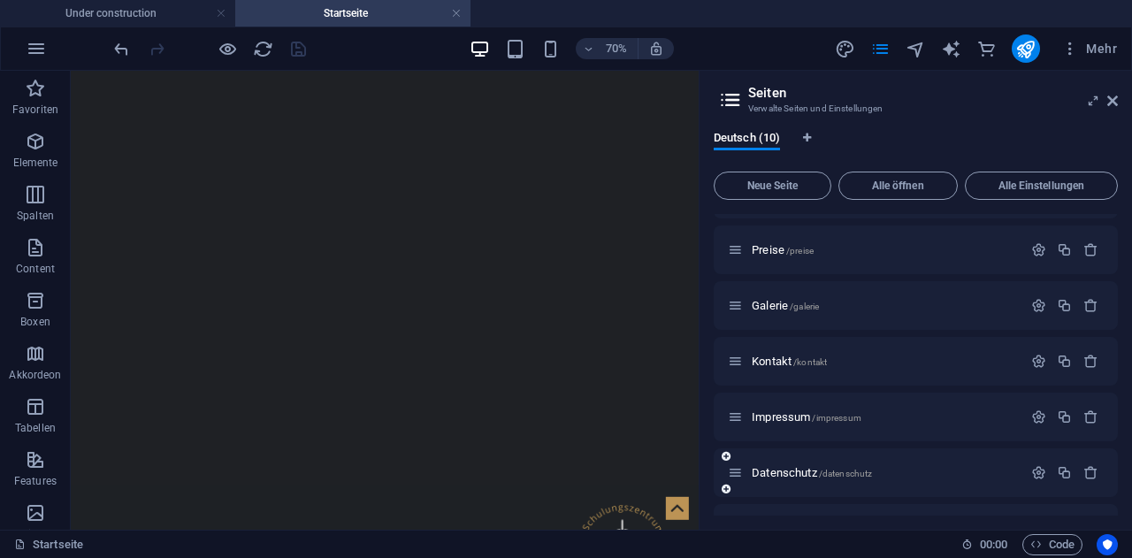
scroll to position [256, 0]
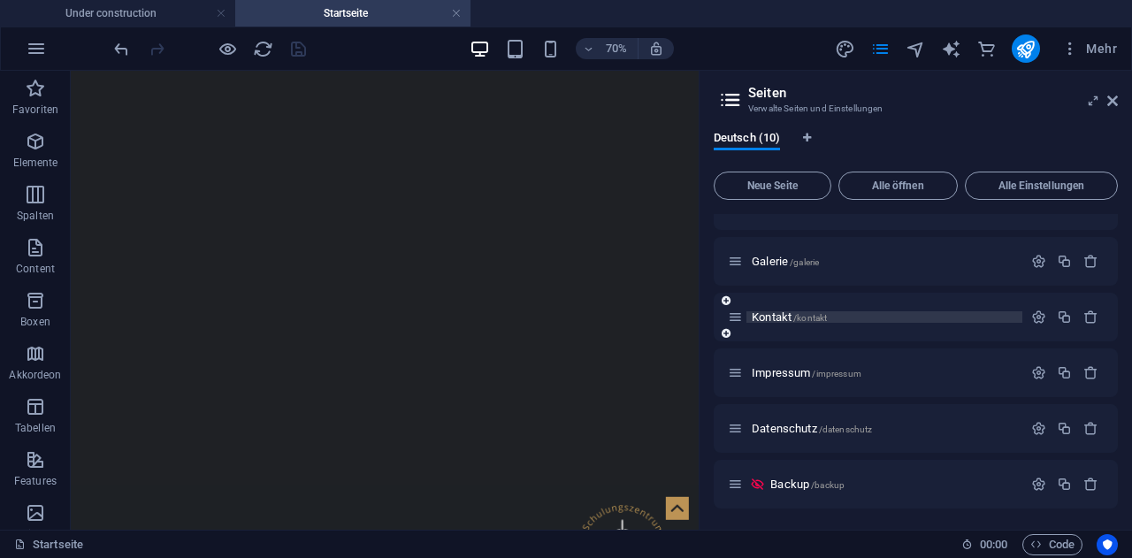
click at [781, 312] on span "Kontakt /kontakt" at bounding box center [789, 316] width 75 height 13
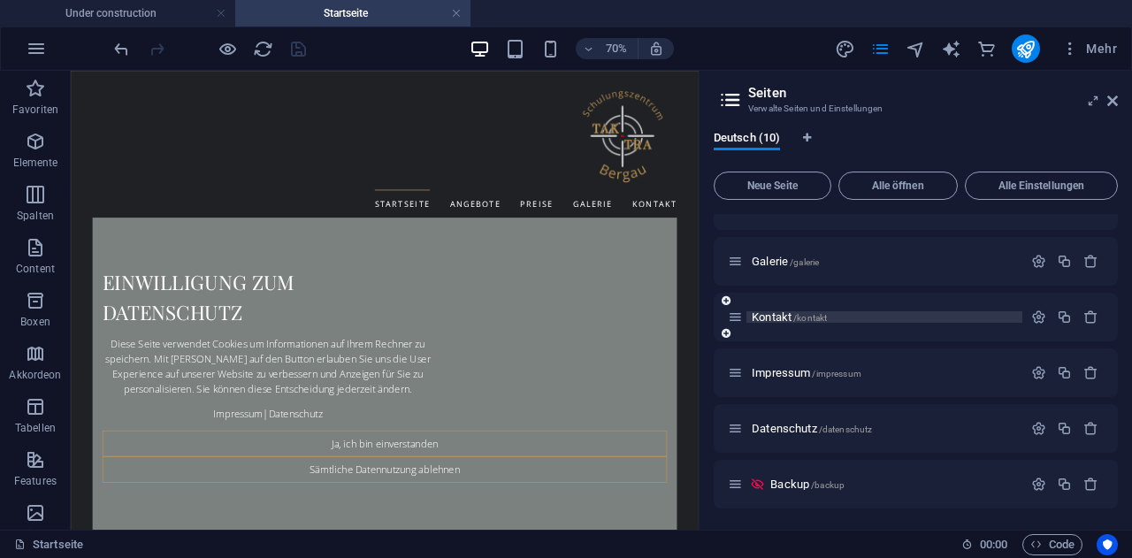
scroll to position [184, 0]
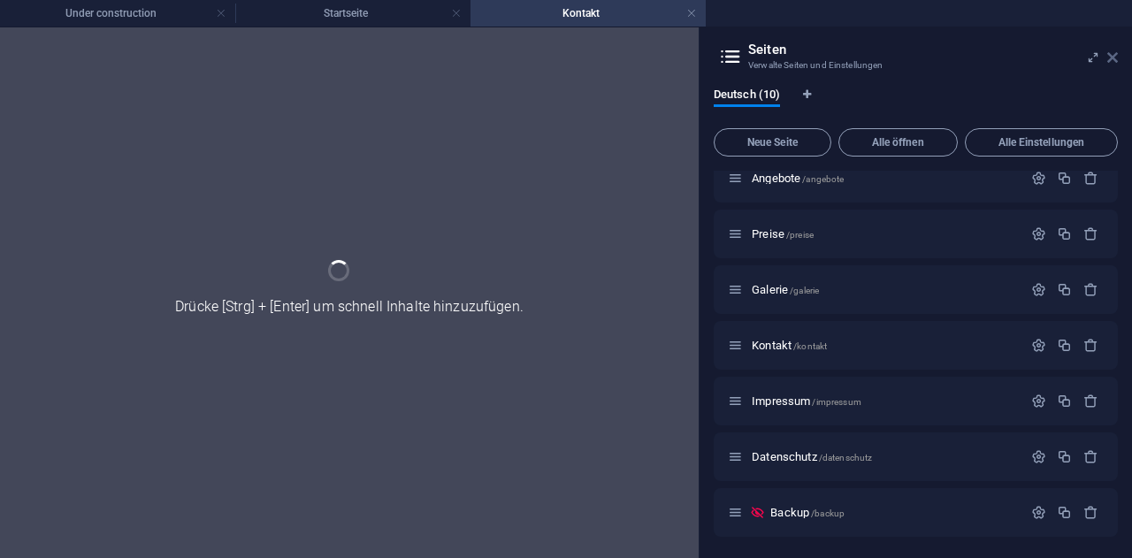
click at [1116, 60] on icon at bounding box center [1112, 57] width 11 height 14
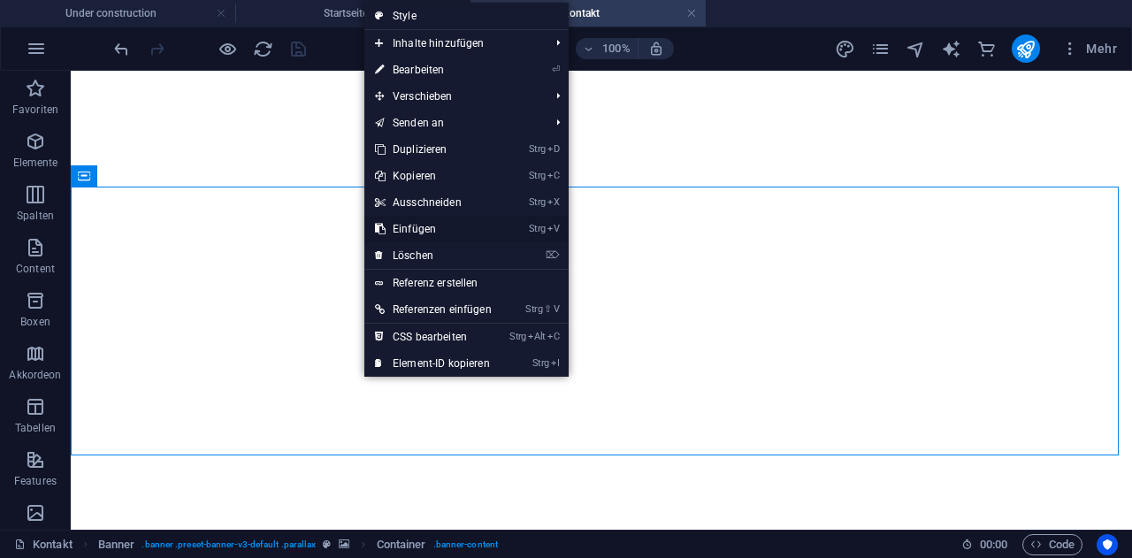
click at [439, 228] on link "Strg V Einfügen" at bounding box center [433, 229] width 138 height 27
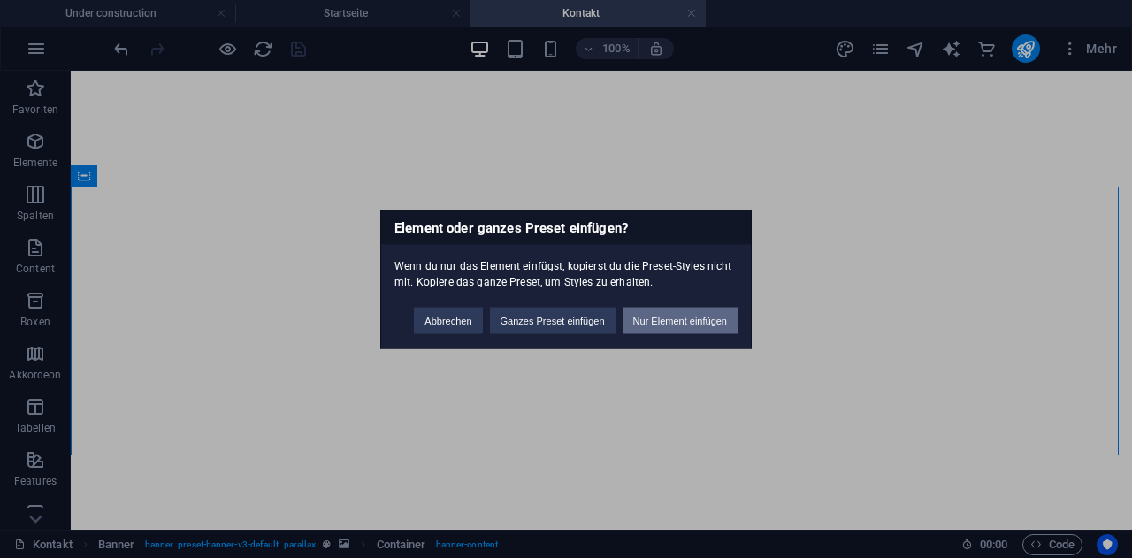
click at [706, 312] on button "Nur Element einfügen" at bounding box center [679, 320] width 115 height 27
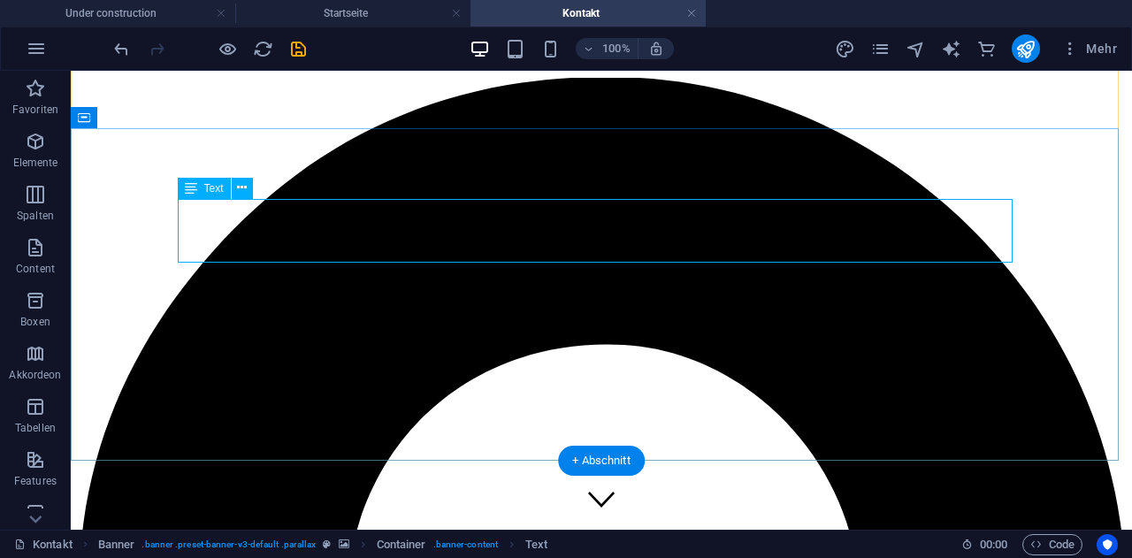
scroll to position [530, 0]
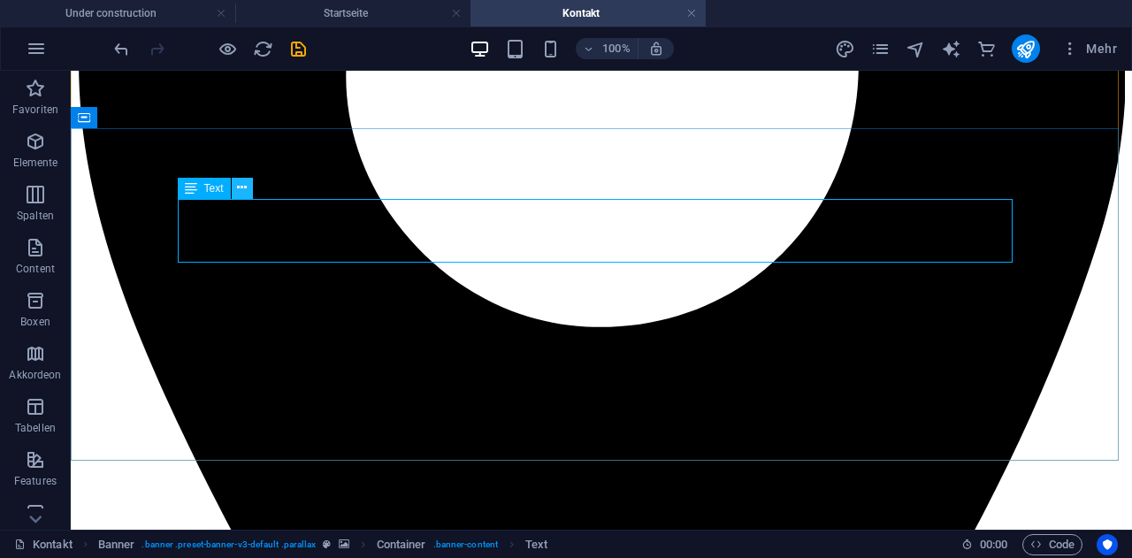
click at [238, 186] on icon at bounding box center [242, 188] width 10 height 19
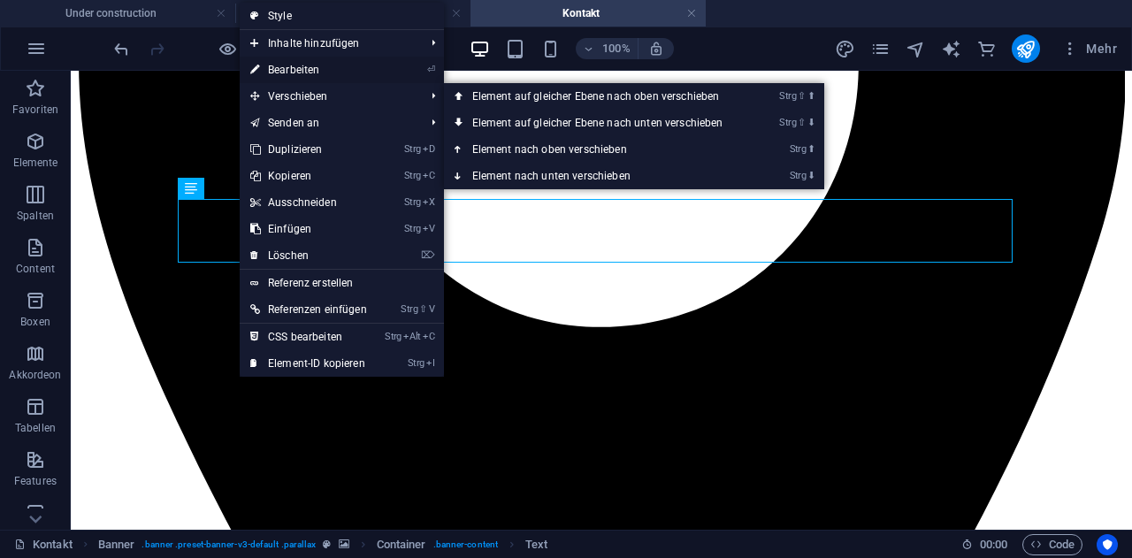
click at [318, 64] on link "⏎ Bearbeiten" at bounding box center [309, 70] width 138 height 27
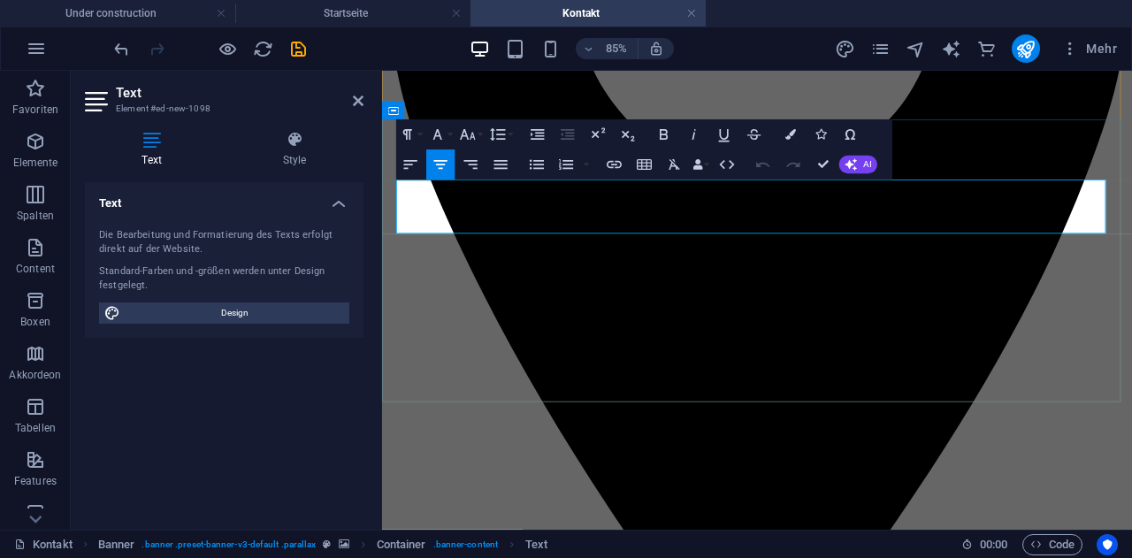
drag, startPoint x: 656, startPoint y: 211, endPoint x: 1169, endPoint y: 256, distance: 514.8
click at [470, 129] on icon "button" at bounding box center [468, 135] width 18 height 18
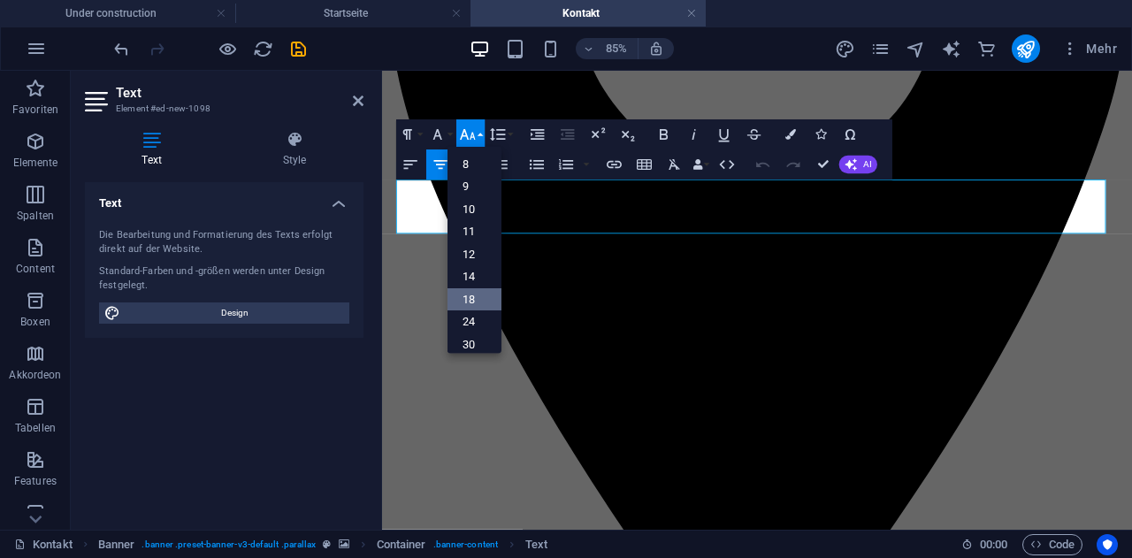
click at [470, 294] on link "18" at bounding box center [474, 298] width 54 height 23
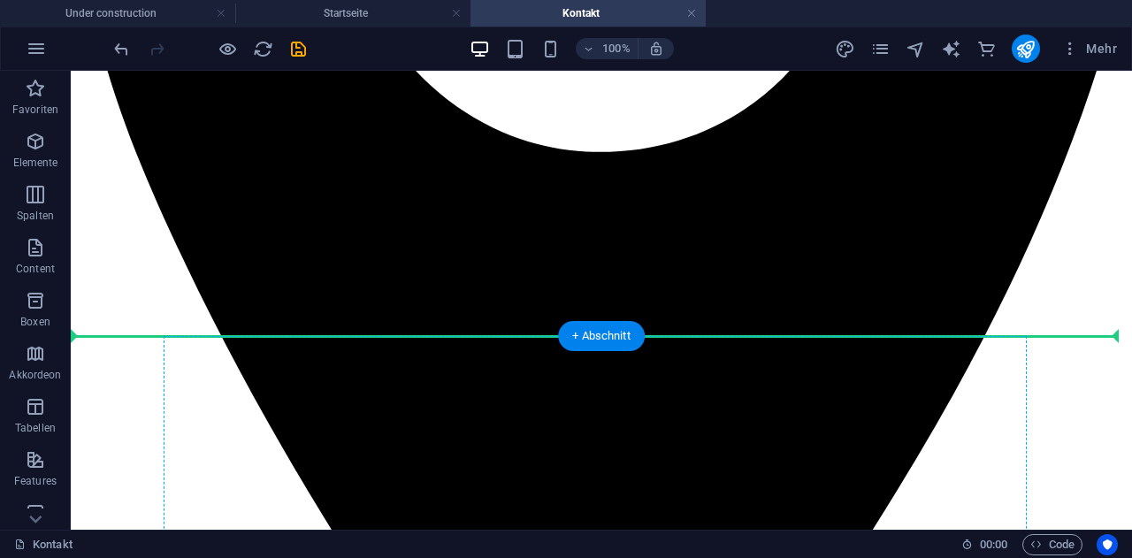
scroll to position [736, 0]
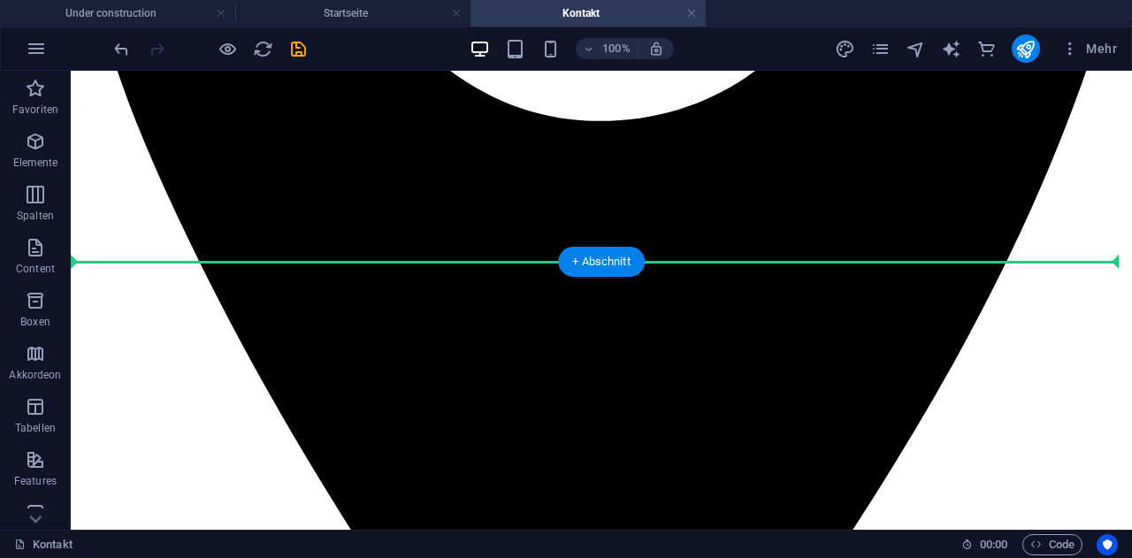
drag, startPoint x: 274, startPoint y: 263, endPoint x: 467, endPoint y: 316, distance: 199.9
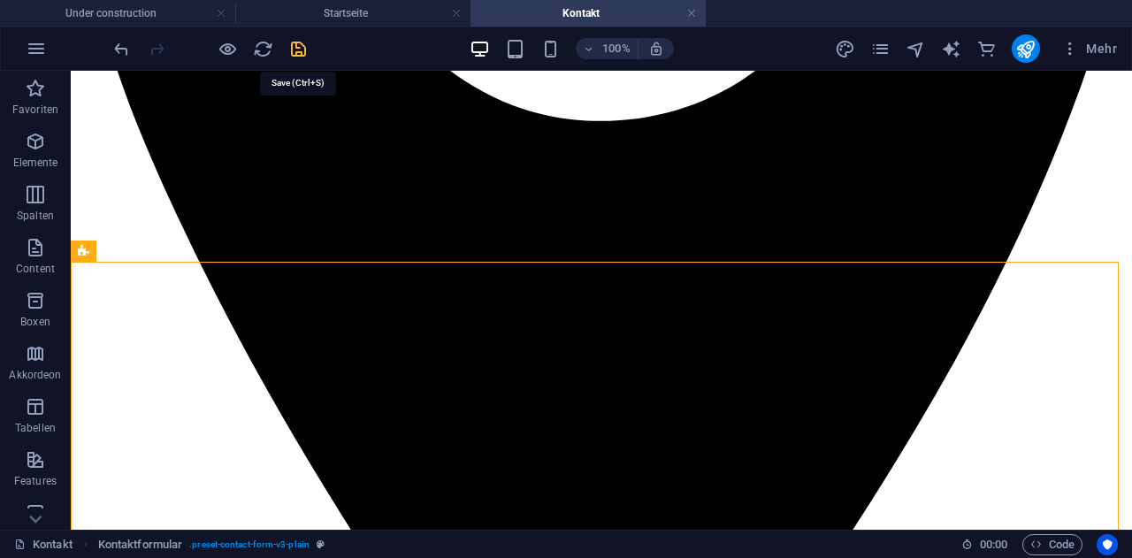
click at [302, 47] on icon "save" at bounding box center [298, 49] width 20 height 20
checkbox input "false"
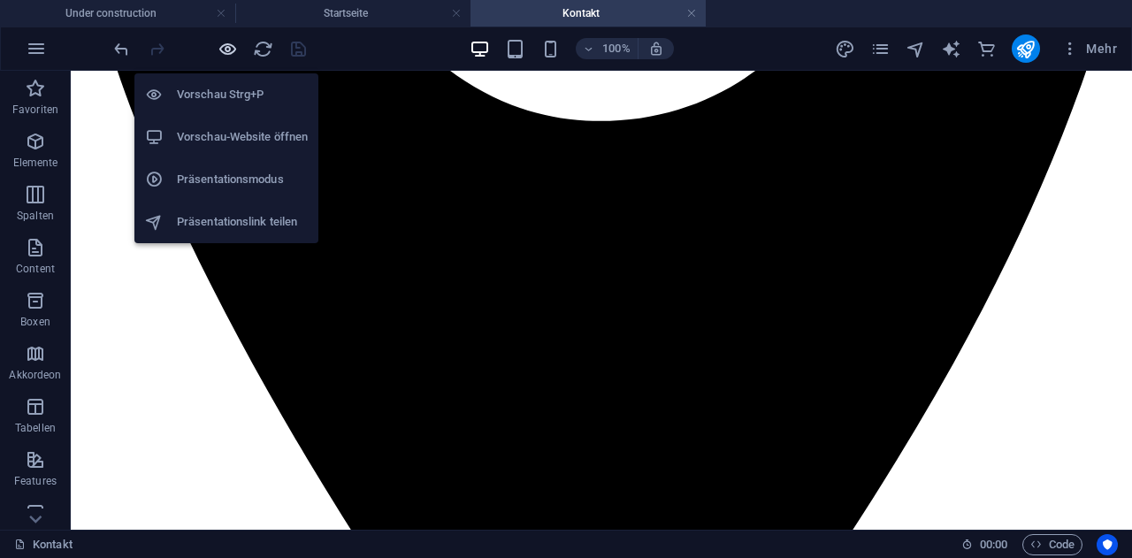
click at [224, 48] on icon "button" at bounding box center [228, 49] width 20 height 20
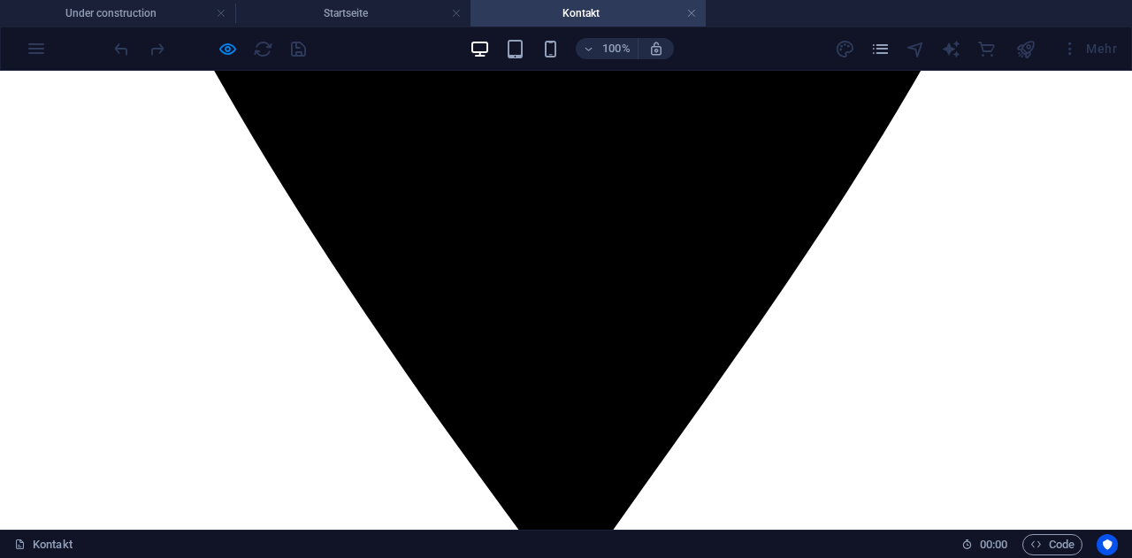
scroll to position [1001, 0]
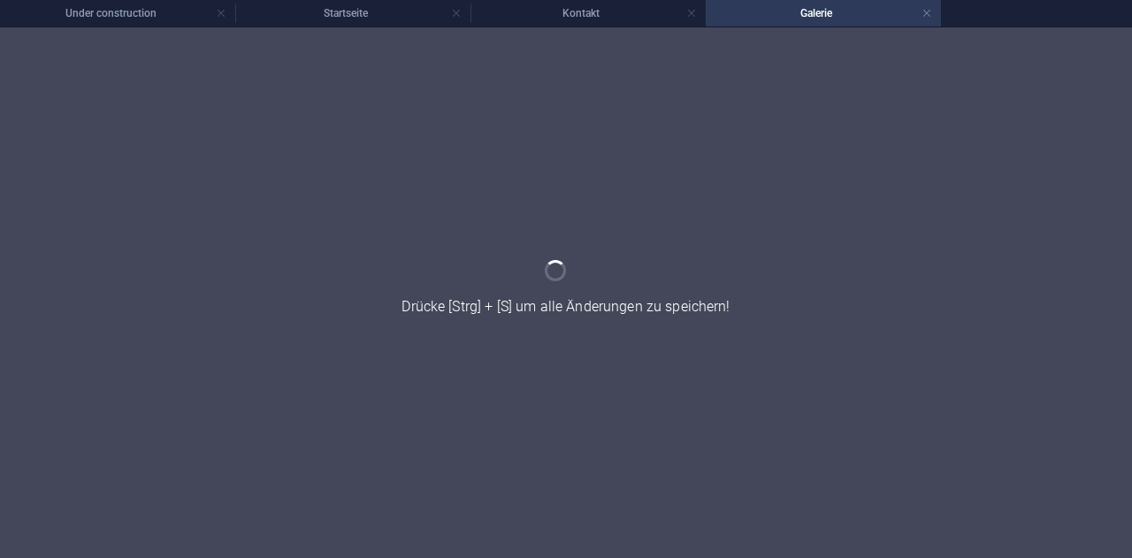
scroll to position [0, 0]
click at [691, 19] on link at bounding box center [691, 13] width 11 height 17
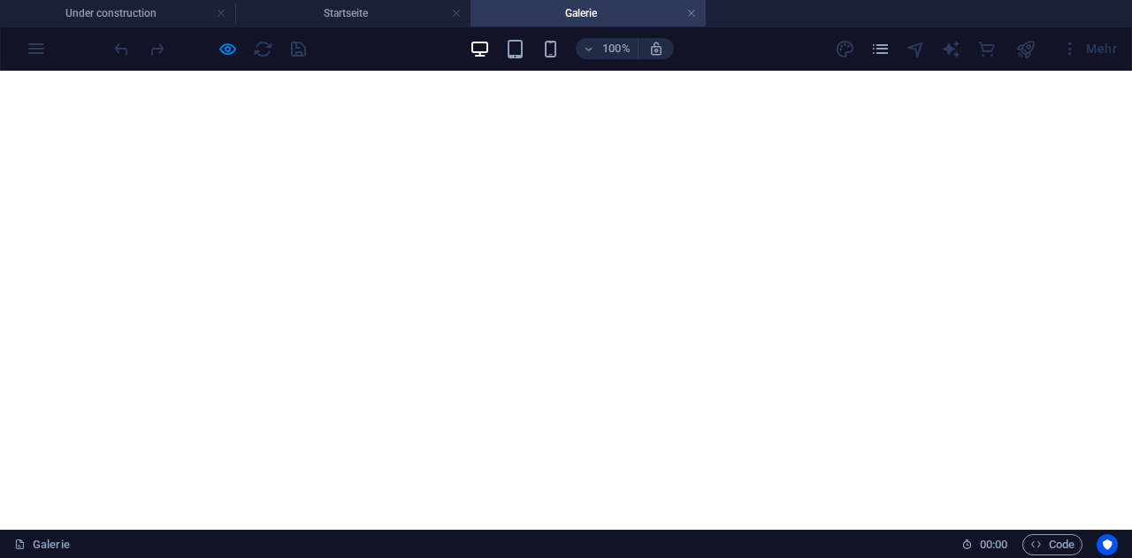
click at [378, 32] on div "100% Mehr" at bounding box center [566, 48] width 1130 height 42
click at [385, 32] on div "100% Mehr" at bounding box center [566, 48] width 1130 height 42
click at [399, 6] on h4 "Startseite" at bounding box center [352, 13] width 235 height 19
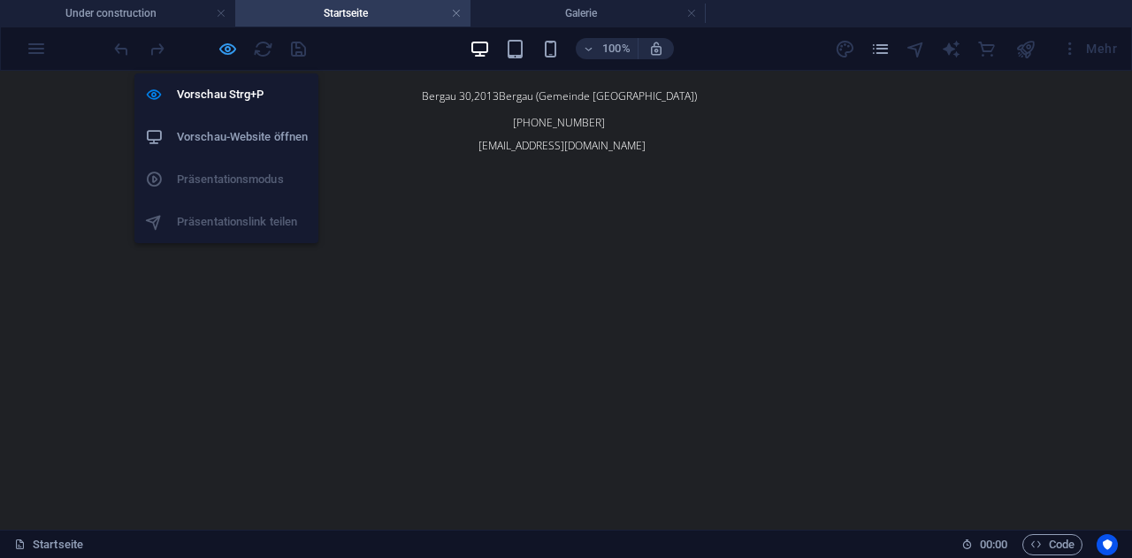
click at [220, 44] on icon "button" at bounding box center [228, 49] width 20 height 20
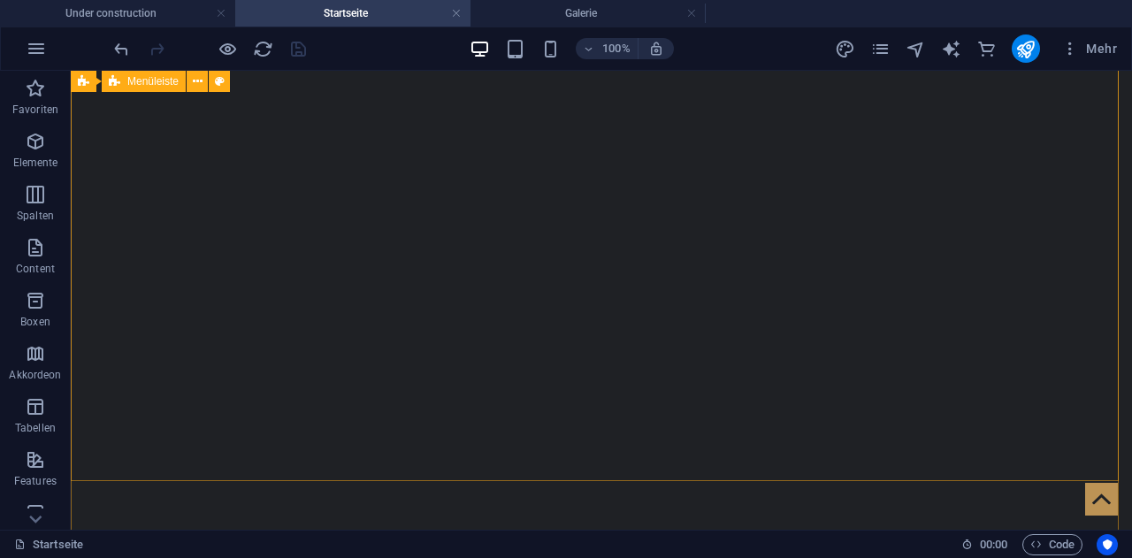
scroll to position [354, 0]
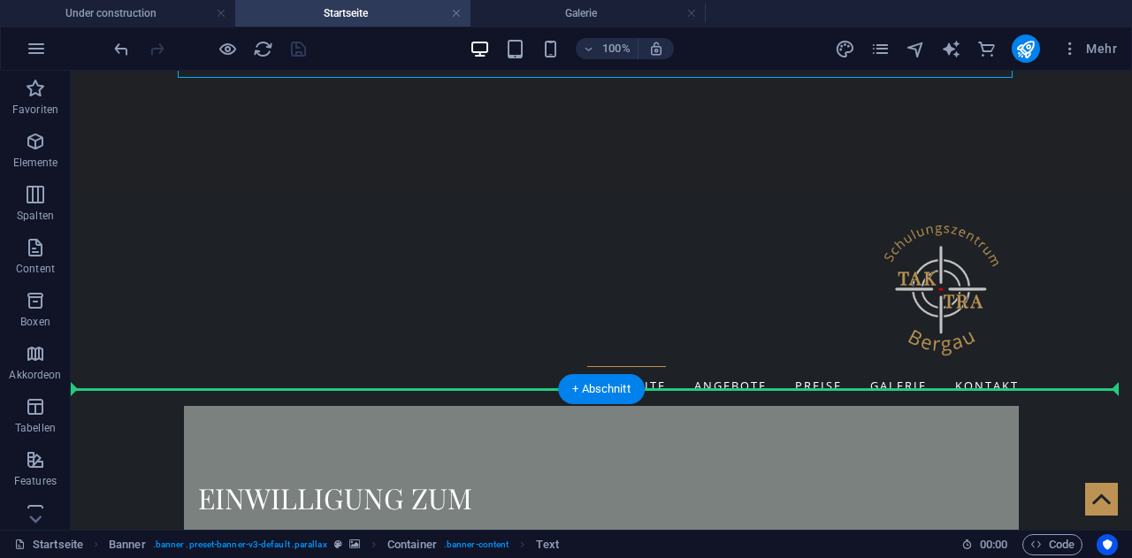
scroll to position [722, 0]
drag, startPoint x: 274, startPoint y: 436, endPoint x: 313, endPoint y: 413, distance: 45.2
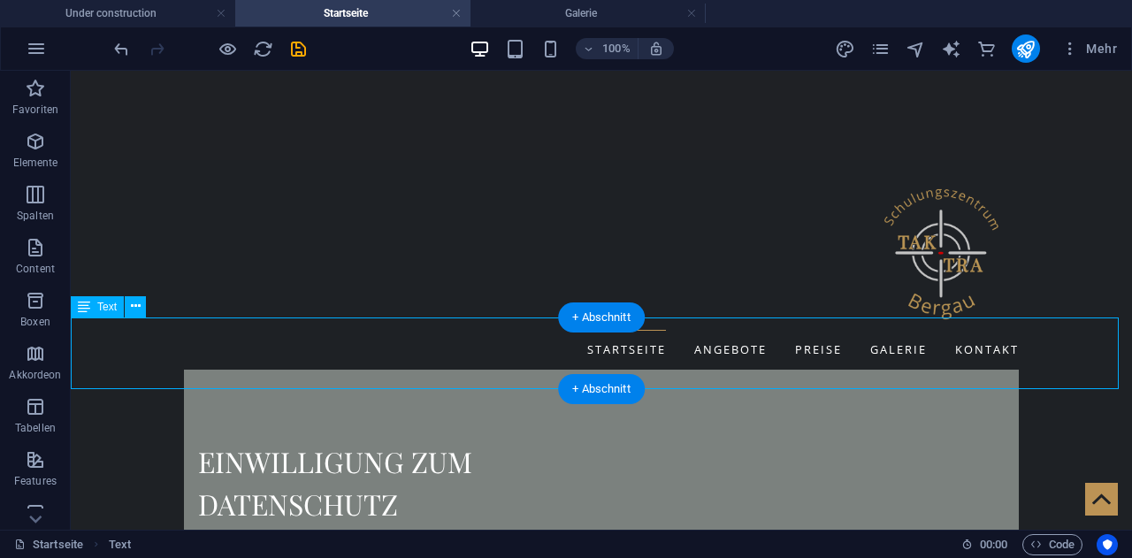
click at [137, 305] on icon at bounding box center [136, 306] width 10 height 19
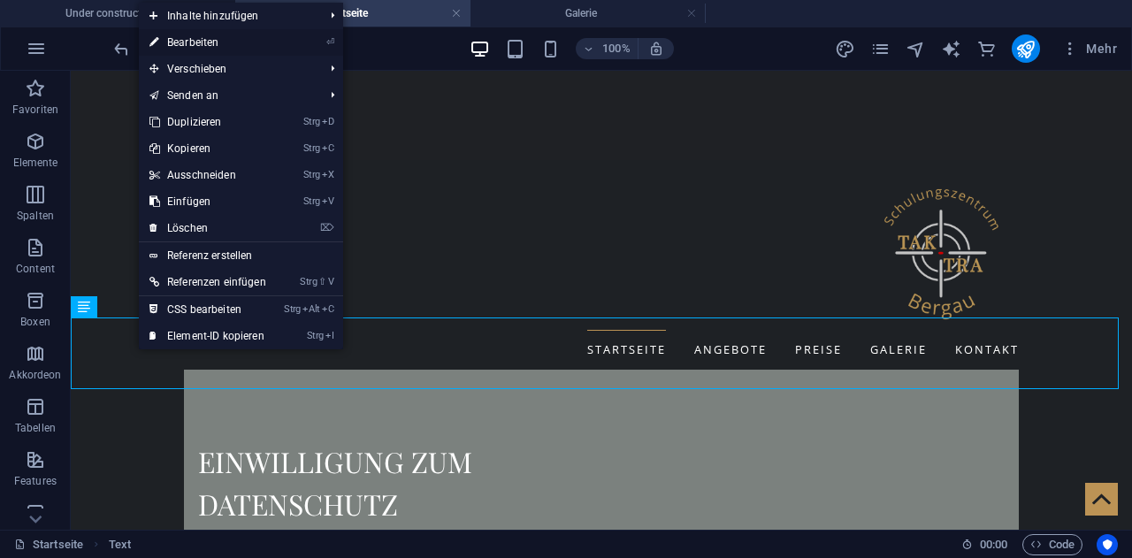
click at [228, 38] on link "⏎ Bearbeiten" at bounding box center [208, 42] width 138 height 27
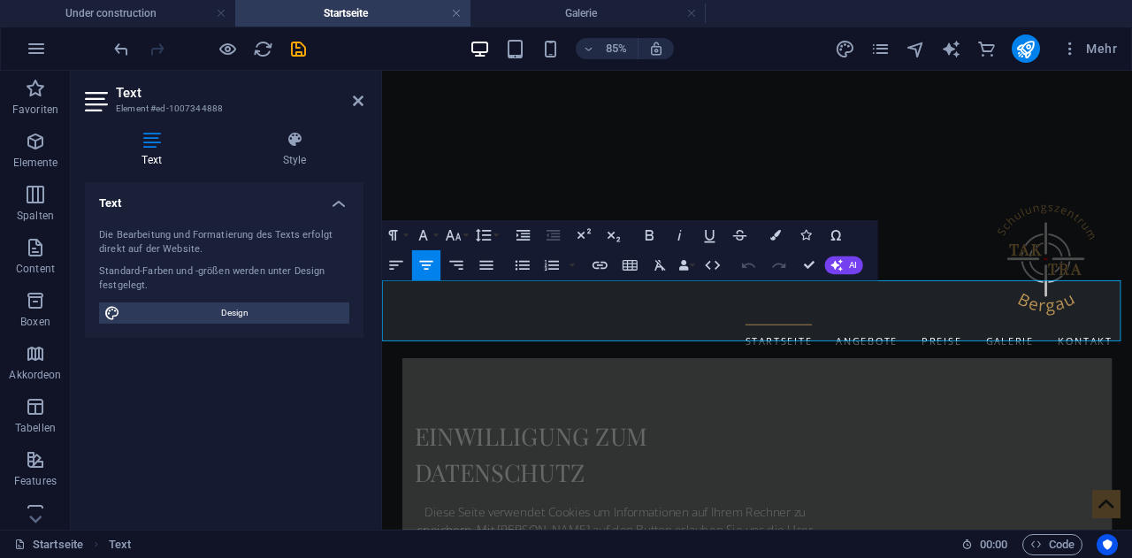
drag, startPoint x: 622, startPoint y: 329, endPoint x: 1264, endPoint y: 379, distance: 643.9
click at [455, 238] on icon "button" at bounding box center [454, 235] width 18 height 18
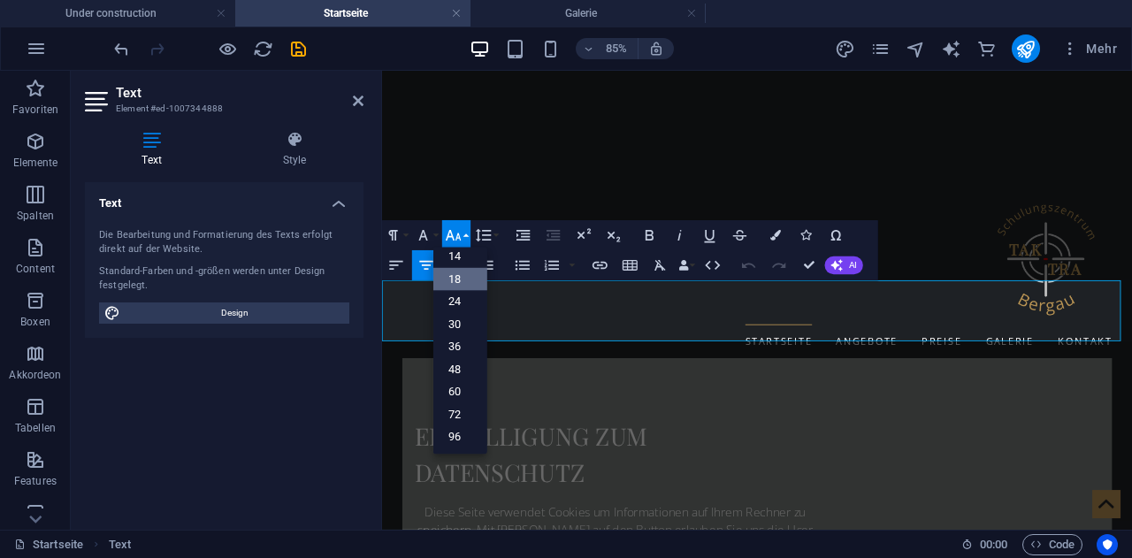
scroll to position [142, 0]
click at [462, 323] on link "30" at bounding box center [460, 323] width 54 height 23
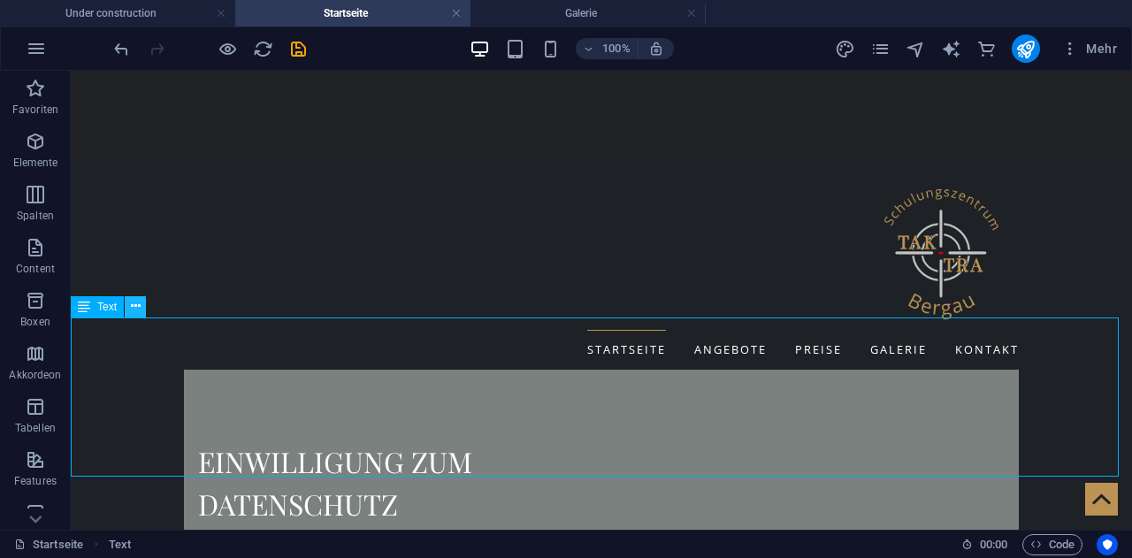
click at [143, 308] on button at bounding box center [135, 306] width 21 height 21
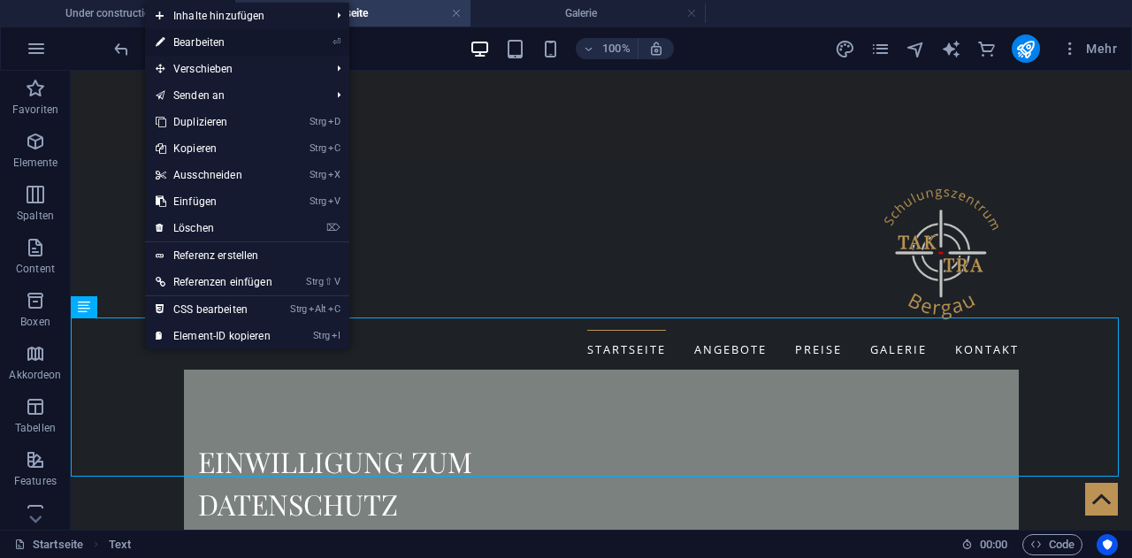
click at [196, 37] on link "⏎ Bearbeiten" at bounding box center [214, 42] width 138 height 27
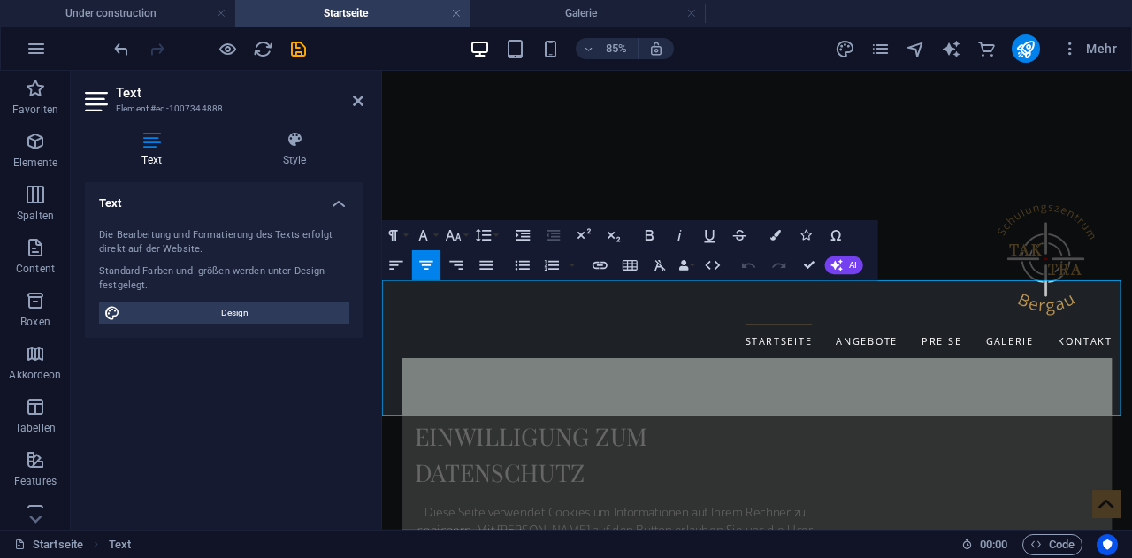
drag, startPoint x: 514, startPoint y: 336, endPoint x: 958, endPoint y: 459, distance: 460.6
click at [454, 232] on icon "button" at bounding box center [454, 235] width 18 height 18
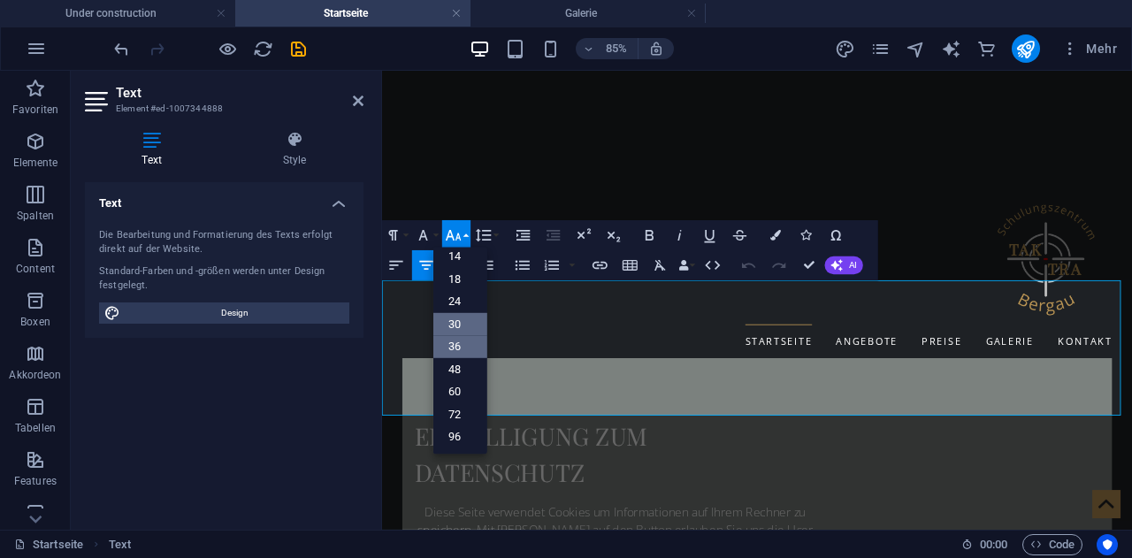
click at [457, 336] on link "36" at bounding box center [460, 346] width 54 height 23
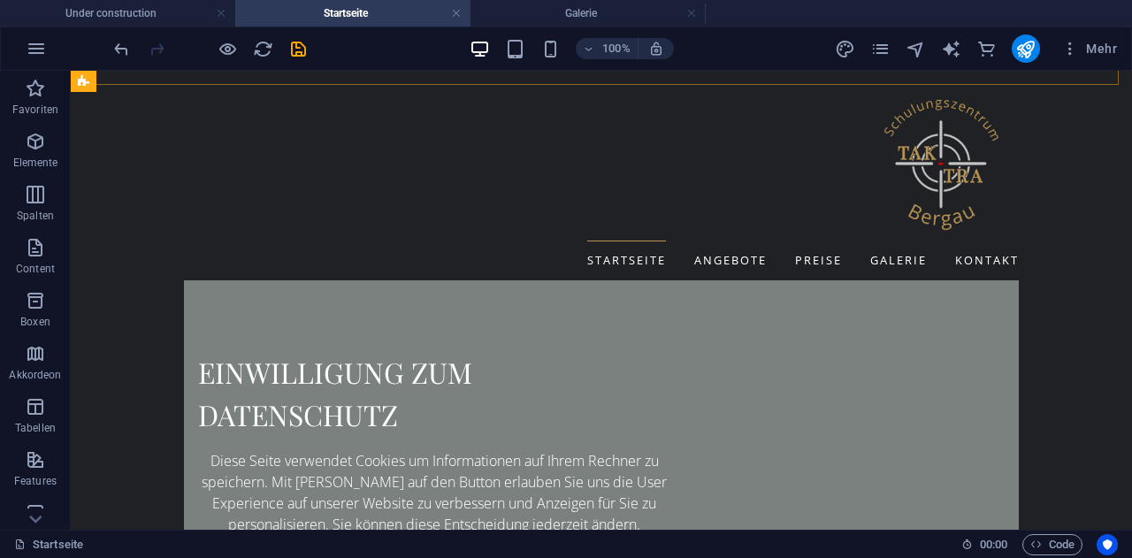
scroll to position [1518, 0]
click at [292, 50] on icon "save" at bounding box center [298, 49] width 20 height 20
click at [693, 11] on link at bounding box center [691, 13] width 11 height 17
click at [456, 13] on link at bounding box center [456, 13] width 11 height 17
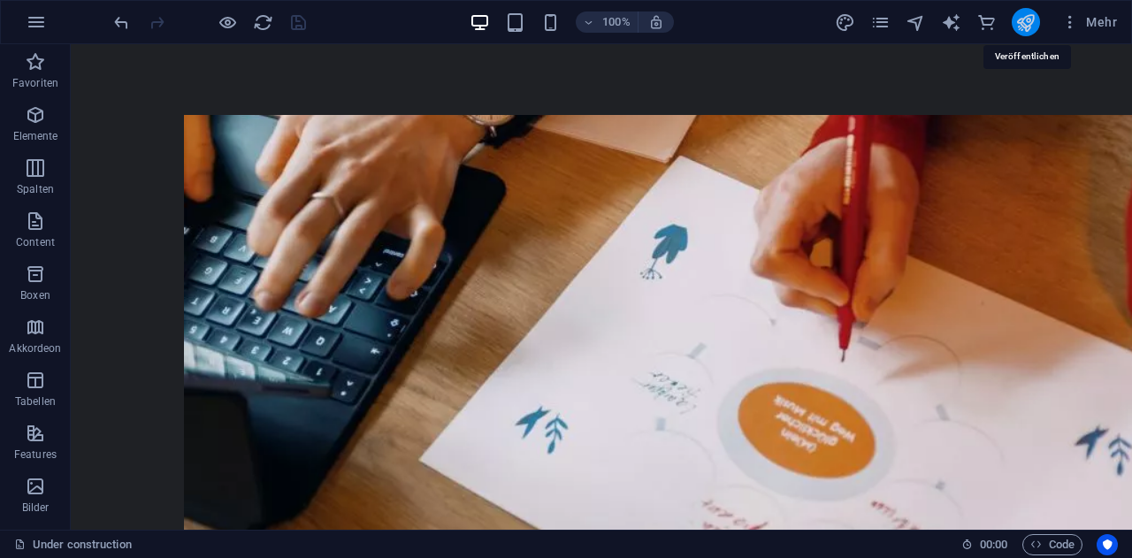
click at [1026, 17] on icon "publish" at bounding box center [1025, 22] width 20 height 20
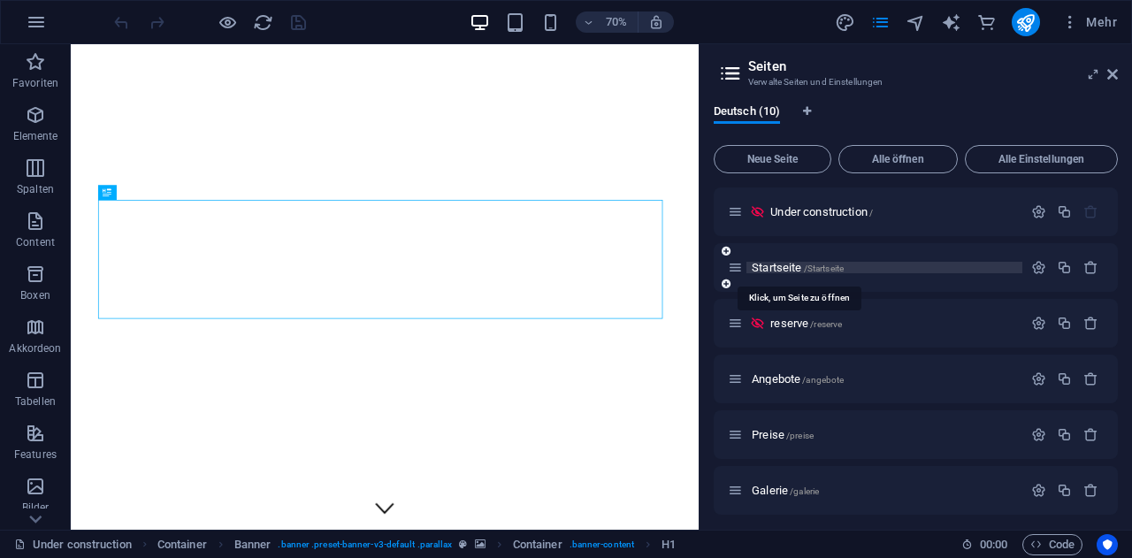
click at [790, 263] on span "Startseite /Startseite" at bounding box center [798, 267] width 92 height 13
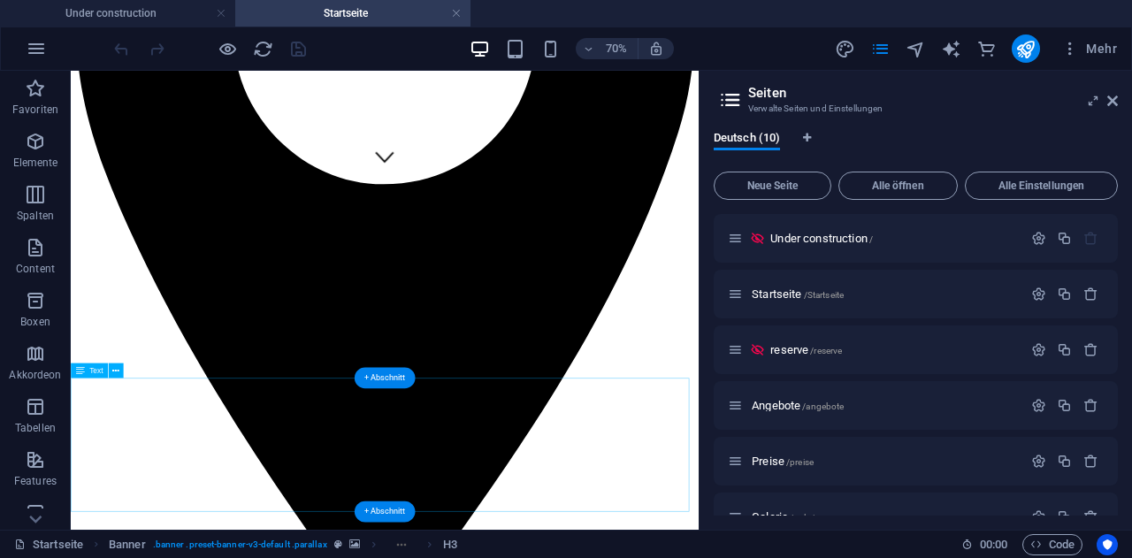
scroll to position [531, 0]
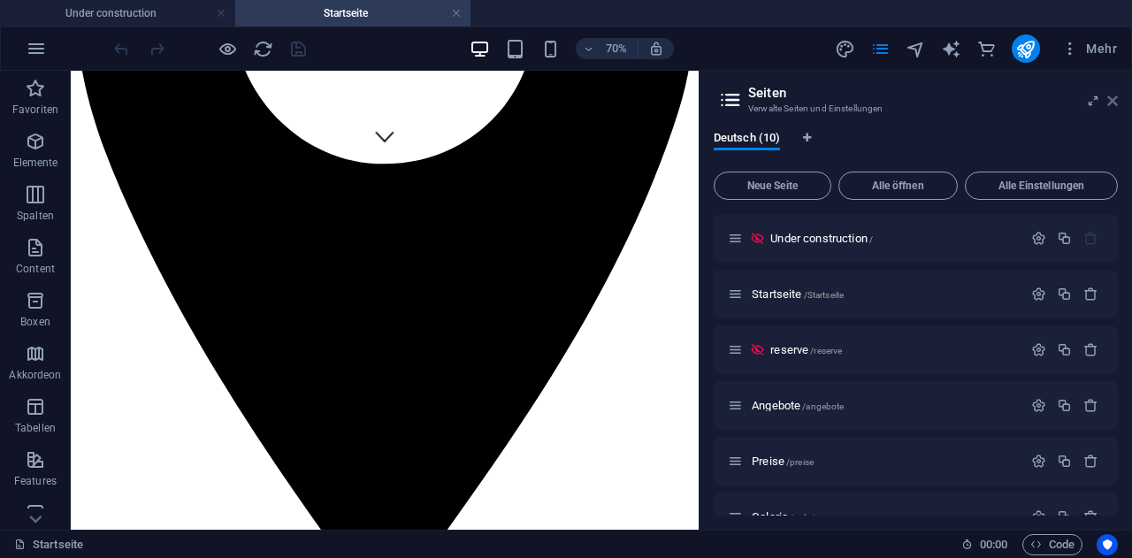
click at [1110, 97] on icon at bounding box center [1112, 101] width 11 height 14
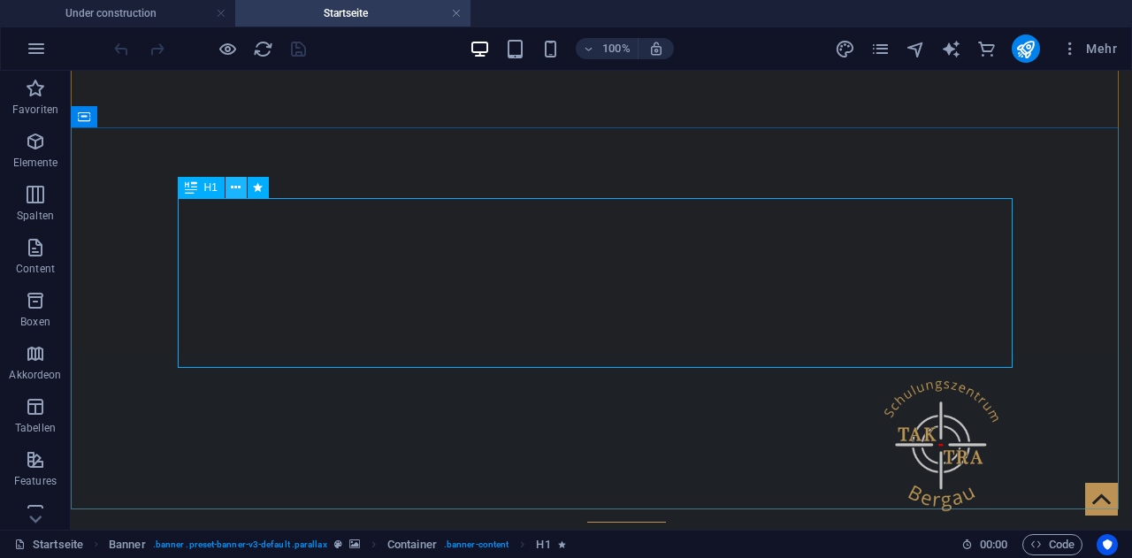
click at [236, 189] on icon at bounding box center [236, 188] width 10 height 19
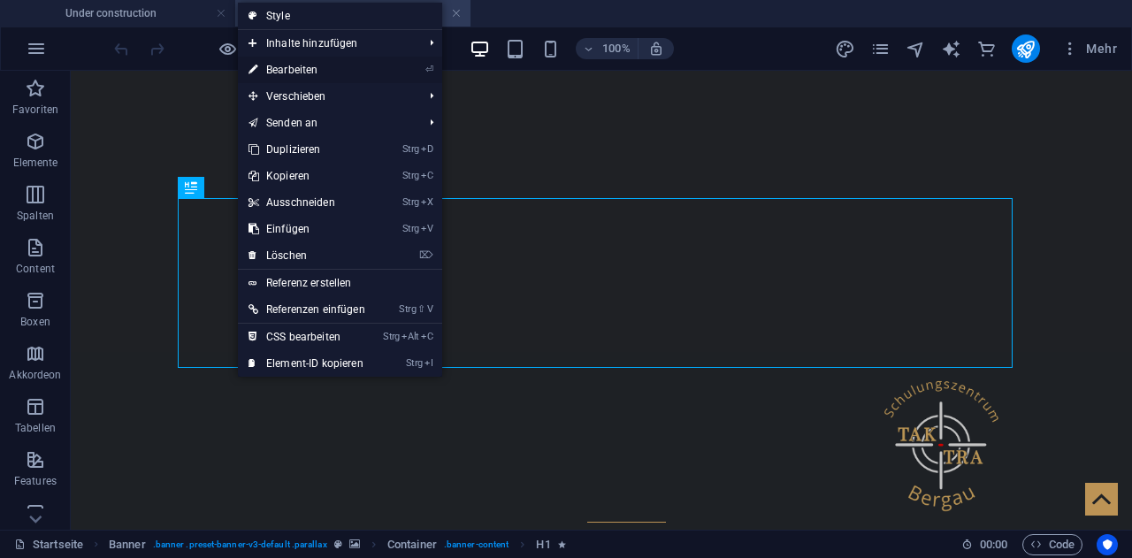
click at [322, 66] on link "⏎ Bearbeiten" at bounding box center [307, 70] width 138 height 27
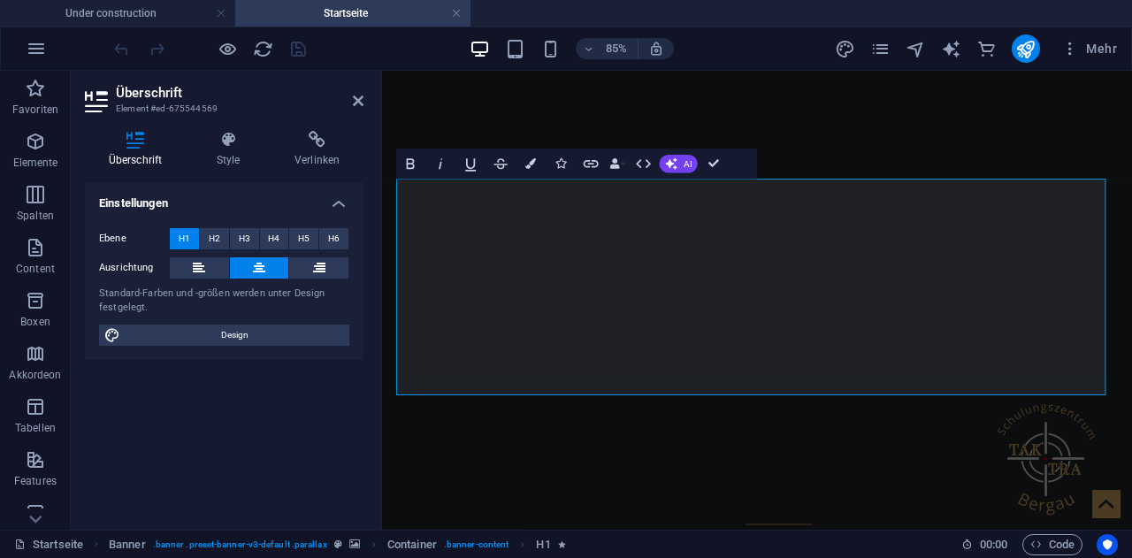
click at [294, 47] on div at bounding box center [210, 48] width 198 height 28
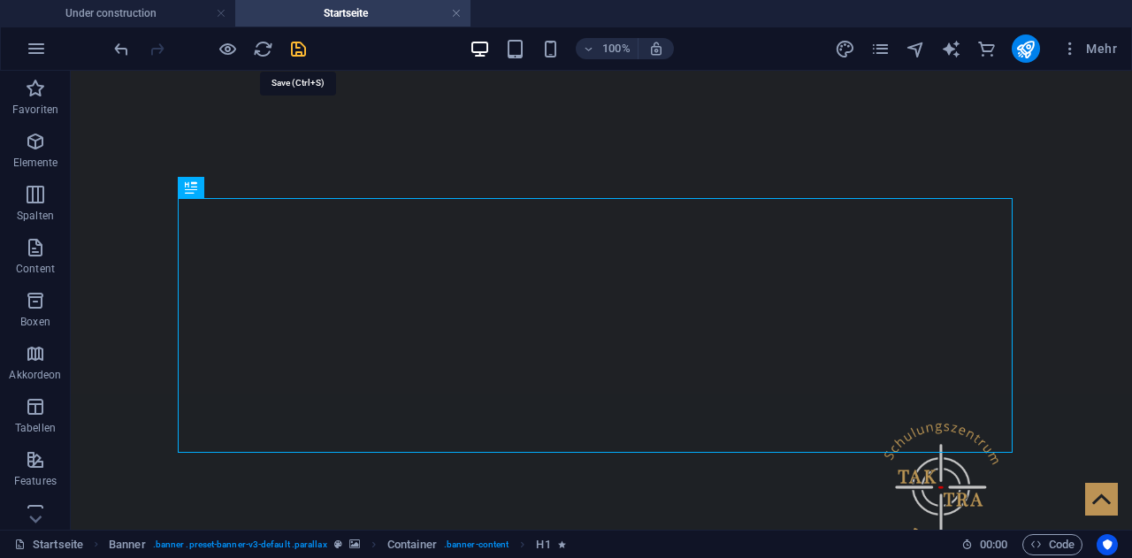
click at [304, 48] on icon "save" at bounding box center [298, 49] width 20 height 20
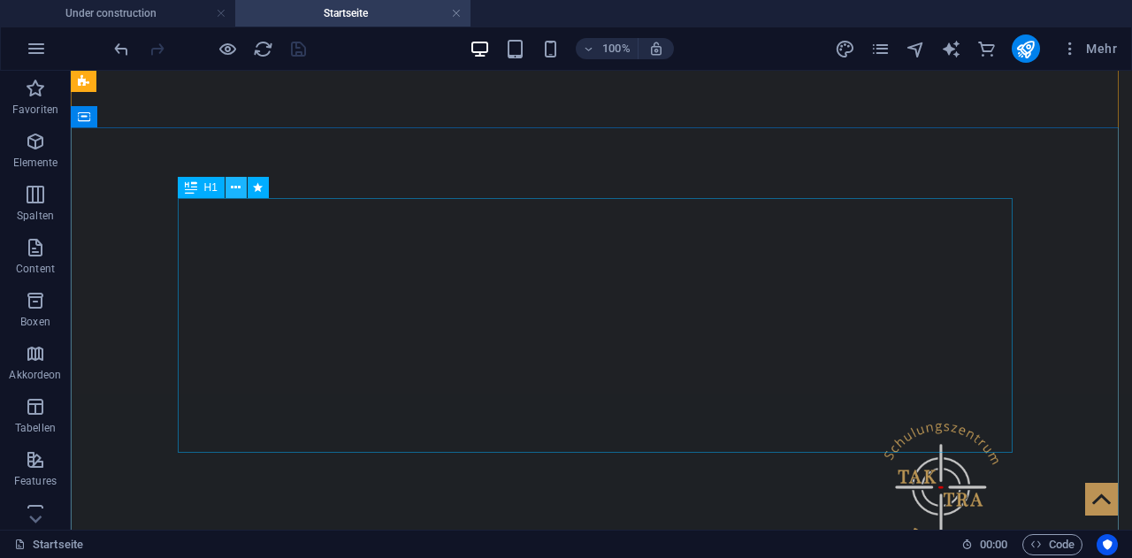
click at [233, 185] on icon at bounding box center [236, 188] width 10 height 19
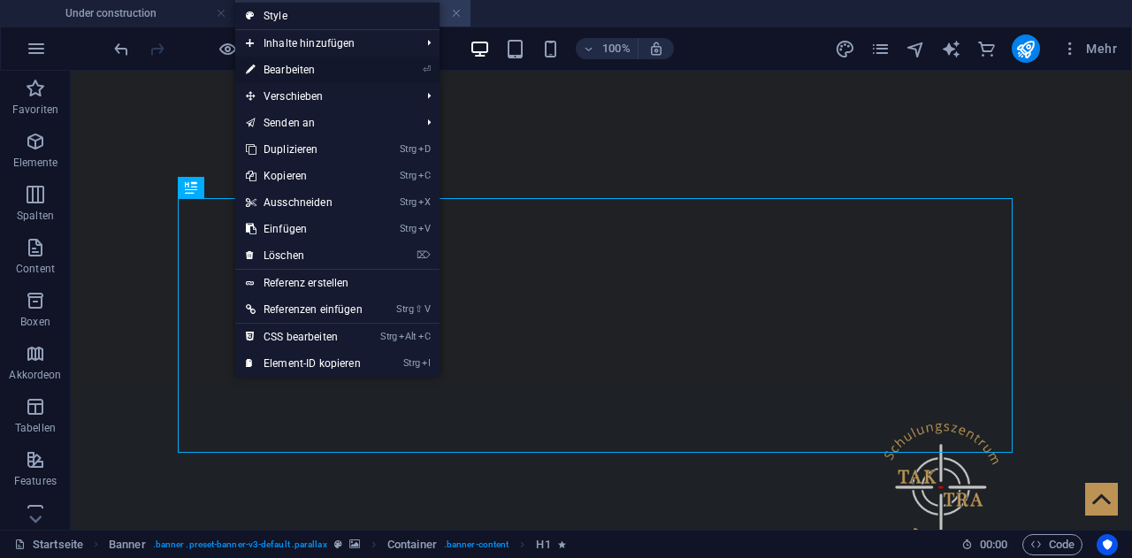
click at [312, 68] on link "⏎ Bearbeiten" at bounding box center [304, 70] width 138 height 27
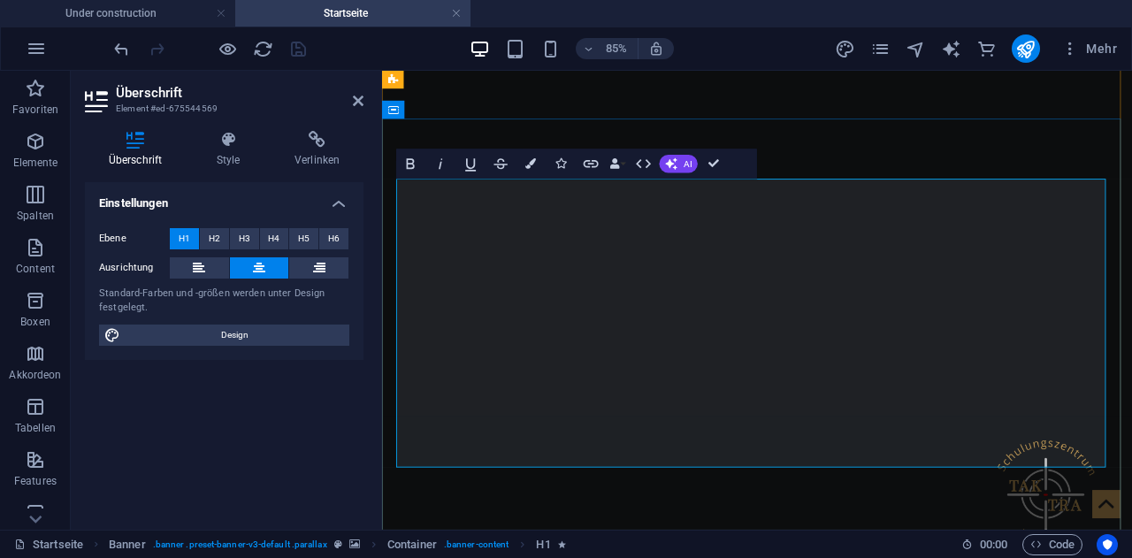
drag, startPoint x: 712, startPoint y: 167, endPoint x: 640, endPoint y: 96, distance: 100.7
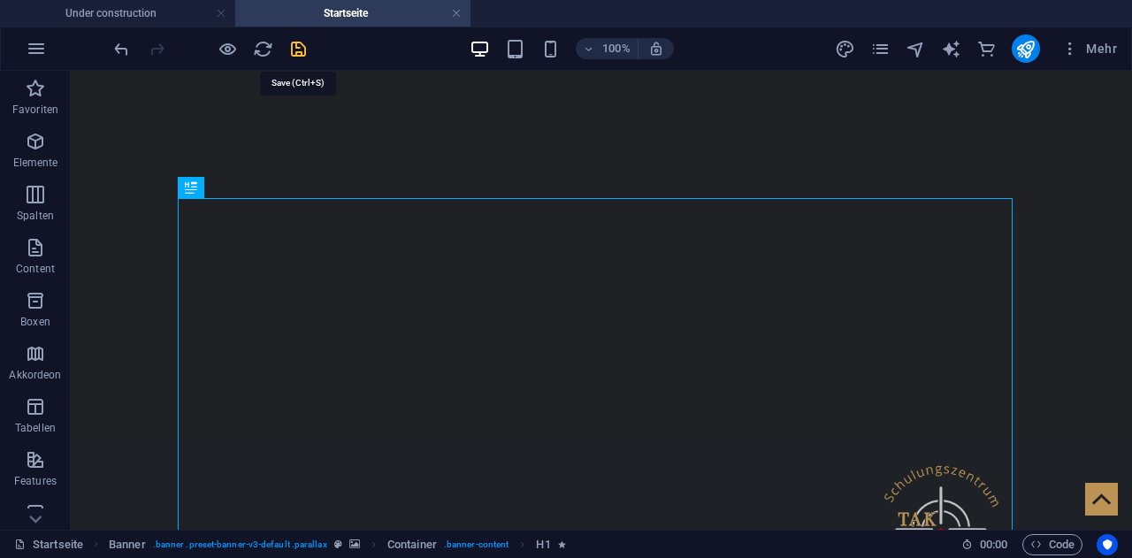
click at [292, 50] on icon "save" at bounding box center [298, 49] width 20 height 20
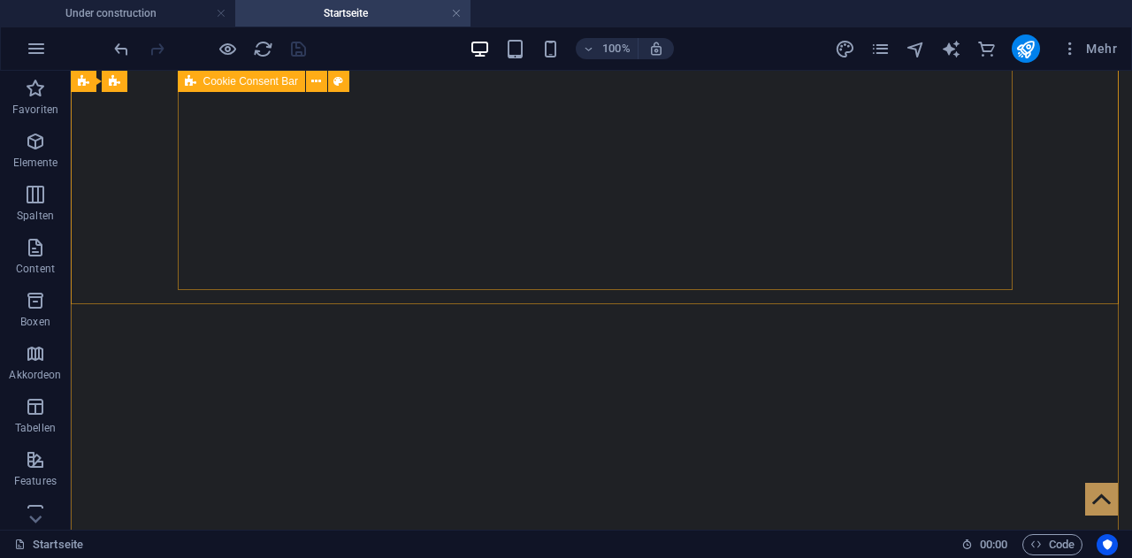
scroll to position [354, 0]
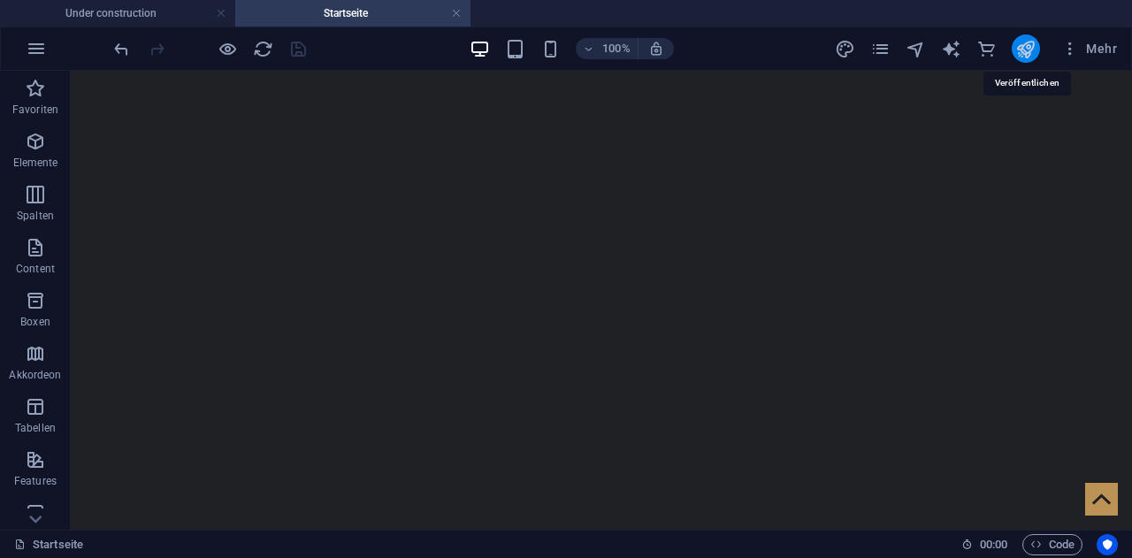
click at [1031, 43] on icon "publish" at bounding box center [1025, 49] width 20 height 20
click at [1025, 41] on icon "publish" at bounding box center [1025, 49] width 20 height 20
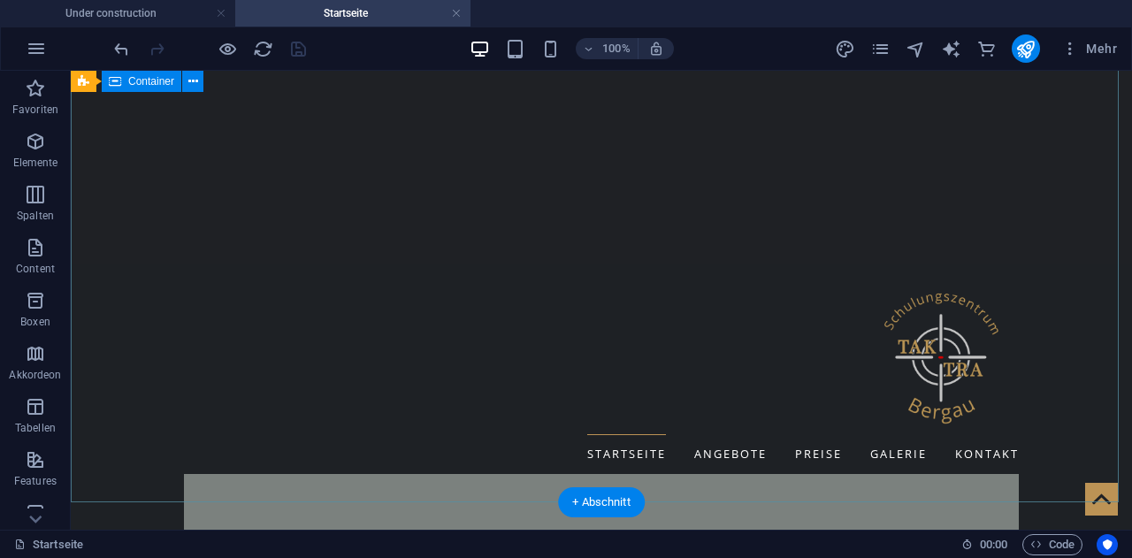
scroll to position [707, 0]
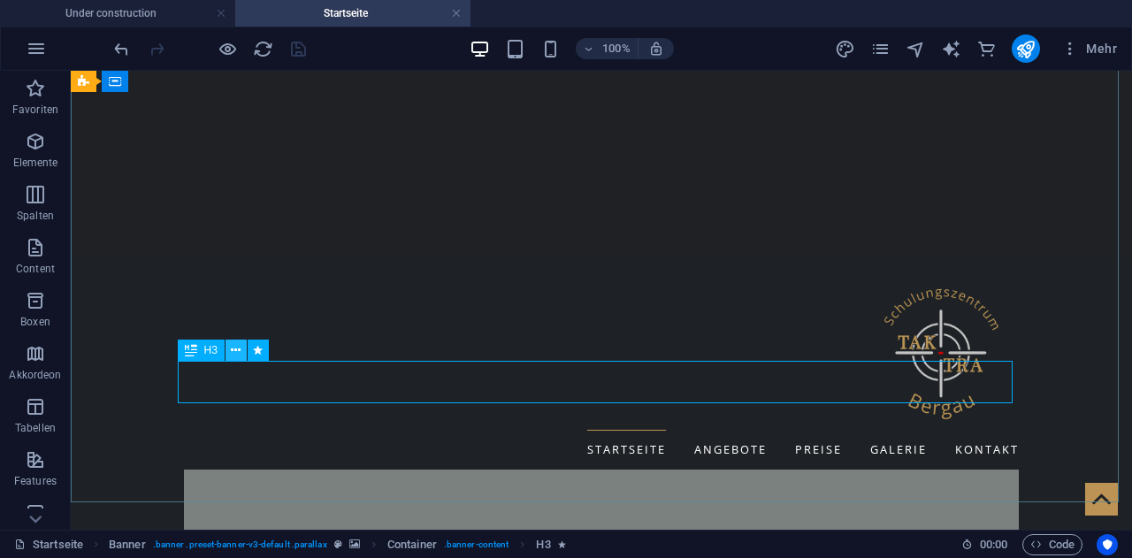
click at [232, 346] on icon at bounding box center [236, 350] width 10 height 19
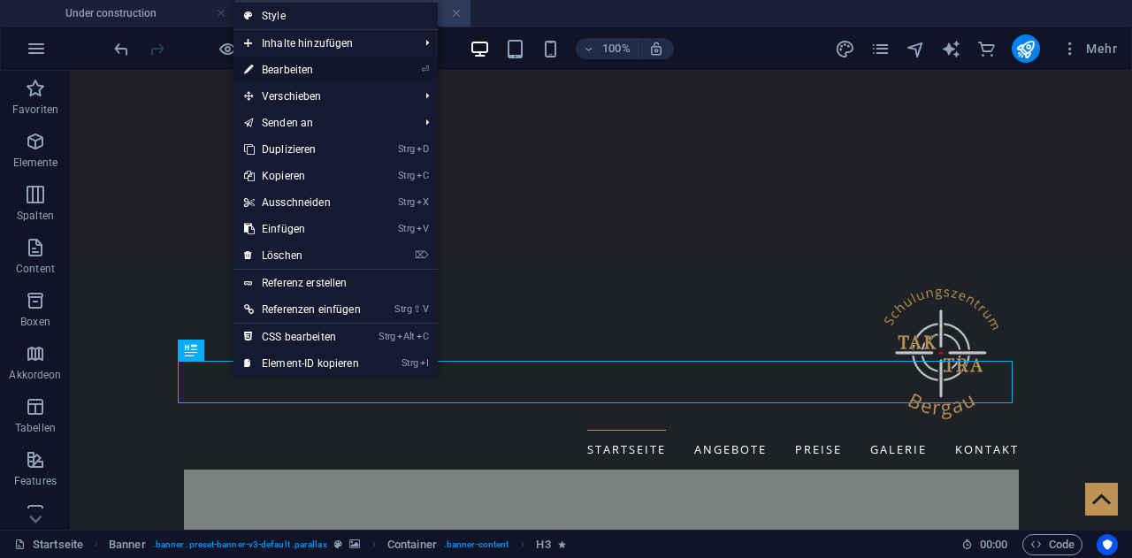
click at [327, 68] on link "⏎ Bearbeiten" at bounding box center [302, 70] width 138 height 27
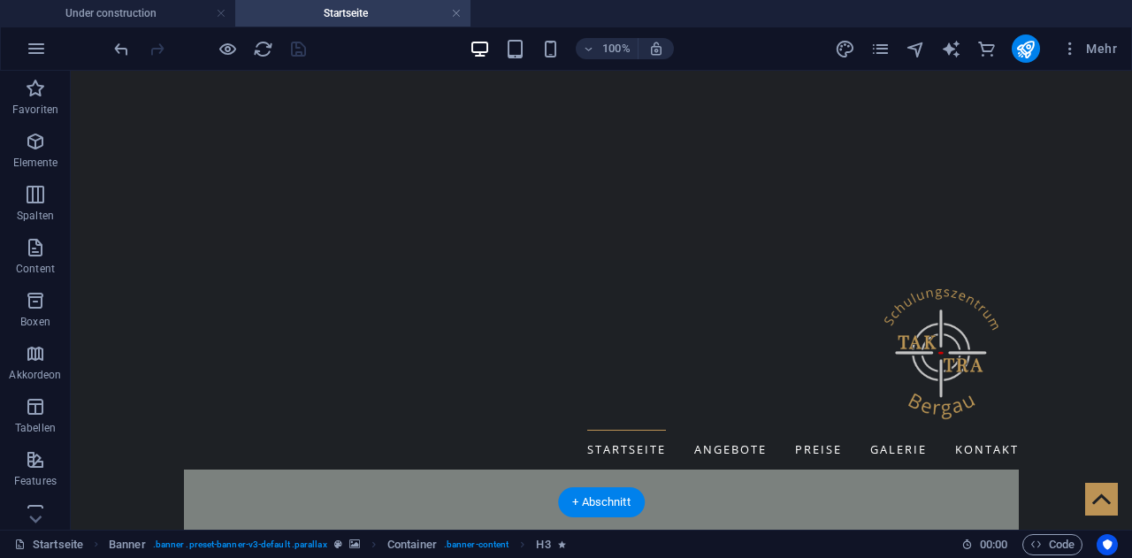
drag, startPoint x: 277, startPoint y: 417, endPoint x: 223, endPoint y: 377, distance: 67.6
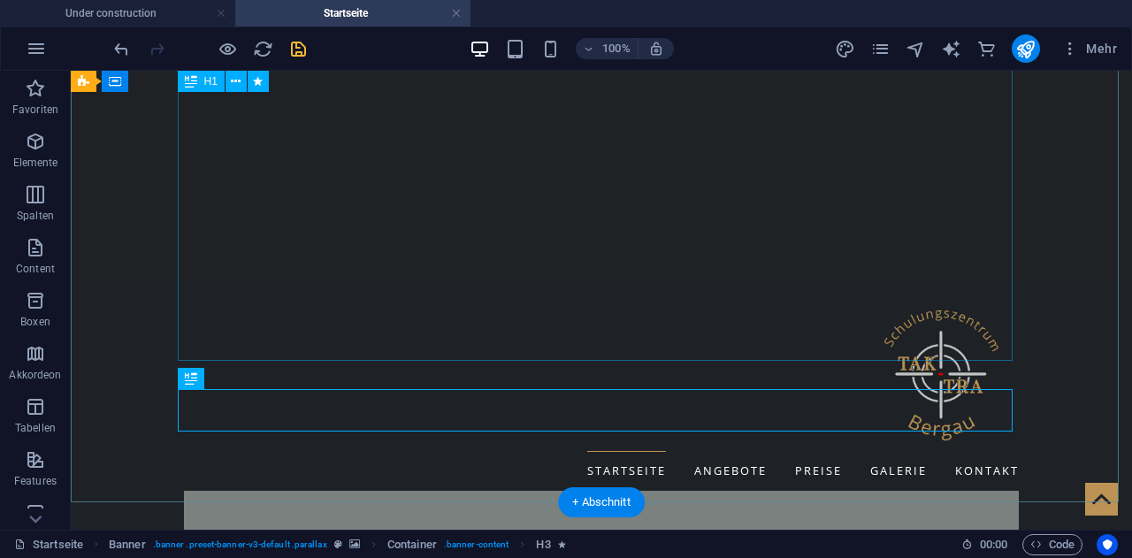
drag, startPoint x: 925, startPoint y: 340, endPoint x: 907, endPoint y: 353, distance: 22.1
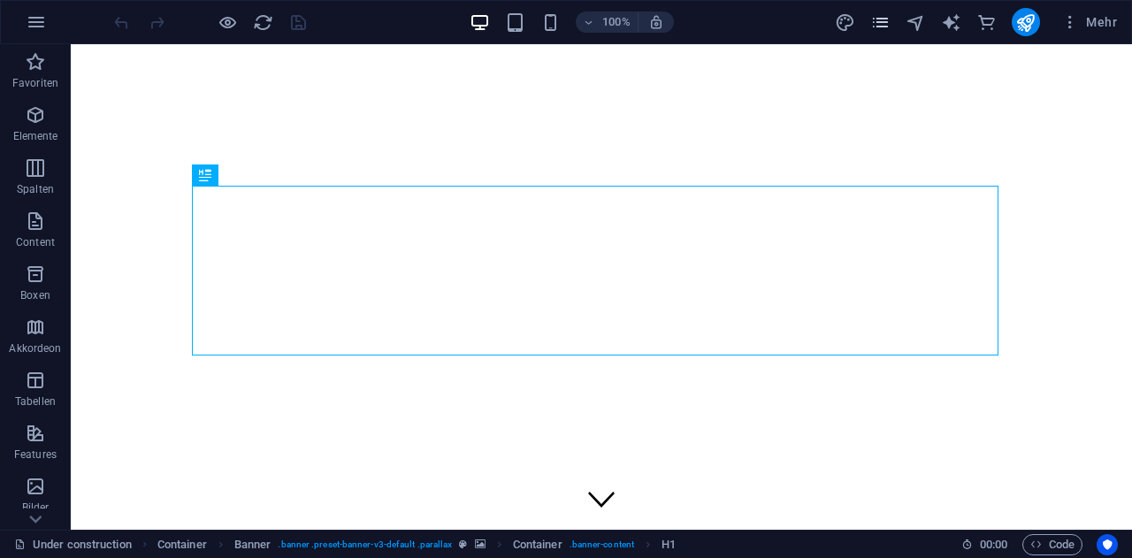
click at [884, 18] on icon "pages" at bounding box center [880, 22] width 20 height 20
click at [884, 20] on icon "pages" at bounding box center [880, 22] width 20 height 20
click at [882, 24] on icon "pages" at bounding box center [880, 22] width 20 height 20
click at [874, 26] on icon "pages" at bounding box center [880, 22] width 20 height 20
click at [883, 20] on icon "pages" at bounding box center [880, 22] width 20 height 20
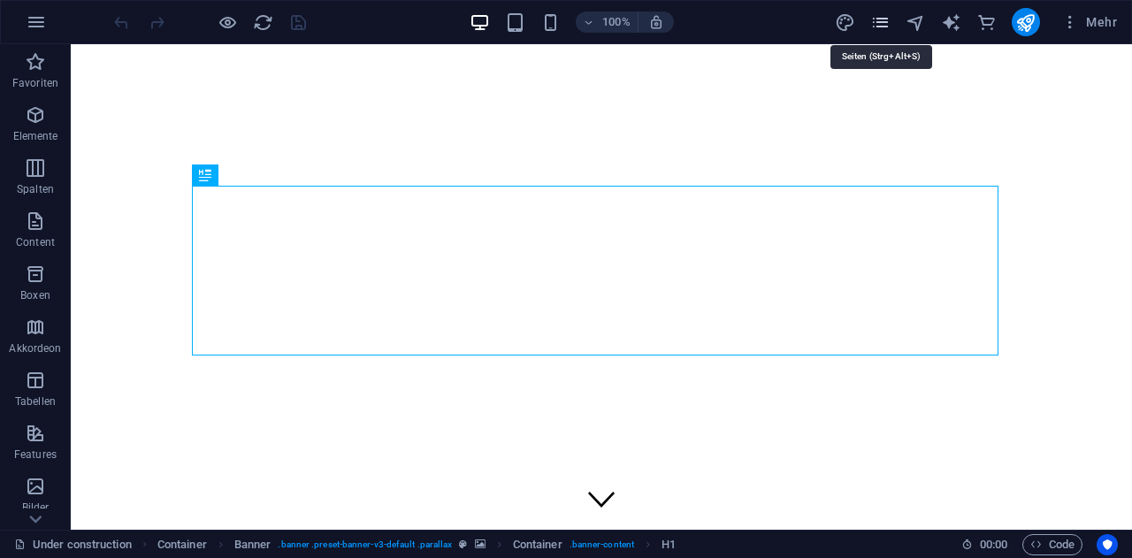
click at [883, 20] on icon "pages" at bounding box center [880, 22] width 20 height 20
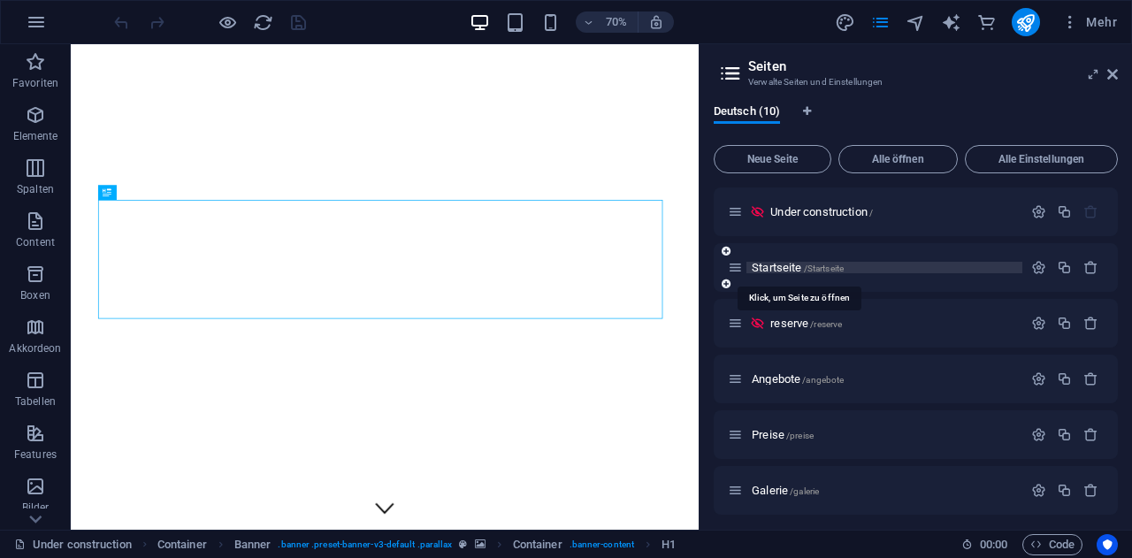
click at [787, 271] on span "Startseite /Startseite" at bounding box center [798, 267] width 92 height 13
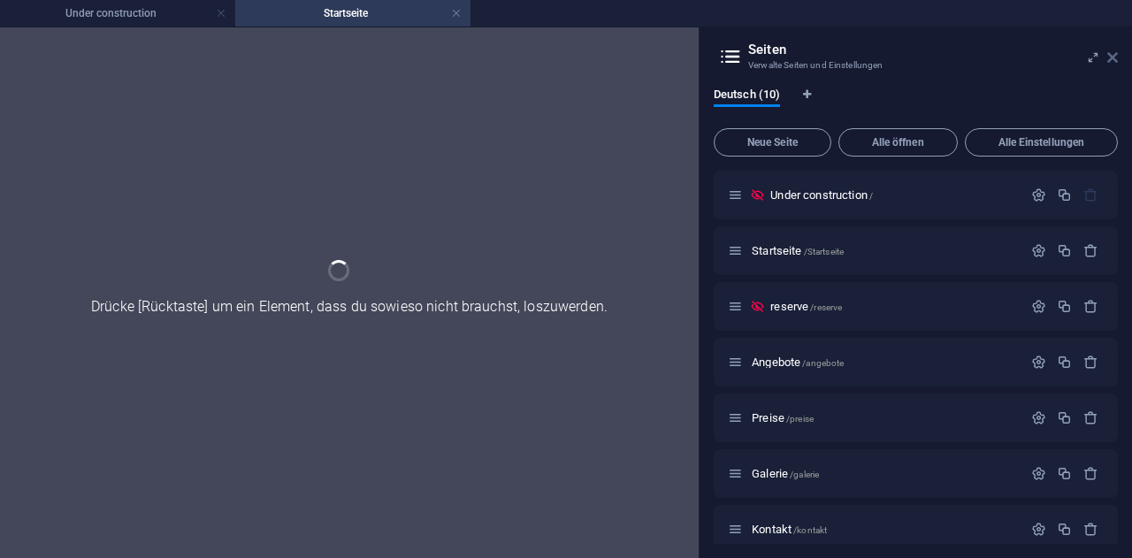
click at [1117, 59] on icon at bounding box center [1112, 57] width 11 height 14
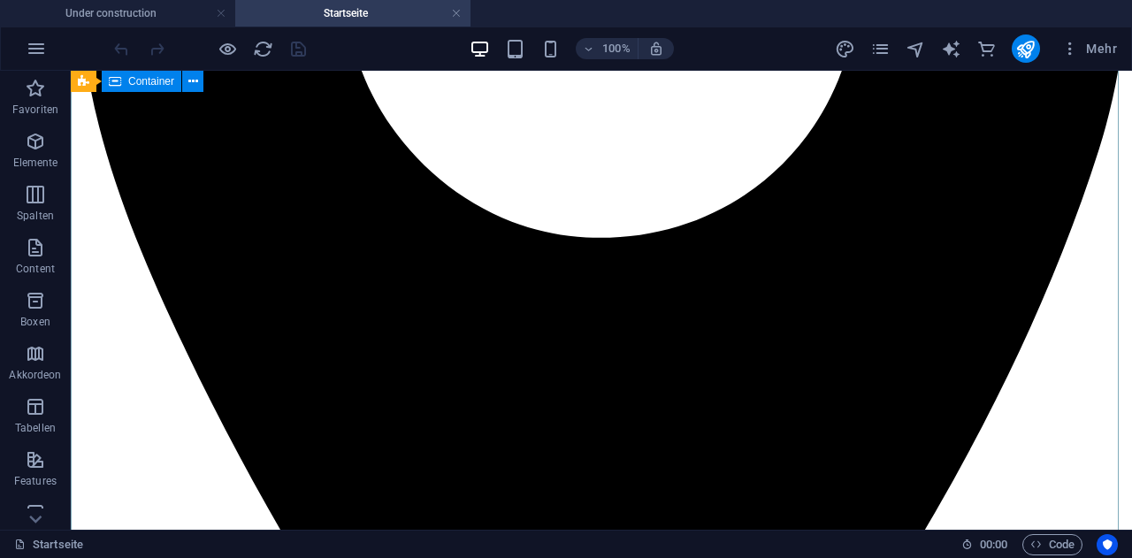
scroll to position [707, 0]
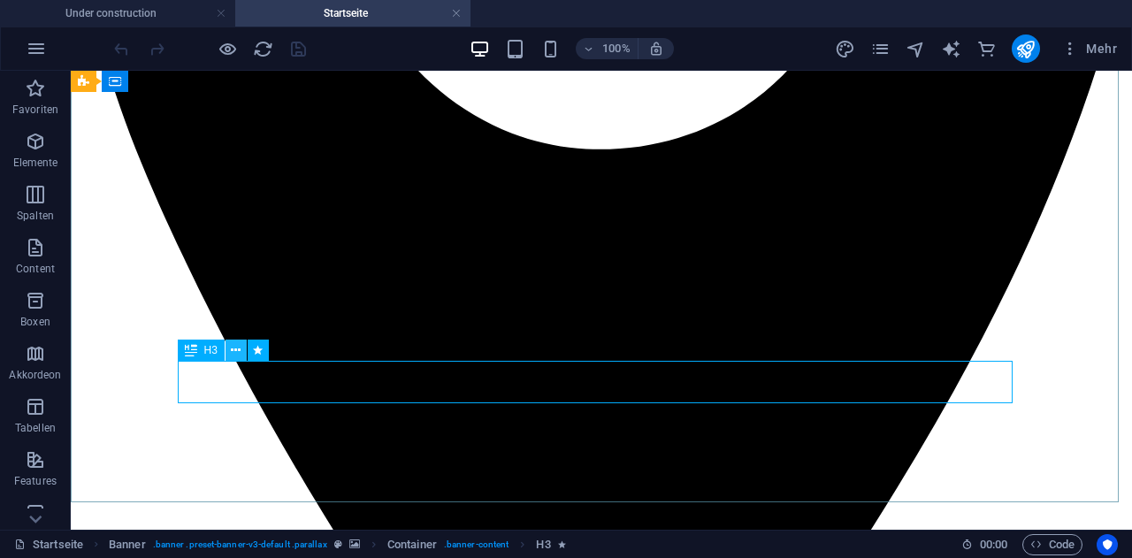
click at [238, 348] on icon at bounding box center [236, 350] width 10 height 19
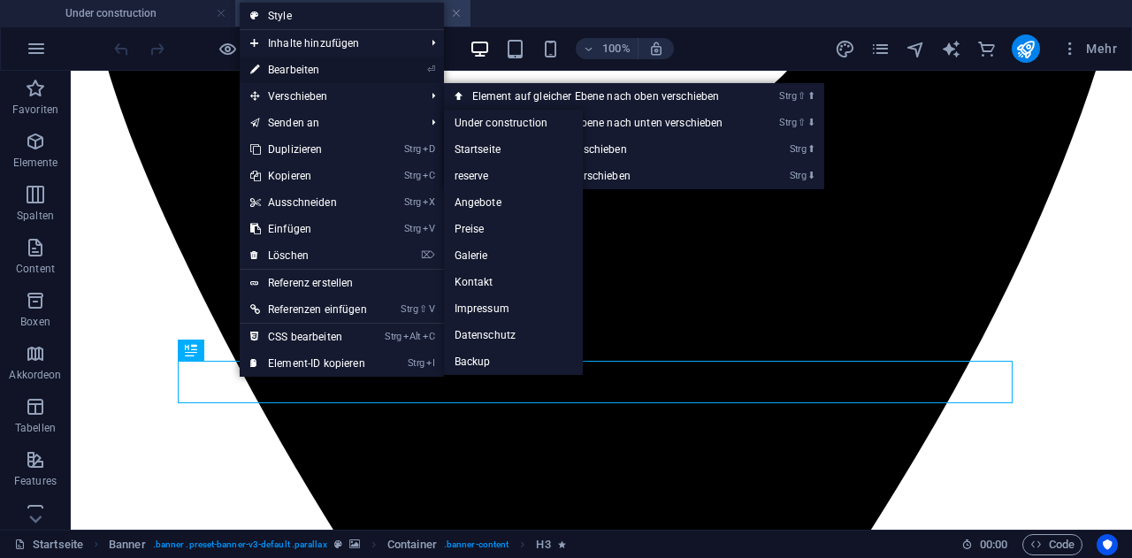
click at [282, 68] on link "⏎ Bearbeiten" at bounding box center [309, 70] width 138 height 27
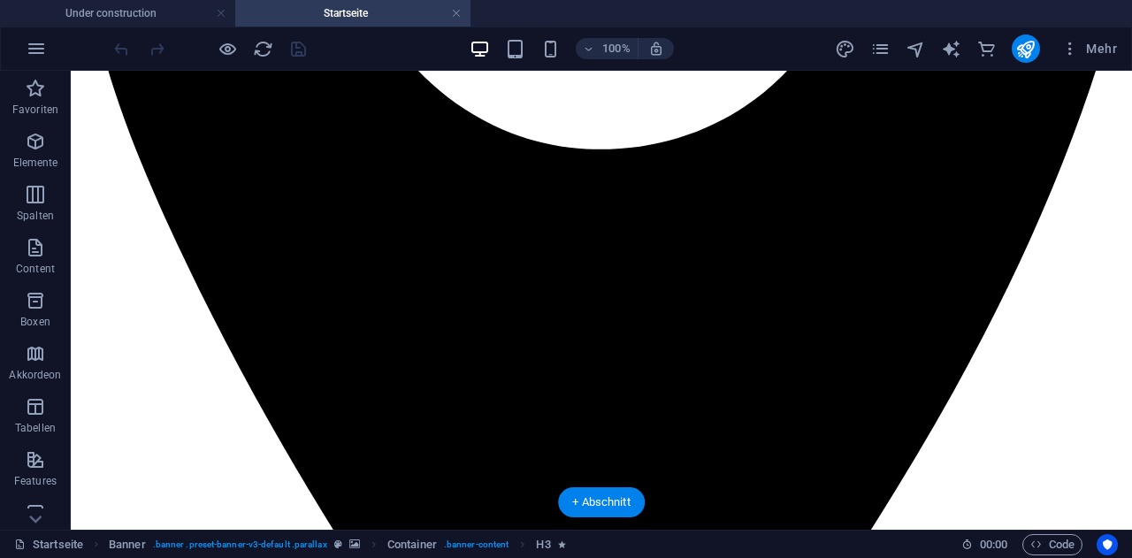
drag, startPoint x: 271, startPoint y: 419, endPoint x: 206, endPoint y: 403, distance: 67.3
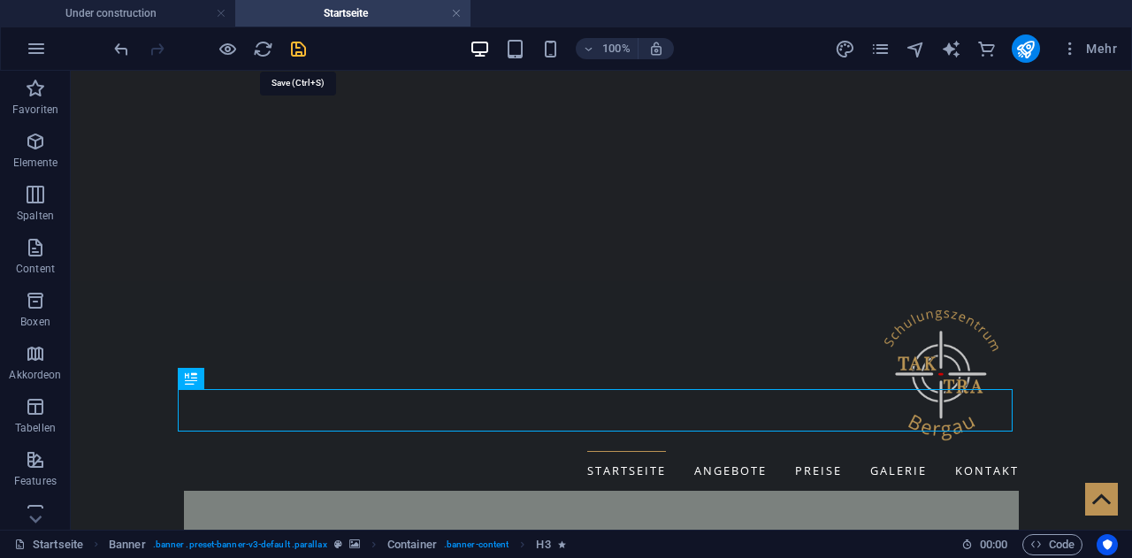
click at [302, 42] on icon "save" at bounding box center [298, 49] width 20 height 20
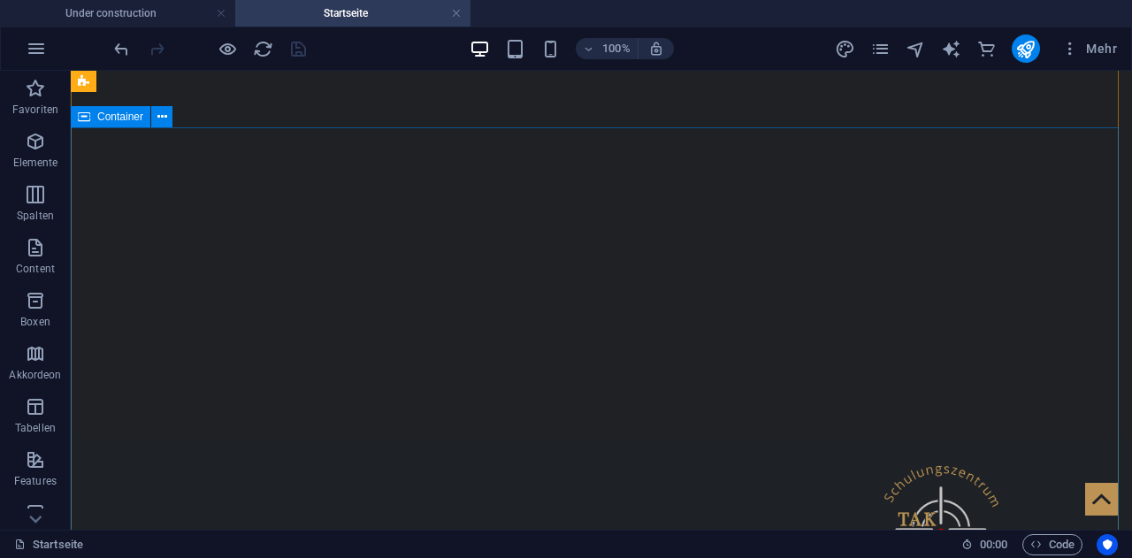
scroll to position [619, 0]
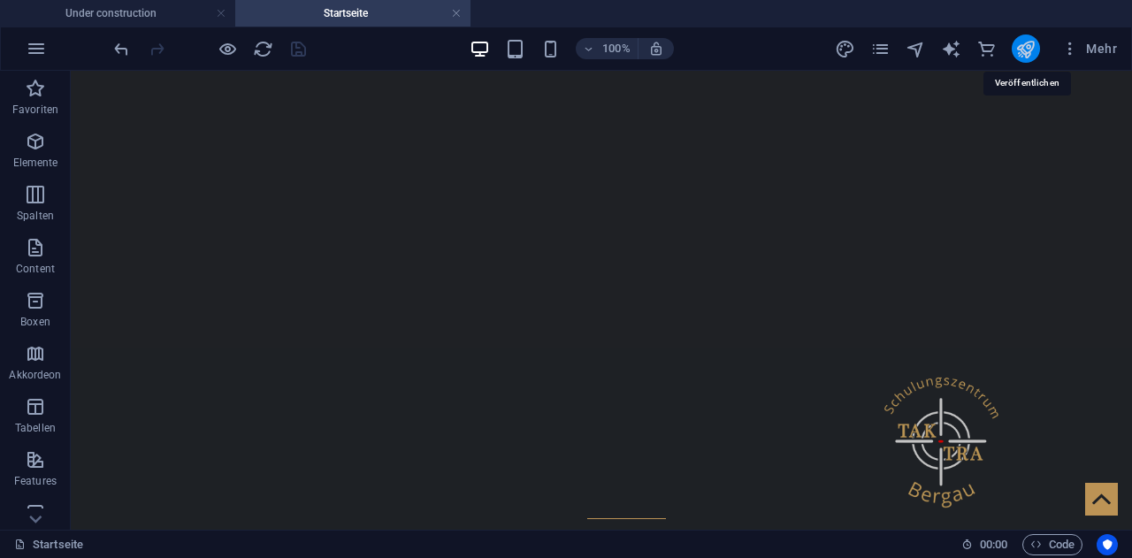
click at [1027, 50] on icon "publish" at bounding box center [1025, 49] width 20 height 20
